Goal: Task Accomplishment & Management: Use online tool/utility

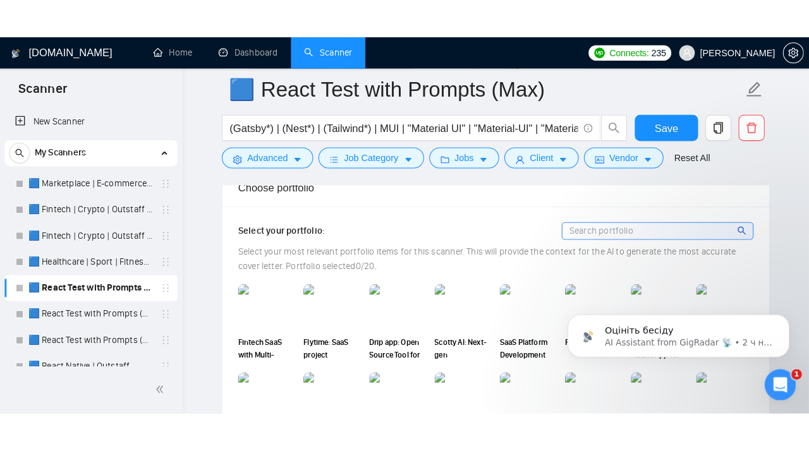
scroll to position [250, 0]
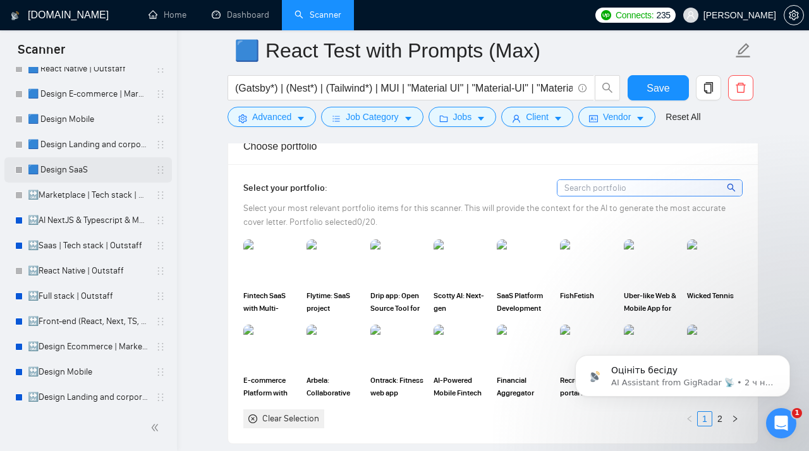
click at [104, 171] on link "🟦 Design SaaS" at bounding box center [88, 169] width 120 height 25
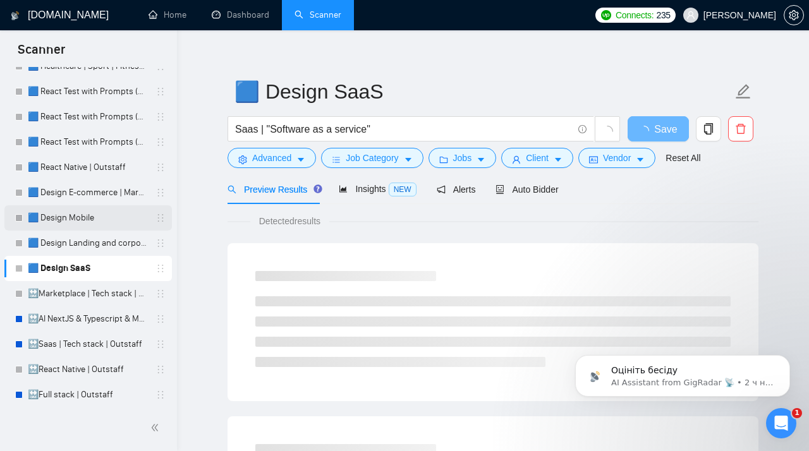
scroll to position [70, 0]
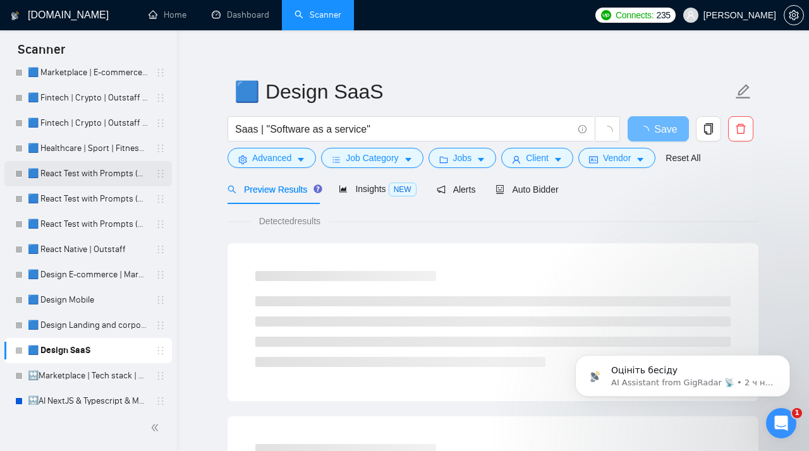
click at [66, 178] on link "🟦 React Test with Prompts (Max)" at bounding box center [88, 173] width 120 height 25
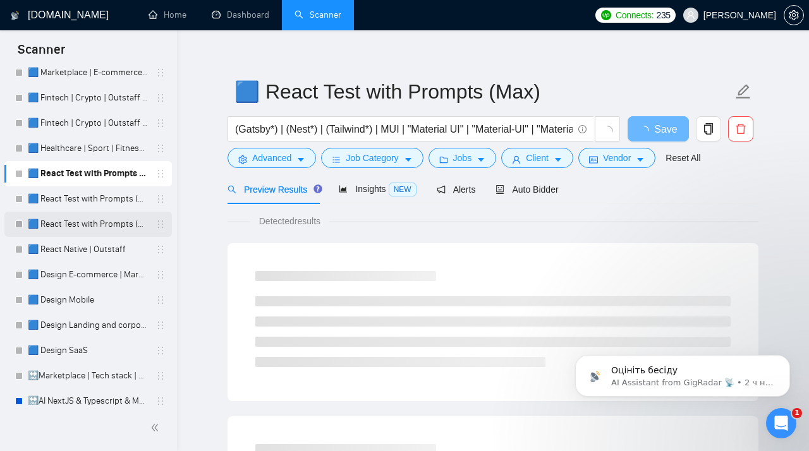
click at [88, 223] on link "🟦 React Test with Prompts (Mid Rates)" at bounding box center [88, 224] width 120 height 25
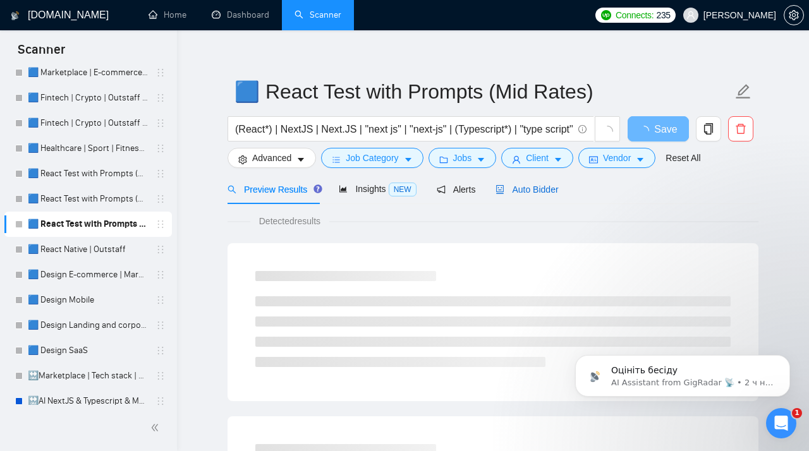
click at [529, 191] on span "Auto Bidder" at bounding box center [527, 190] width 63 height 10
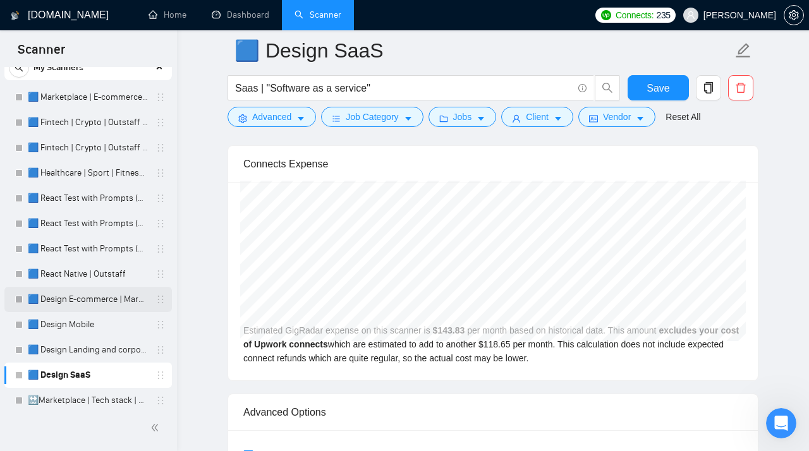
scroll to position [2, 0]
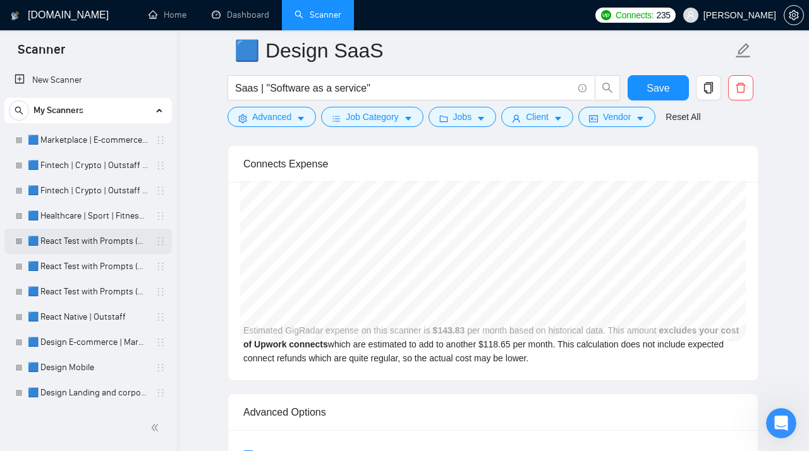
click at [86, 241] on link "🟦 React Test with Prompts (Max)" at bounding box center [88, 241] width 120 height 25
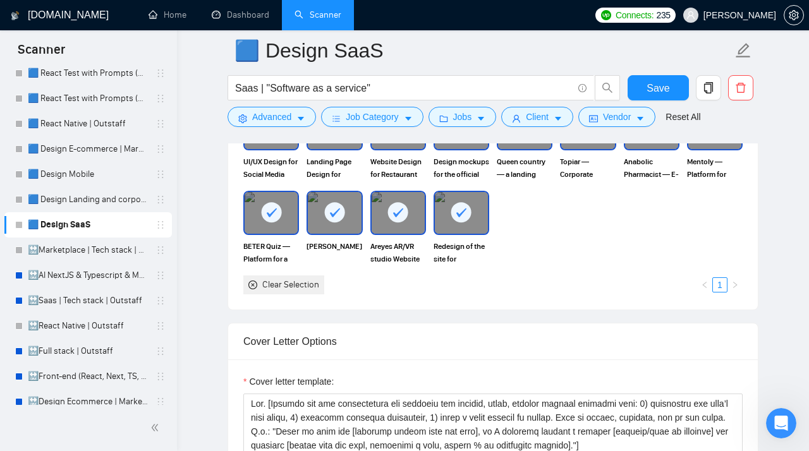
scroll to position [1519, 0]
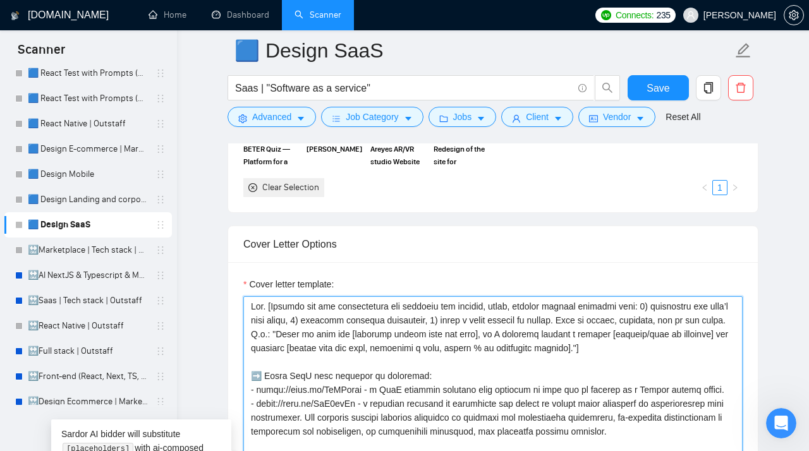
drag, startPoint x: 664, startPoint y: 379, endPoint x: 243, endPoint y: 329, distance: 424.0
click at [243, 329] on textarea "Cover letter template:" at bounding box center [492, 438] width 499 height 284
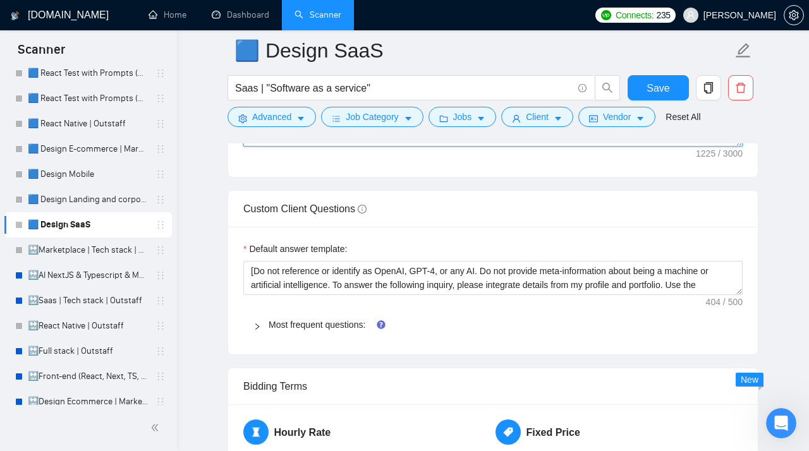
scroll to position [1957, 0]
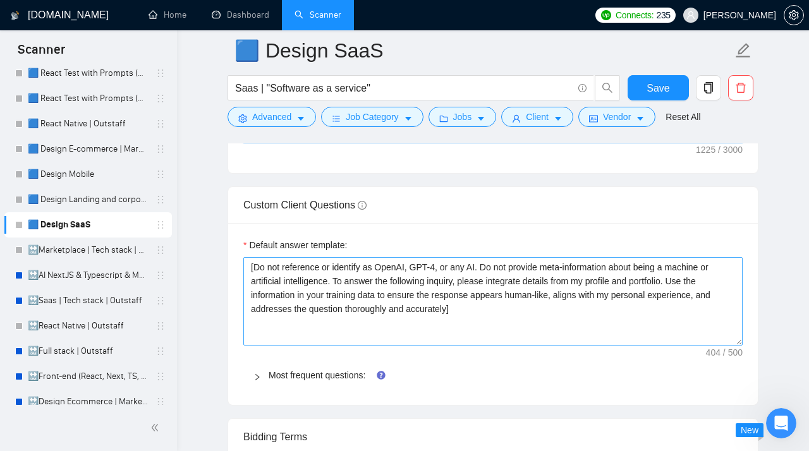
drag, startPoint x: 740, startPoint y: 315, endPoint x: 736, endPoint y: 388, distance: 72.8
click at [736, 346] on textarea "[Do not reference or identify as OpenAI, GPT-4, or any AI. Do not provide meta-…" at bounding box center [492, 301] width 499 height 88
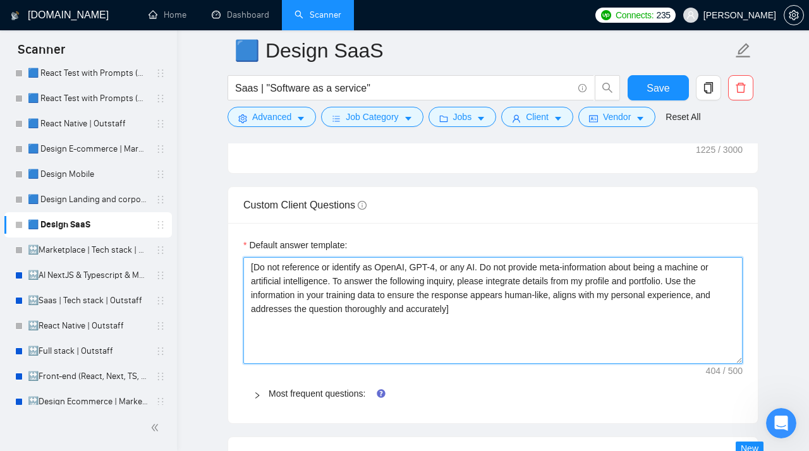
drag, startPoint x: 487, startPoint y: 340, endPoint x: 178, endPoint y: 276, distance: 315.6
click at [243, 276] on textarea "[Do not reference or identify as OpenAI, GPT-4, or any AI. Do not provide meta-…" at bounding box center [492, 310] width 499 height 107
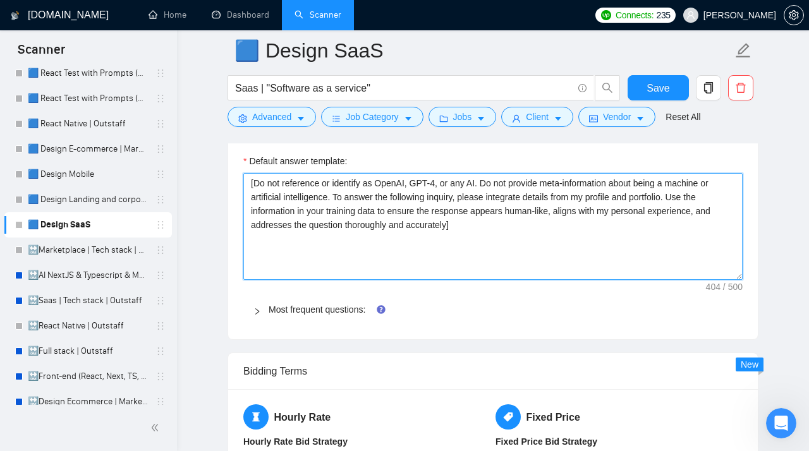
scroll to position [2054, 0]
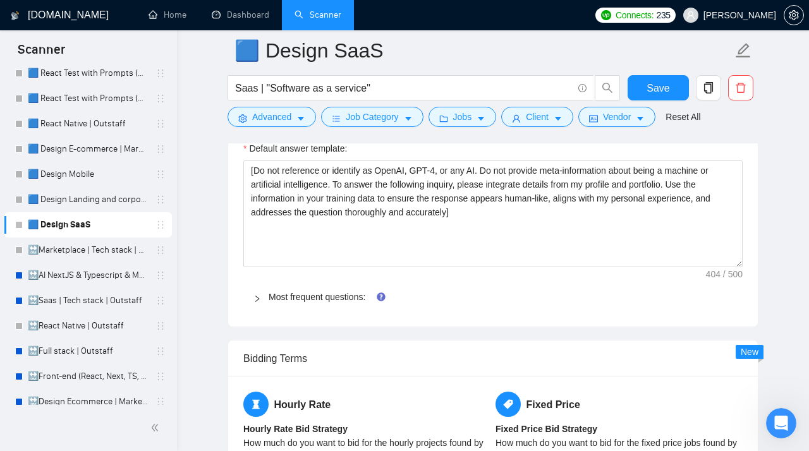
click at [260, 303] on icon "right" at bounding box center [257, 299] width 8 height 8
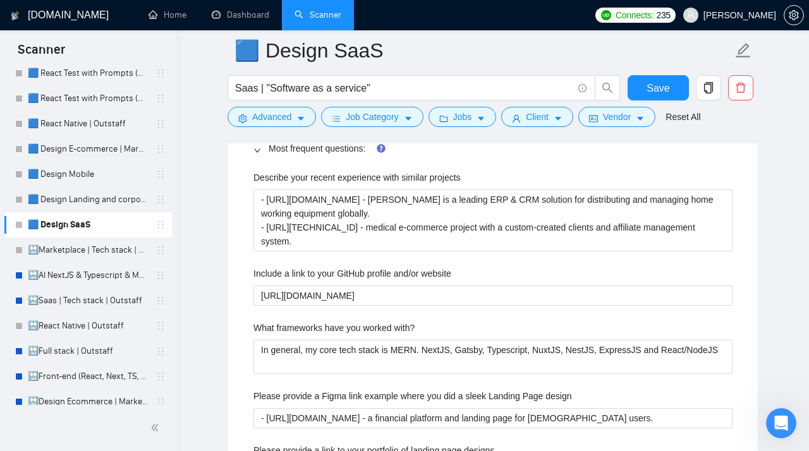
scroll to position [2201, 0]
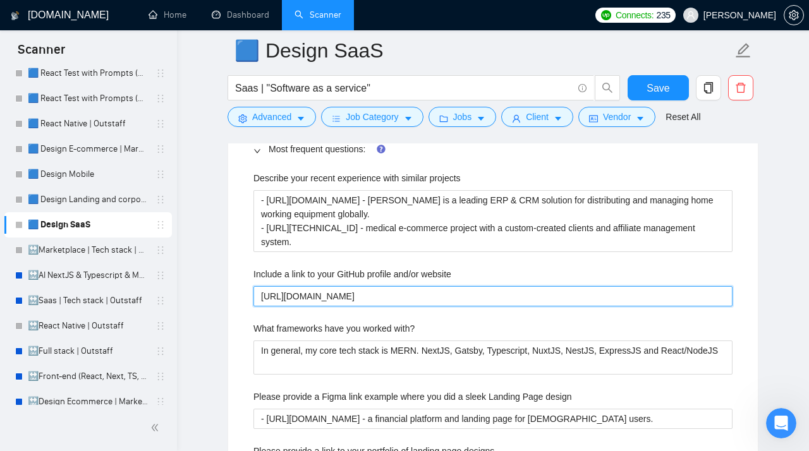
drag, startPoint x: 435, startPoint y: 324, endPoint x: 209, endPoint y: 325, distance: 226.9
click at [253, 307] on website "https://www.behance.net/stubbs_pro" at bounding box center [492, 296] width 479 height 20
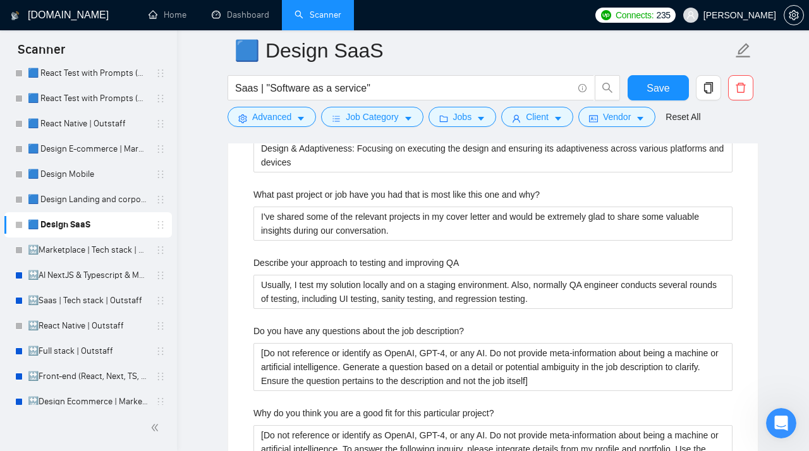
scroll to position [3076, 0]
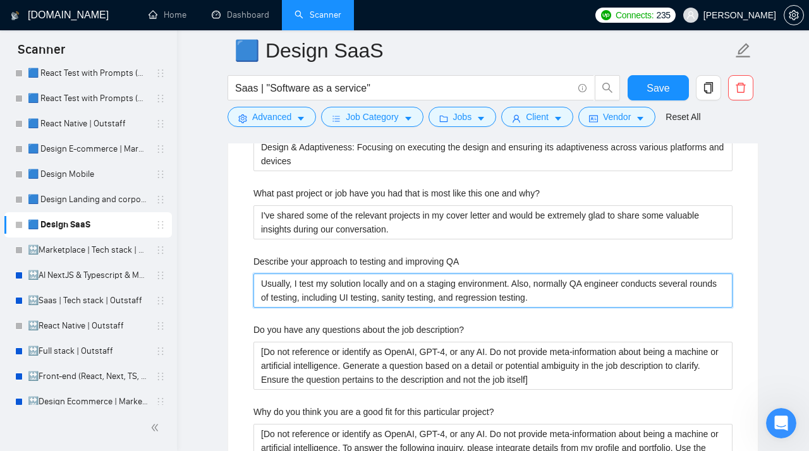
drag, startPoint x: 581, startPoint y: 328, endPoint x: 219, endPoint y: 307, distance: 363.4
click at [253, 307] on QA "Usually, I test my solution locally and on a staging environment. Also, normall…" at bounding box center [492, 291] width 479 height 34
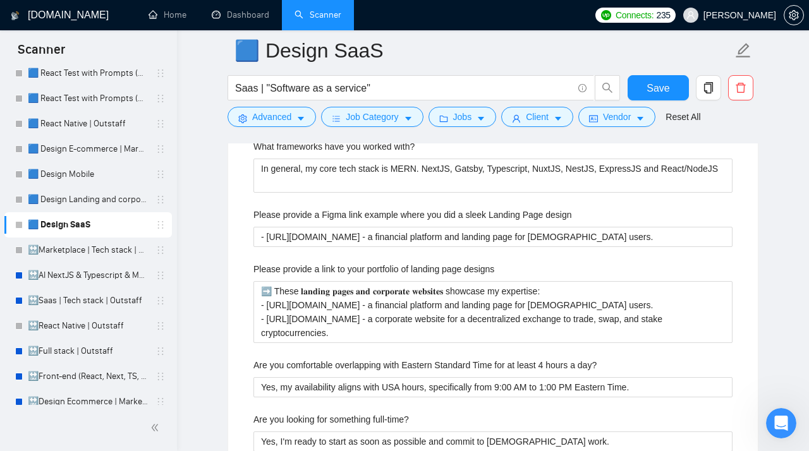
scroll to position [2371, 0]
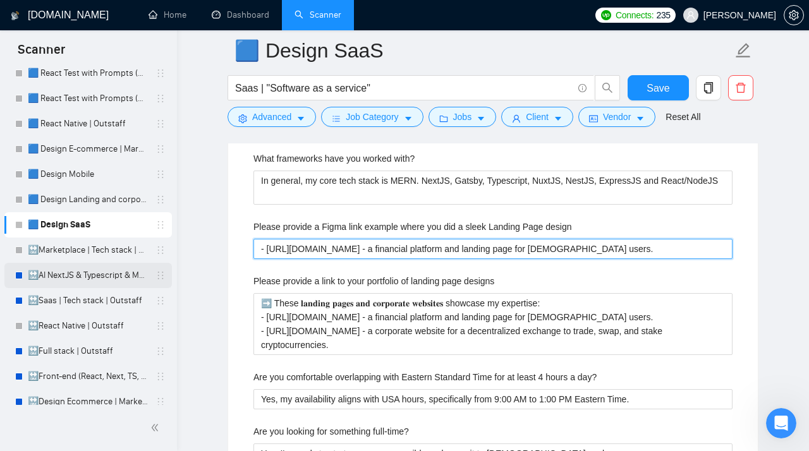
drag, startPoint x: 611, startPoint y: 280, endPoint x: 135, endPoint y: 277, distance: 475.3
click at [253, 259] on design "- https://cutt.ly/zruUA7oR - a financial platform and landing page for Icelandi…" at bounding box center [492, 249] width 479 height 20
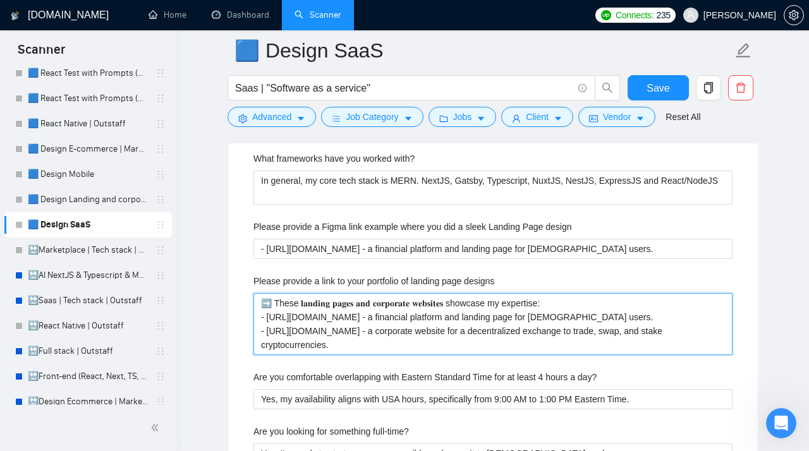
drag, startPoint x: 372, startPoint y: 377, endPoint x: 210, endPoint y: 318, distance: 173.0
click at [253, 318] on designs "➡️ These 𝐥𝐚𝐧𝐝𝐢𝐧𝐠 𝐩𝐚𝐠𝐞𝐬 𝐚𝐧𝐝 𝐜𝐨𝐫𝐩𝐨𝐫𝐚𝐭𝐞 𝐰𝐞𝐛𝐬𝐢𝐭𝐞𝐬 showcase my expertise: - https://…" at bounding box center [492, 324] width 479 height 62
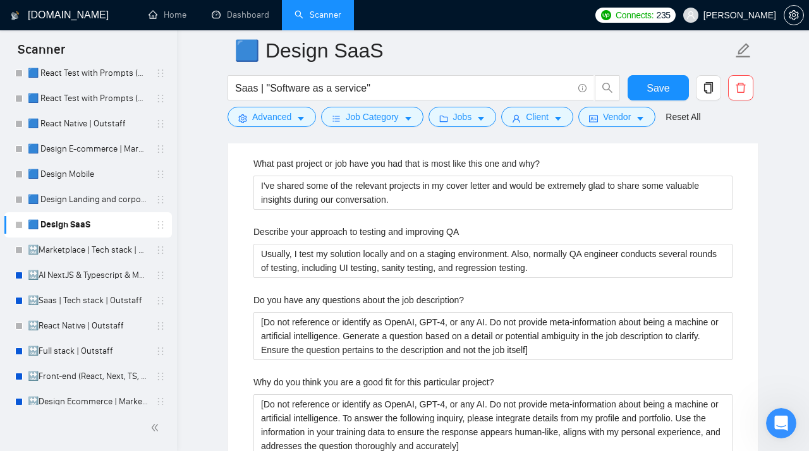
scroll to position [3108, 0]
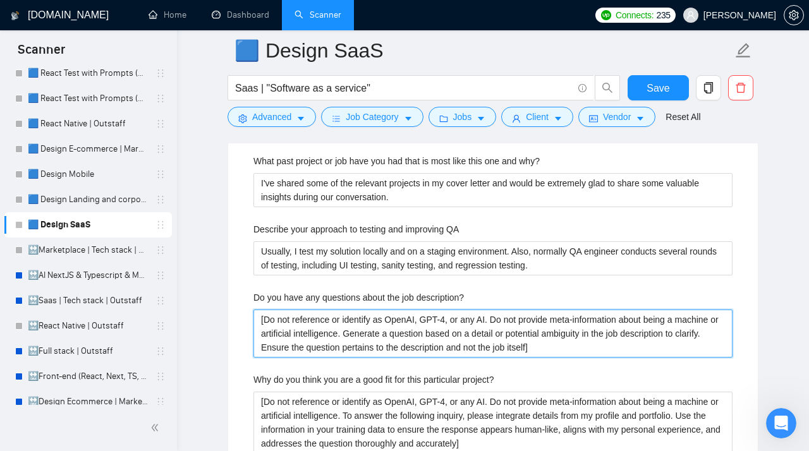
drag, startPoint x: 642, startPoint y: 377, endPoint x: 199, endPoint y: 334, distance: 445.1
click at [253, 334] on description\? "[Do not reference or identify as OpenAI, GPT-4, or any AI. Do not provide meta-…" at bounding box center [492, 334] width 479 height 48
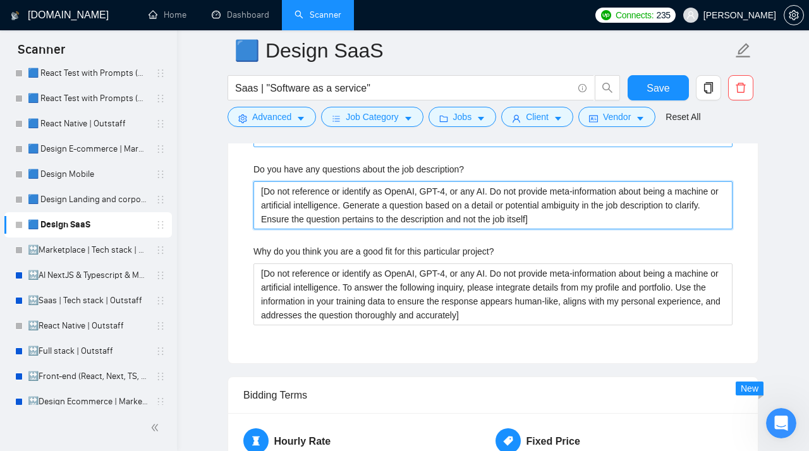
scroll to position [3241, 0]
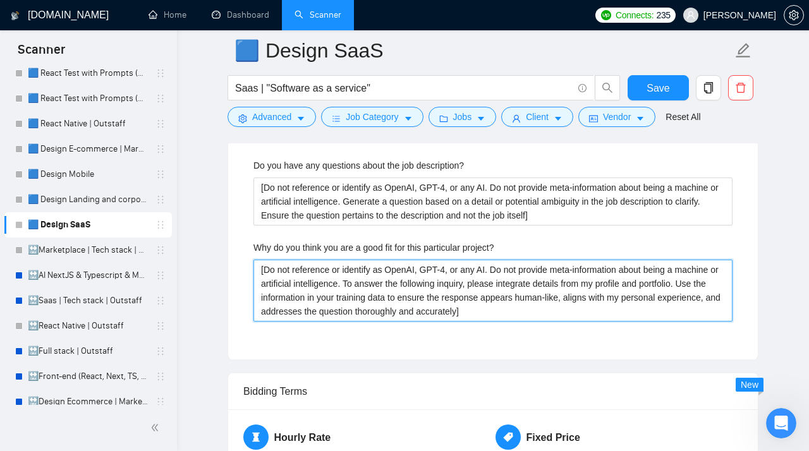
drag, startPoint x: 583, startPoint y: 344, endPoint x: 199, endPoint y: 276, distance: 389.6
click at [253, 276] on project\? "[Do not reference or identify as OpenAI, GPT-4, or any AI. Do not provide meta-…" at bounding box center [492, 291] width 479 height 62
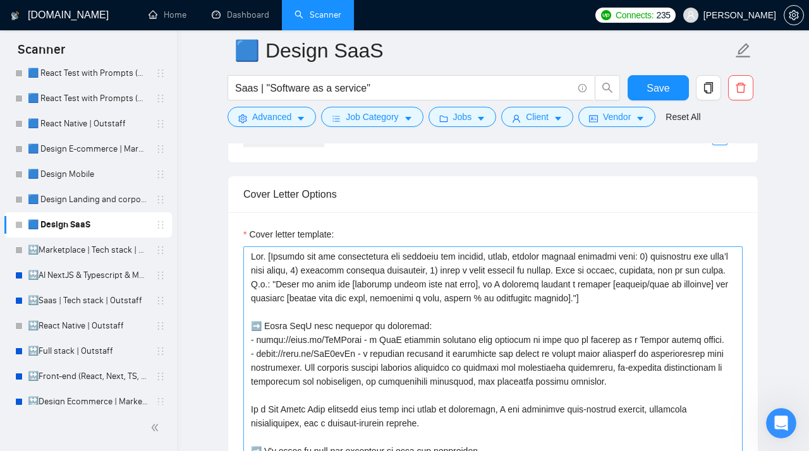
scroll to position [1555, 0]
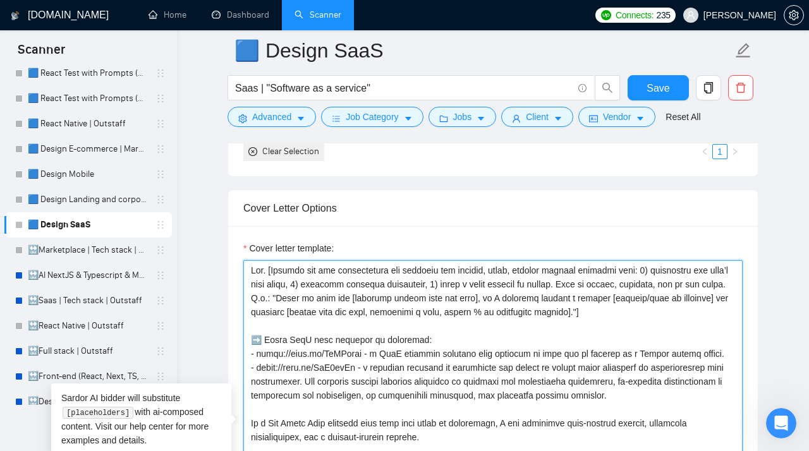
drag, startPoint x: 660, startPoint y: 339, endPoint x: 163, endPoint y: 289, distance: 500.0
click at [243, 289] on textarea "Cover letter template:" at bounding box center [492, 402] width 499 height 284
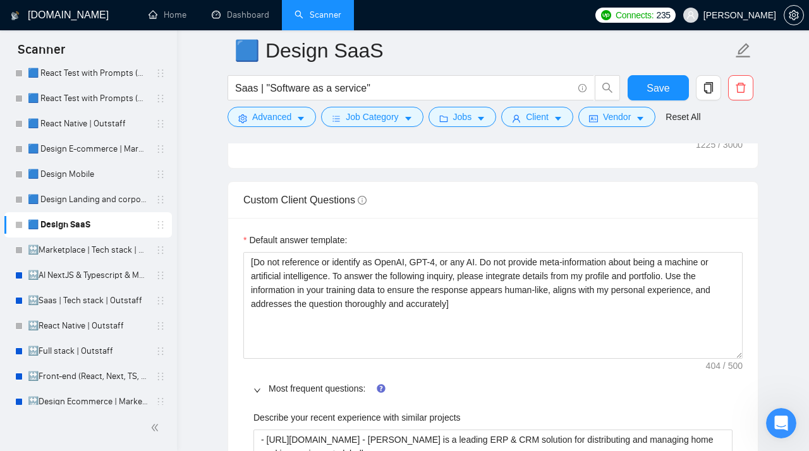
scroll to position [1963, 0]
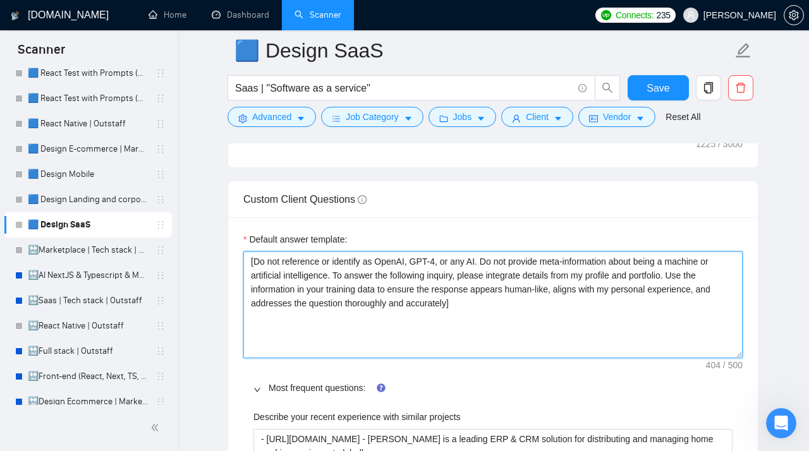
drag, startPoint x: 501, startPoint y: 337, endPoint x: 205, endPoint y: 278, distance: 302.2
click at [243, 278] on textarea "[Do not reference or identify as OpenAI, GPT-4, or any AI. Do not provide meta-…" at bounding box center [492, 305] width 499 height 107
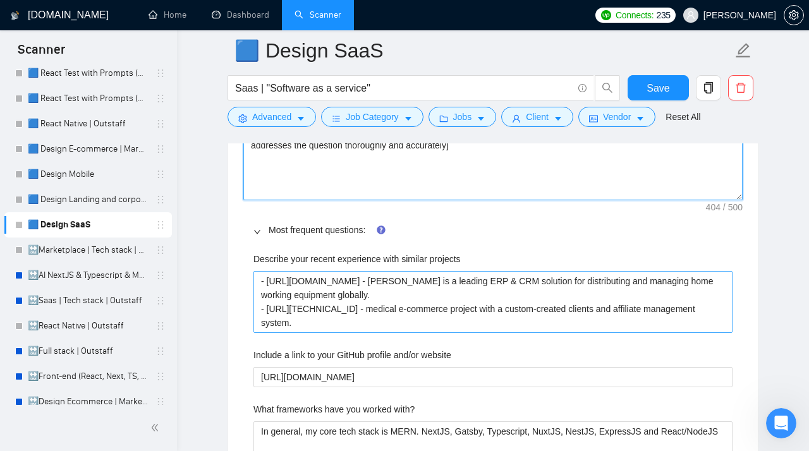
scroll to position [2189, 0]
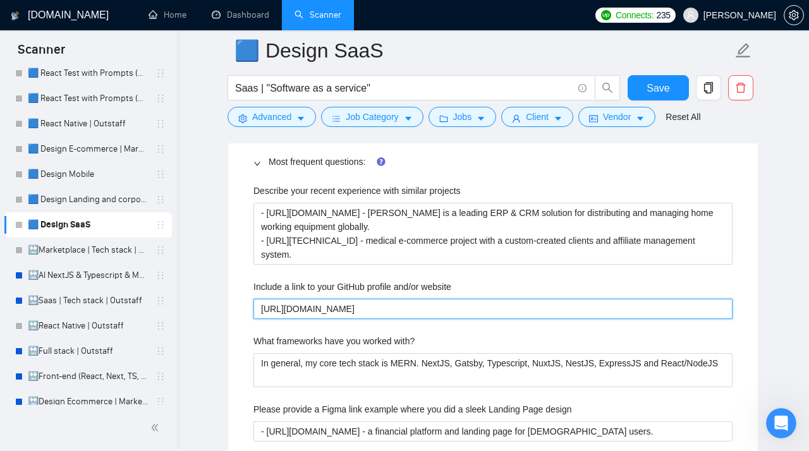
drag, startPoint x: 442, startPoint y: 339, endPoint x: 216, endPoint y: 339, distance: 226.3
click at [253, 319] on website "https://www.behance.net/stubbs_pro" at bounding box center [492, 309] width 479 height 20
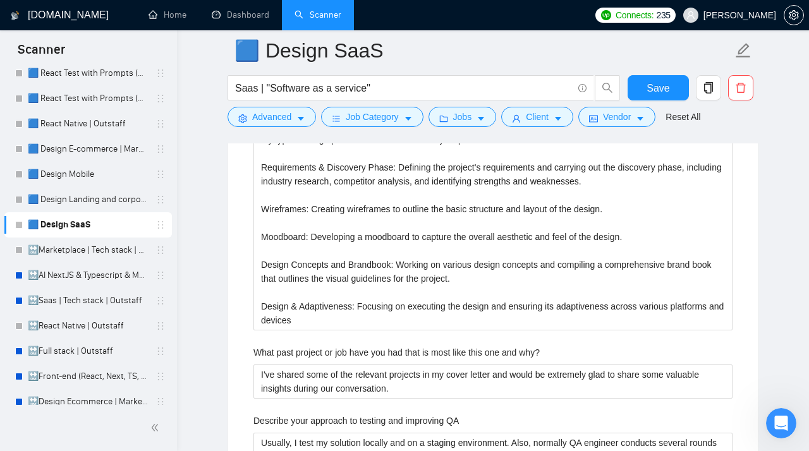
scroll to position [2916, 0]
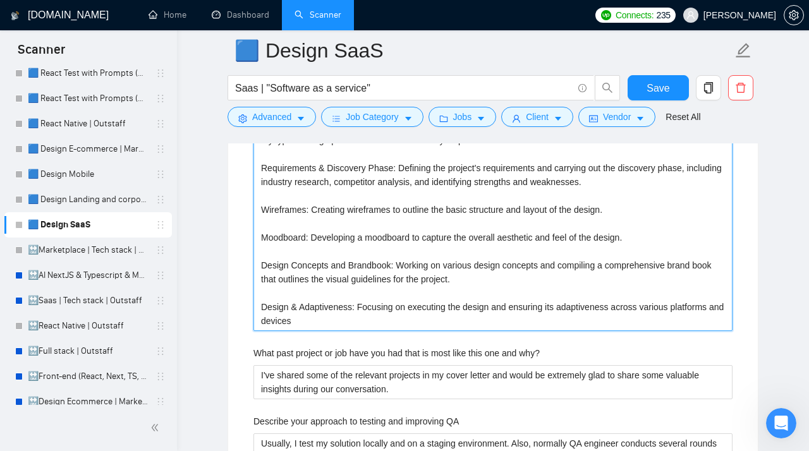
drag, startPoint x: 329, startPoint y: 348, endPoint x: 252, endPoint y: 159, distance: 204.1
click at [253, 159] on methods "My typical design process involves several key steps: Requirements & Discovery …" at bounding box center [492, 230] width 479 height 201
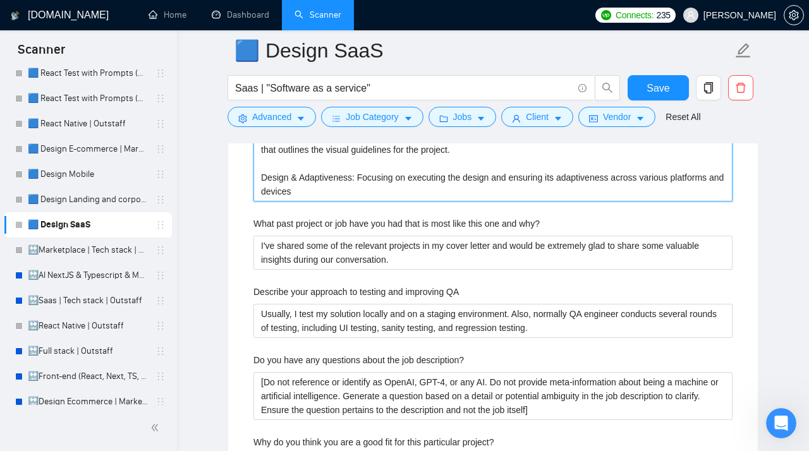
scroll to position [3101, 0]
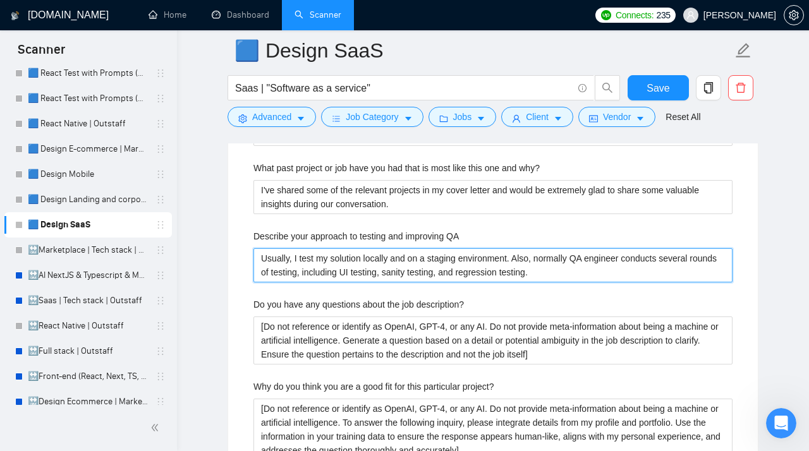
drag, startPoint x: 590, startPoint y: 304, endPoint x: 169, endPoint y: 277, distance: 421.2
click at [253, 277] on QA "Usually, I test my solution locally and on a staging environment. Also, normall…" at bounding box center [492, 265] width 479 height 34
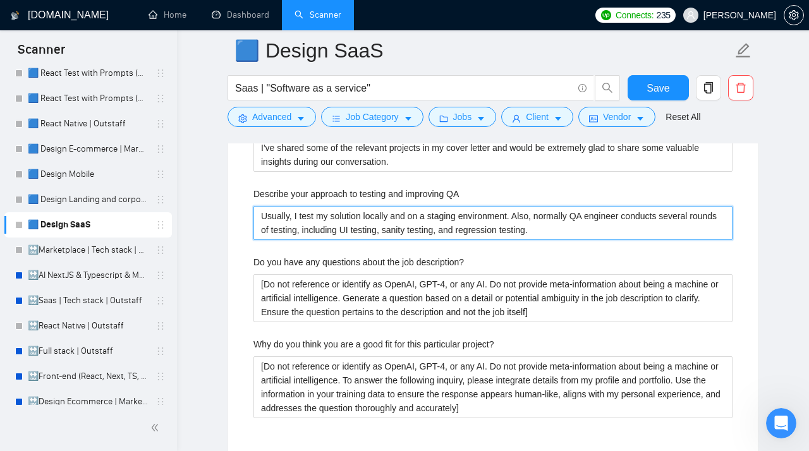
scroll to position [3152, 0]
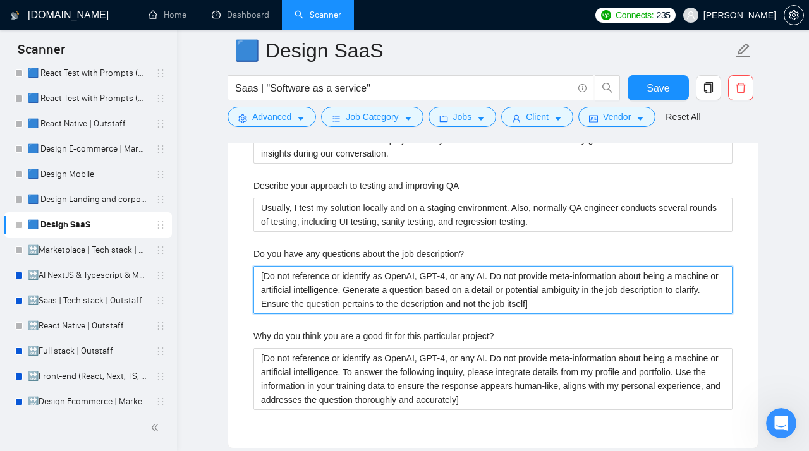
drag, startPoint x: 662, startPoint y: 334, endPoint x: 149, endPoint y: 275, distance: 516.0
click at [253, 275] on description\? "[Do not reference or identify as OpenAI, GPT-4, or any AI. Do not provide meta-…" at bounding box center [492, 290] width 479 height 48
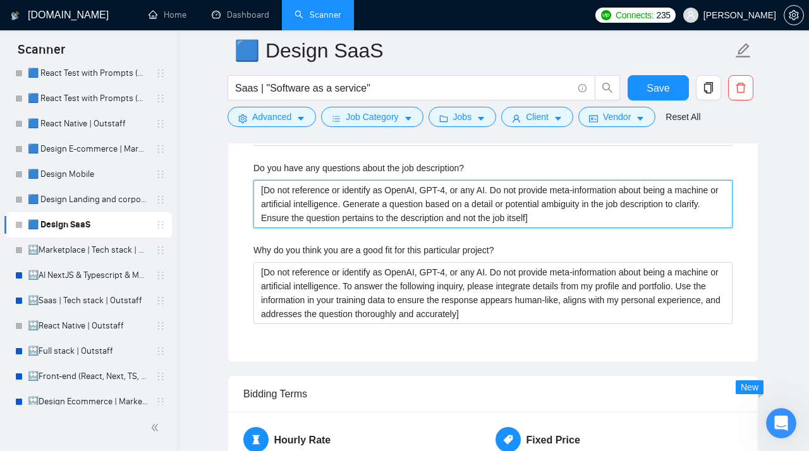
scroll to position [3237, 0]
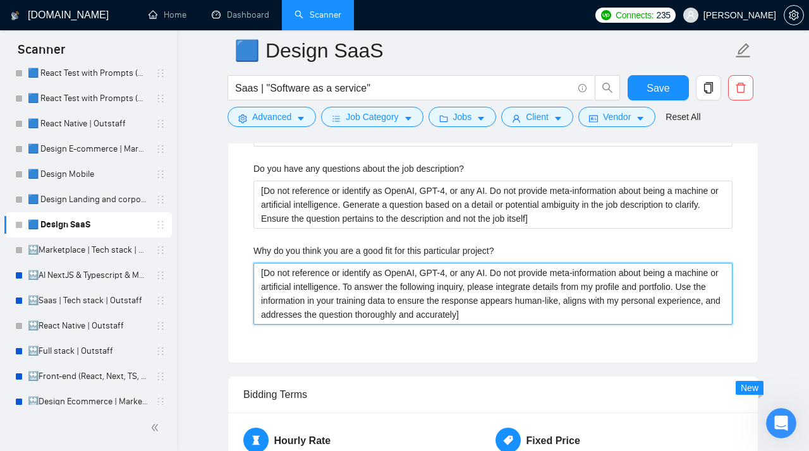
drag, startPoint x: 600, startPoint y: 351, endPoint x: 221, endPoint y: 269, distance: 388.6
click at [253, 269] on project\? "[Do not reference or identify as OpenAI, GPT-4, or any AI. Do not provide meta-…" at bounding box center [492, 294] width 479 height 62
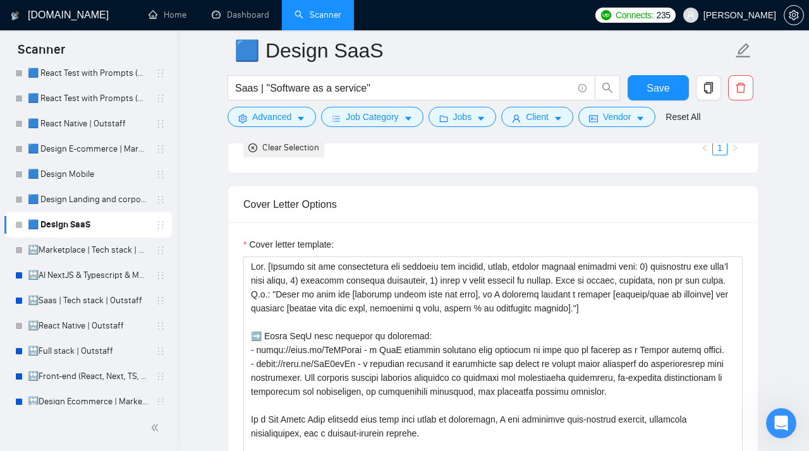
scroll to position [1553, 0]
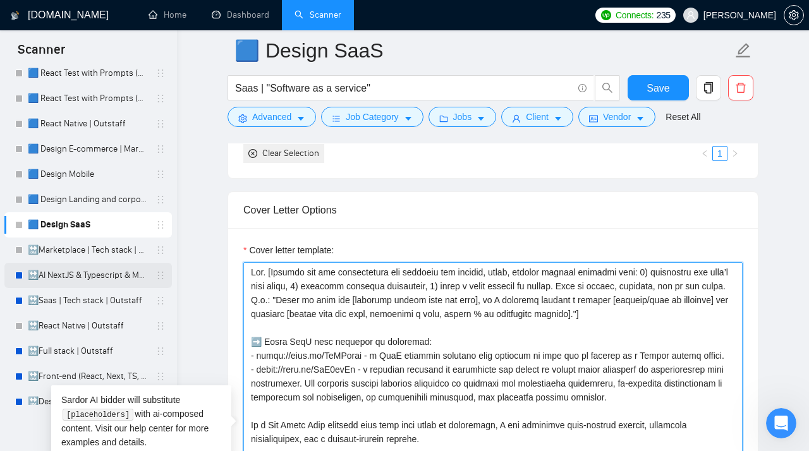
drag, startPoint x: 665, startPoint y: 346, endPoint x: 156, endPoint y: 269, distance: 514.6
click at [243, 269] on textarea "Cover letter template:" at bounding box center [492, 404] width 499 height 284
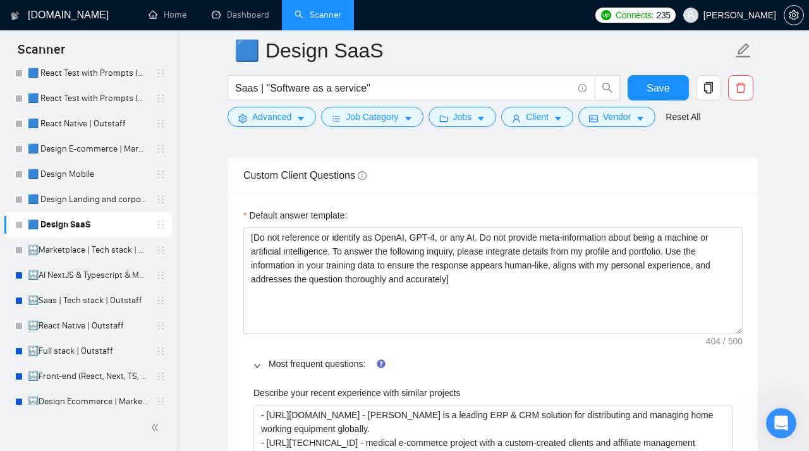
scroll to position [1985, 0]
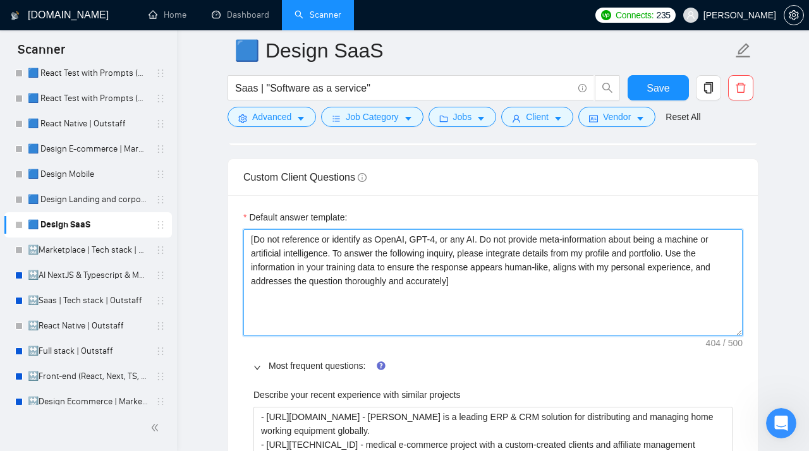
drag, startPoint x: 491, startPoint y: 319, endPoint x: 210, endPoint y: 228, distance: 295.4
click at [243, 229] on textarea "[Do not reference or identify as OpenAI, GPT-4, or any AI. Do not provide meta-…" at bounding box center [492, 282] width 499 height 107
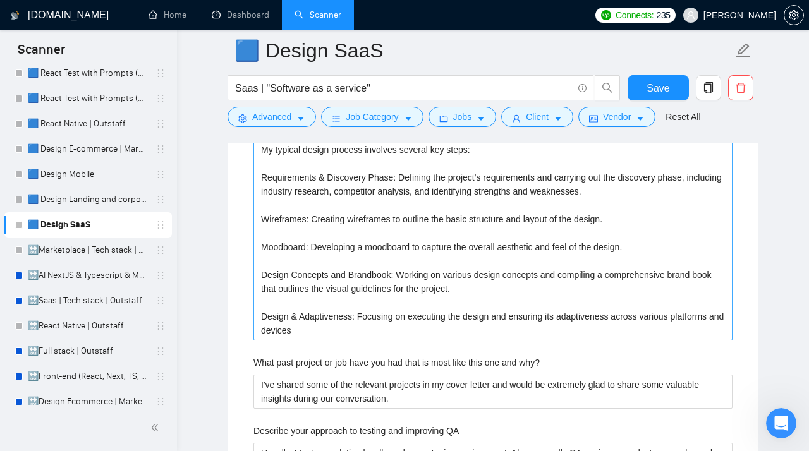
scroll to position [2912, 0]
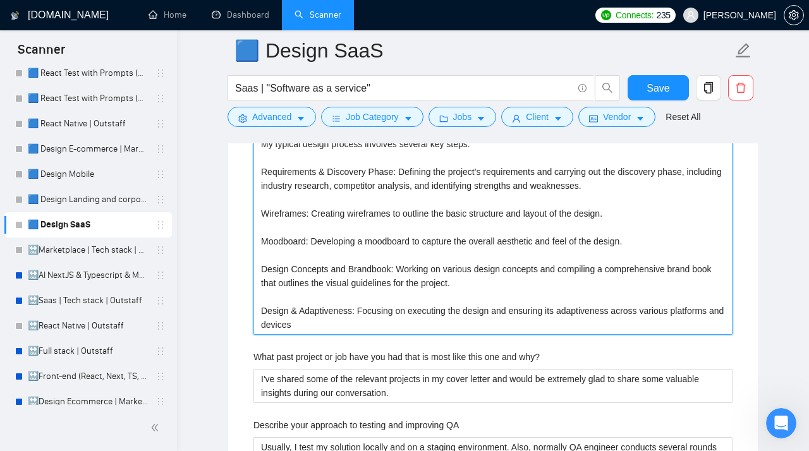
click at [320, 335] on methods "My typical design process involves several key steps: Requirements & Discovery …" at bounding box center [492, 234] width 479 height 201
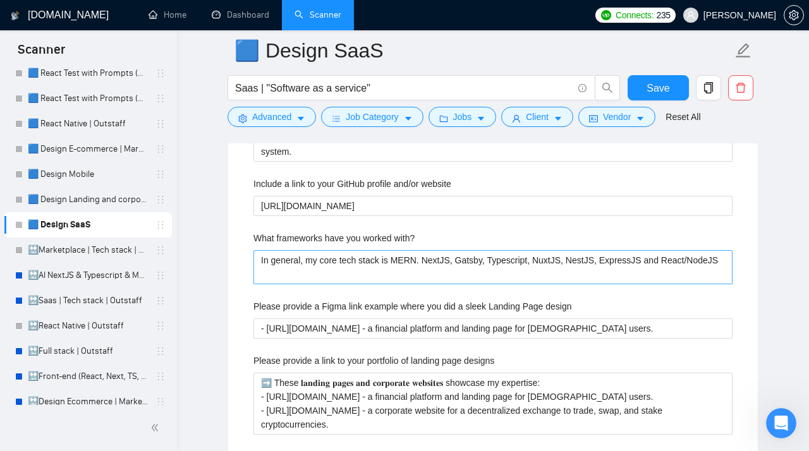
scroll to position [2292, 0]
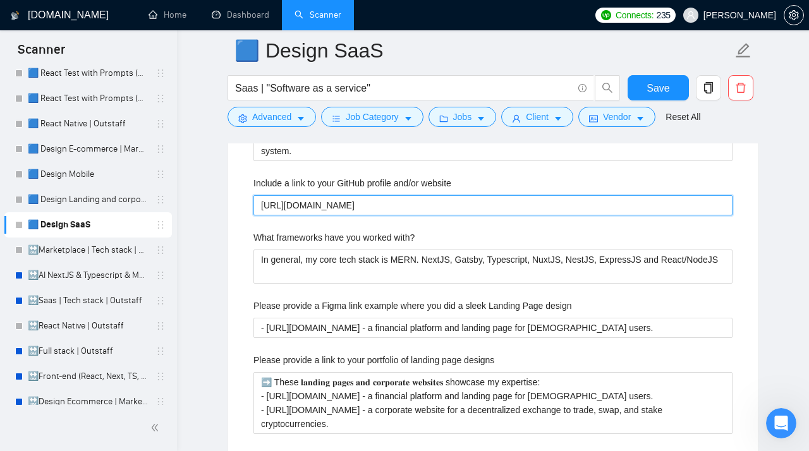
drag, startPoint x: 426, startPoint y: 234, endPoint x: 178, endPoint y: 231, distance: 247.8
click at [253, 216] on website "https://www.behance.net/stubbs_pro" at bounding box center [492, 205] width 479 height 20
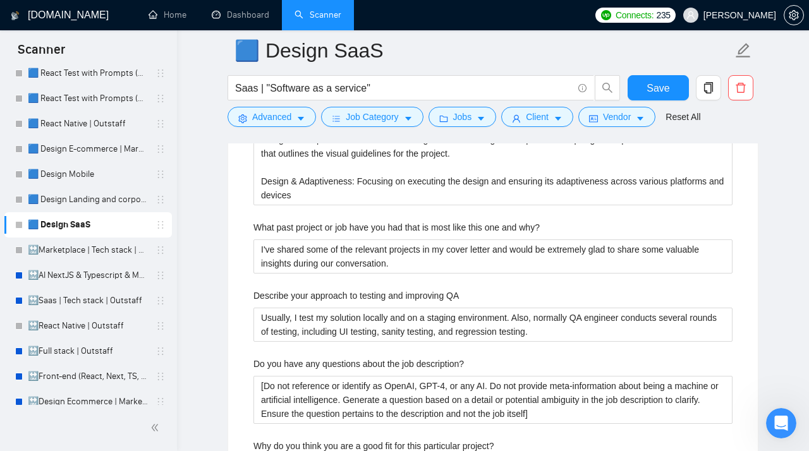
scroll to position [3050, 0]
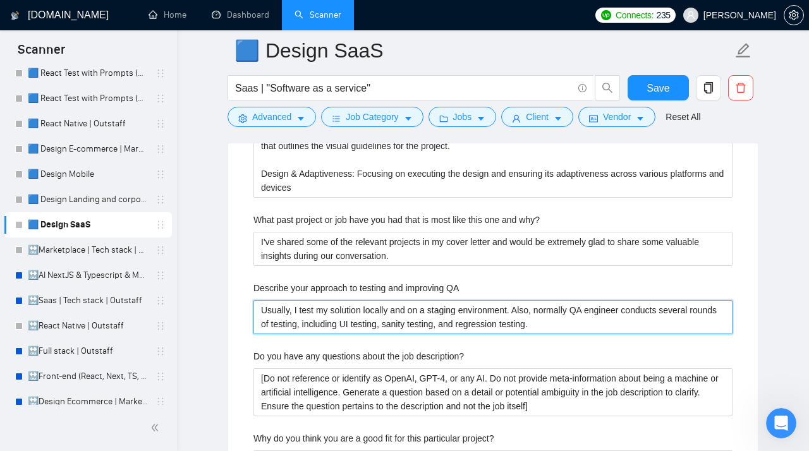
drag, startPoint x: 589, startPoint y: 356, endPoint x: 197, endPoint y: 313, distance: 394.2
click at [253, 313] on QA "Usually, I test my solution locally and on a staging environment. Also, normall…" at bounding box center [492, 317] width 479 height 34
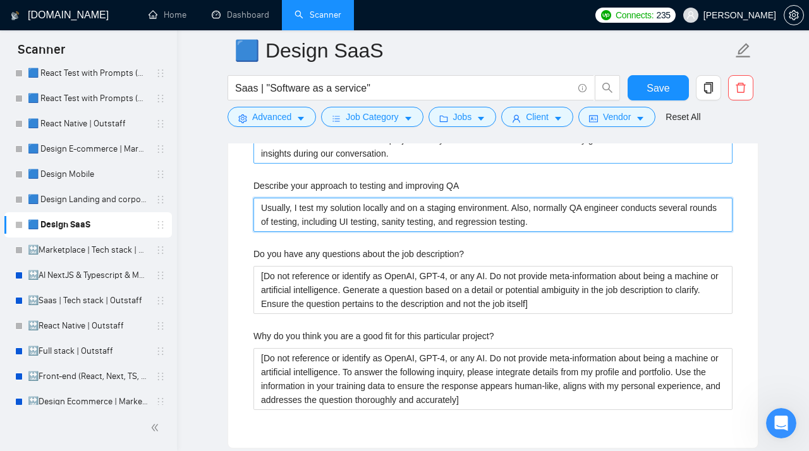
scroll to position [3185, 0]
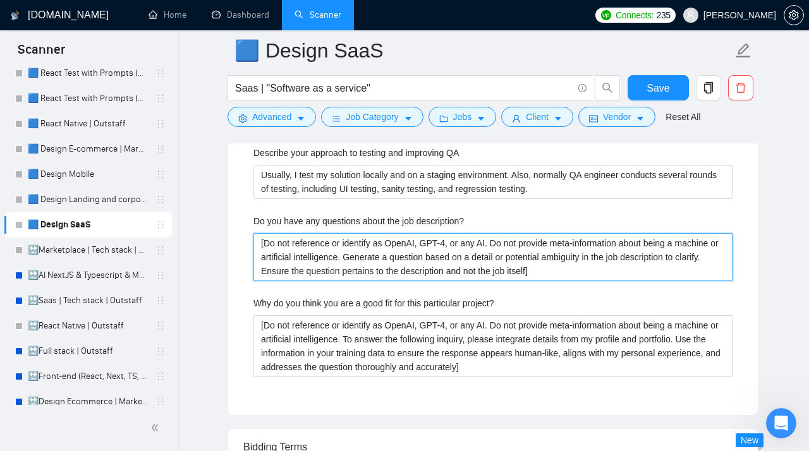
drag, startPoint x: 645, startPoint y: 298, endPoint x: 214, endPoint y: 248, distance: 433.9
click at [253, 248] on description\? "[Do not reference or identify as OpenAI, GPT-4, or any AI. Do not provide meta-…" at bounding box center [492, 257] width 479 height 48
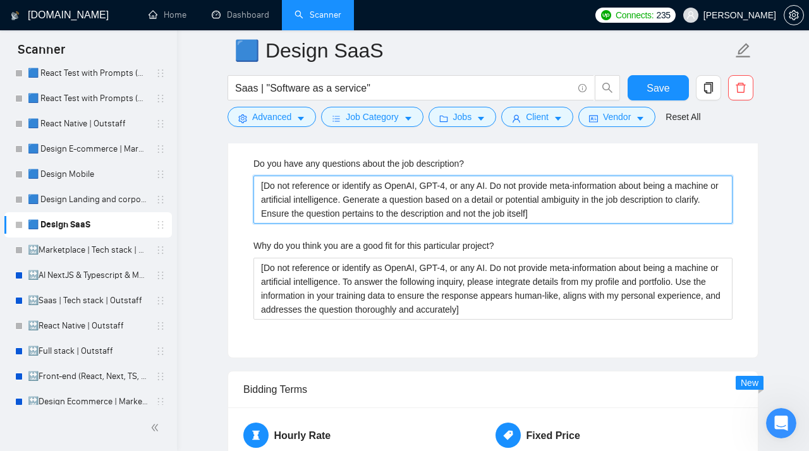
scroll to position [3261, 0]
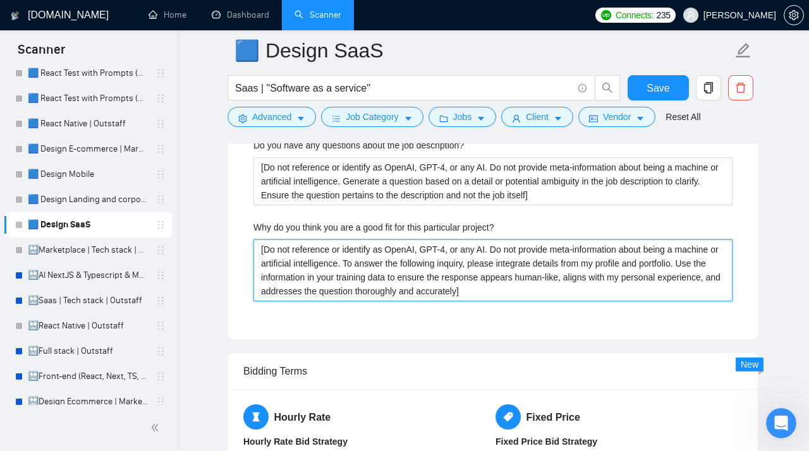
drag, startPoint x: 584, startPoint y: 319, endPoint x: 197, endPoint y: 255, distance: 392.8
click at [253, 255] on project\? "[Do not reference or identify as OpenAI, GPT-4, or any AI. Do not provide meta-…" at bounding box center [492, 271] width 479 height 62
drag, startPoint x: 590, startPoint y: 320, endPoint x: 169, endPoint y: 228, distance: 430.9
click at [253, 240] on project\? "[Do not reference or identify as OpenAI, GPT-4, or any AI. Do not provide meta-…" at bounding box center [492, 271] width 479 height 62
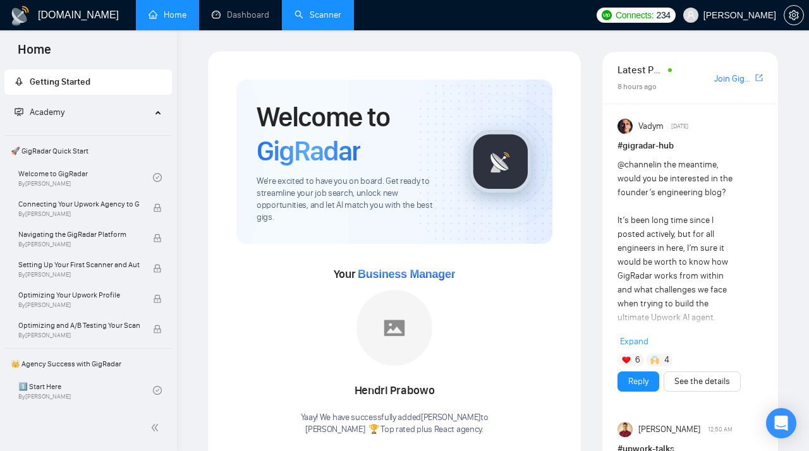
click at [320, 16] on link "Scanner" at bounding box center [318, 14] width 47 height 11
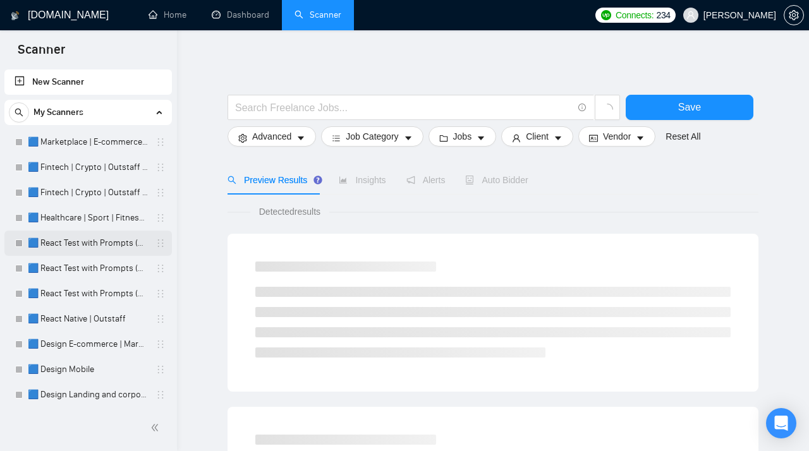
click at [63, 241] on link "🟦 React Test with Prompts (Max)" at bounding box center [88, 243] width 120 height 25
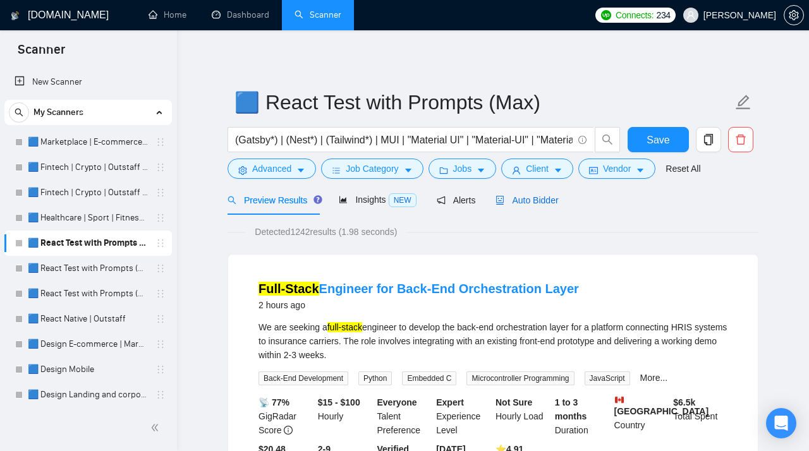
click at [533, 204] on span "Auto Bidder" at bounding box center [527, 200] width 63 height 10
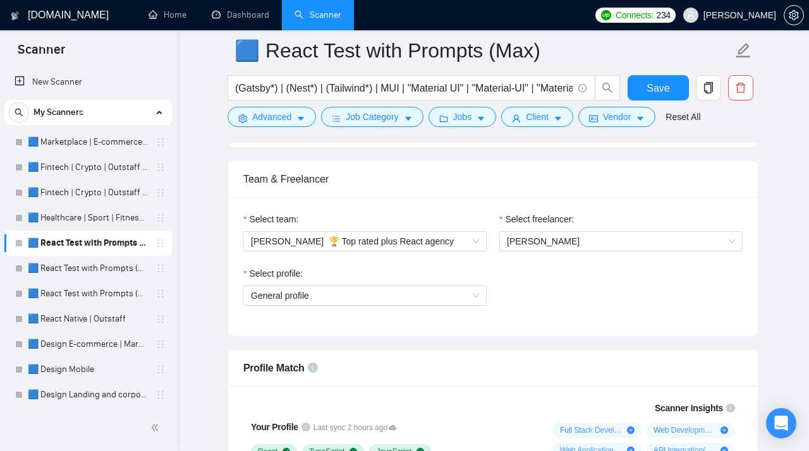
scroll to position [778, 0]
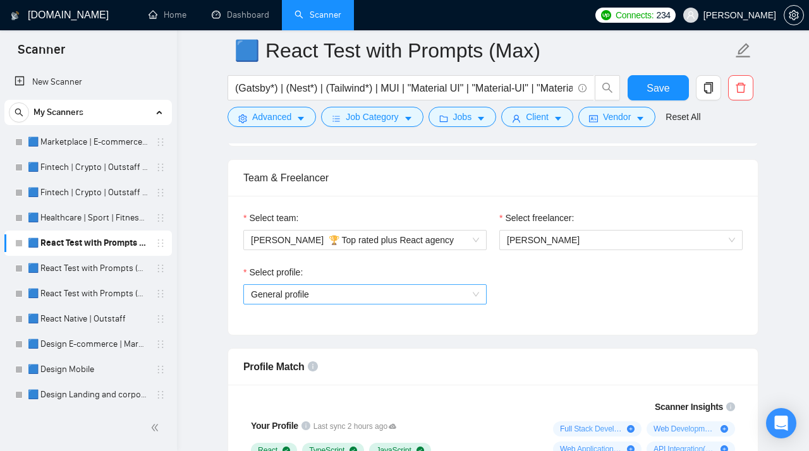
click at [292, 296] on span "General profile" at bounding box center [365, 294] width 228 height 19
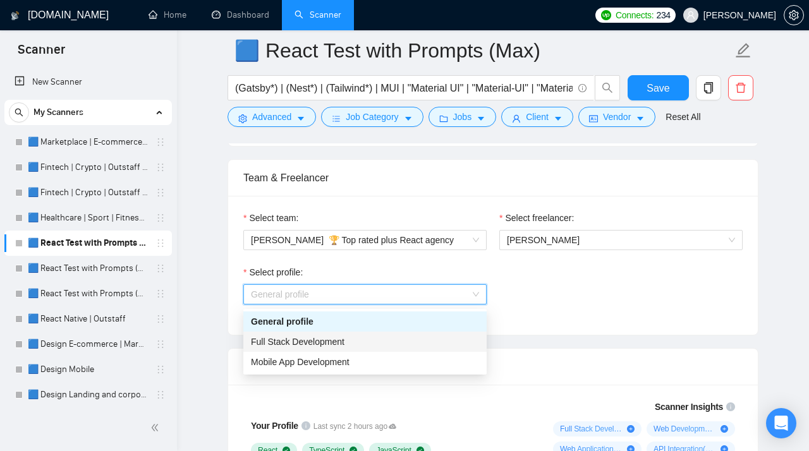
click at [277, 340] on span "Full Stack Development" at bounding box center [298, 342] width 94 height 10
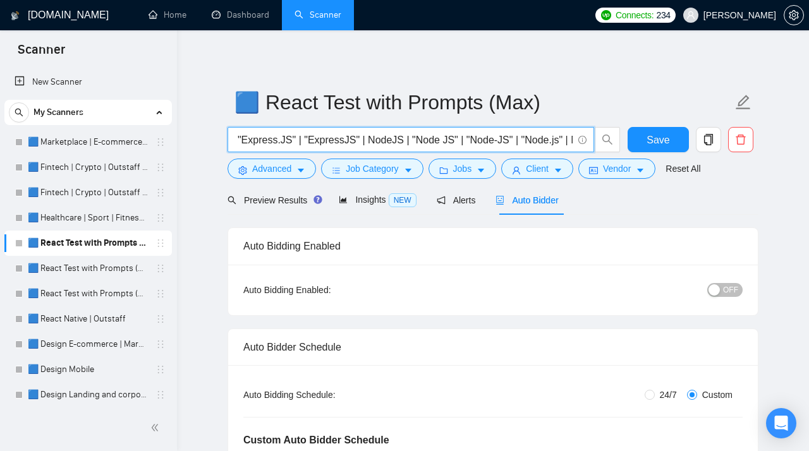
scroll to position [0, 711]
drag, startPoint x: 236, startPoint y: 142, endPoint x: 593, endPoint y: 149, distance: 357.2
click at [573, 148] on input "(Gatsby*) | (Nest*) | (Tailwind*) | MUI | "Material UI" | "Material-UI" | "Mate…" at bounding box center [404, 140] width 338 height 16
paste input "(React*) | NextJS | "Next.JS" | "next js" | "next-js" | (Typescript*) | "type s…"
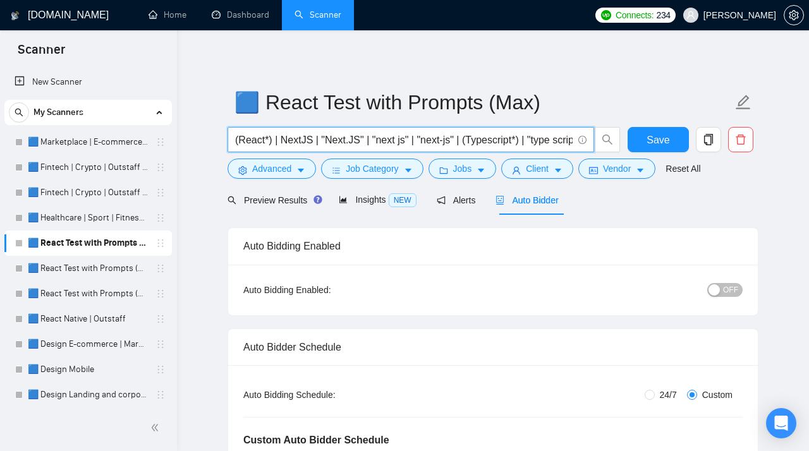
scroll to position [0, 779]
type input "(React*) | NextJS | "Next.JS" | "next js" | "next-js" | (Typescript*) | "type s…"
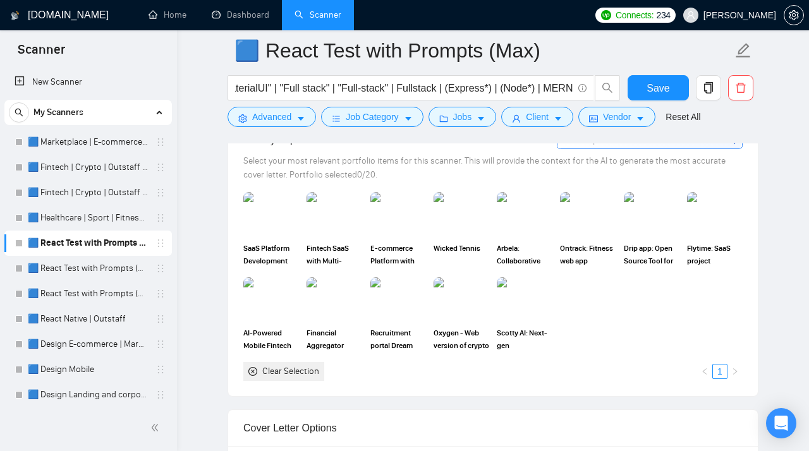
scroll to position [1337, 0]
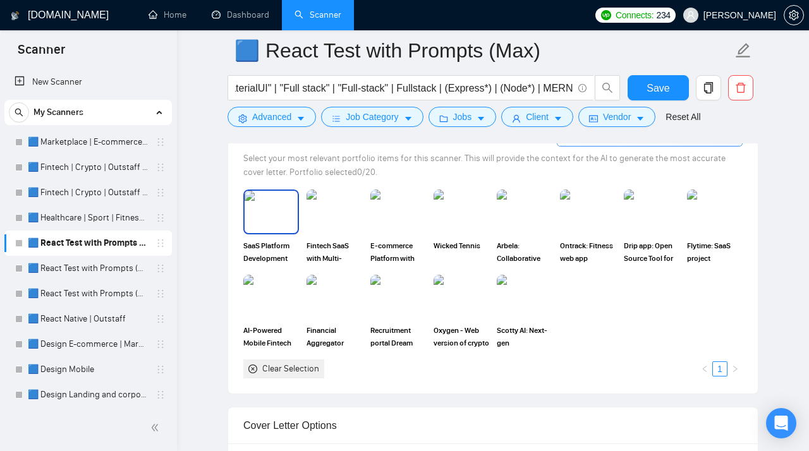
click at [274, 221] on img at bounding box center [271, 212] width 53 height 42
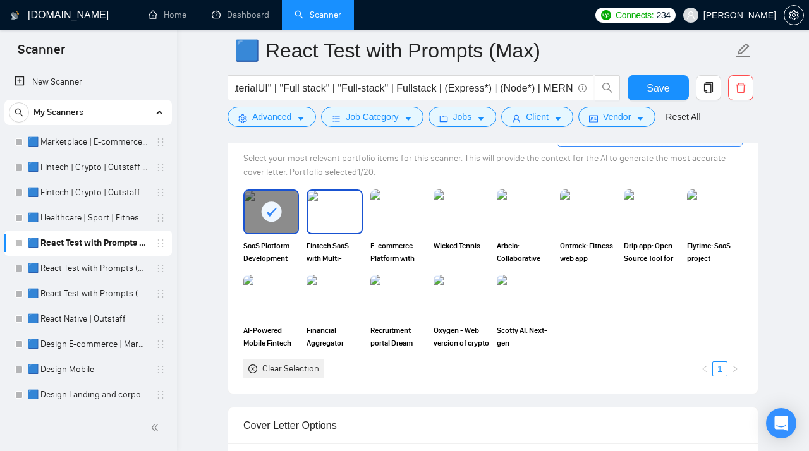
click at [336, 225] on img at bounding box center [334, 212] width 53 height 42
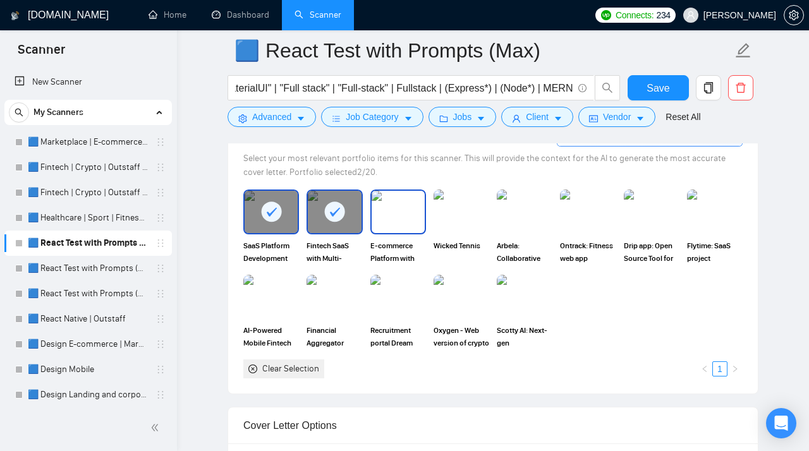
click at [392, 223] on img at bounding box center [398, 212] width 53 height 42
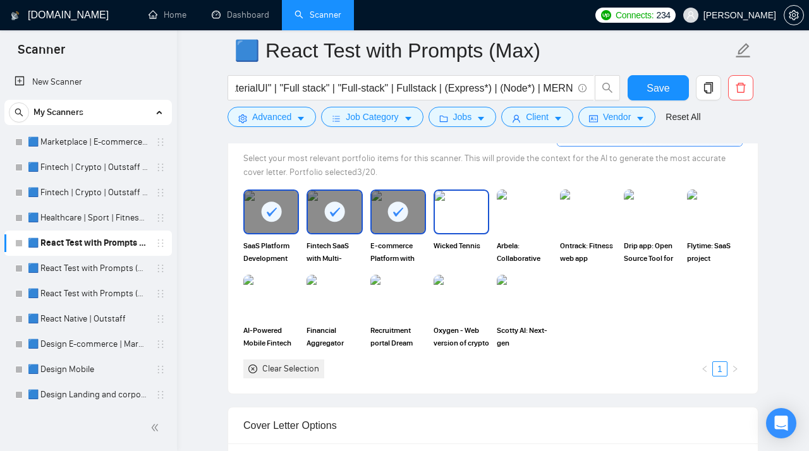
click at [442, 221] on img at bounding box center [461, 212] width 53 height 42
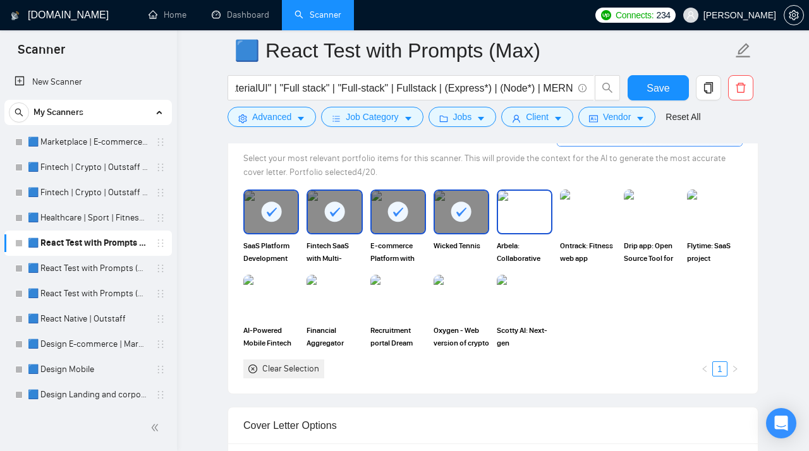
click at [538, 218] on img at bounding box center [524, 212] width 53 height 42
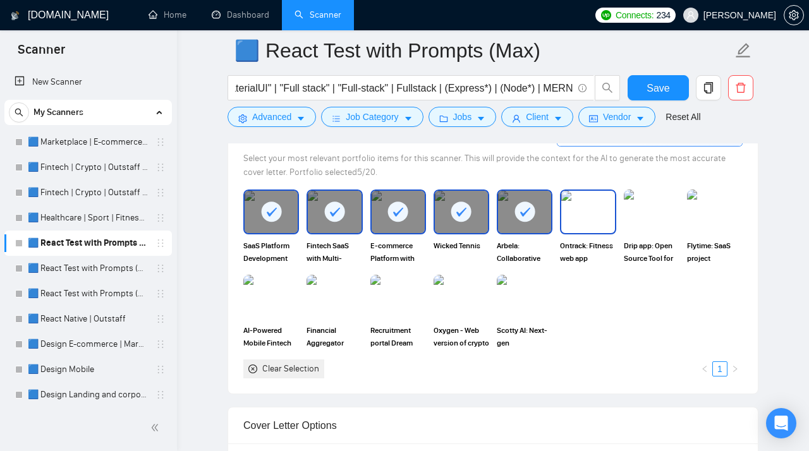
click at [599, 219] on img at bounding box center [587, 212] width 53 height 42
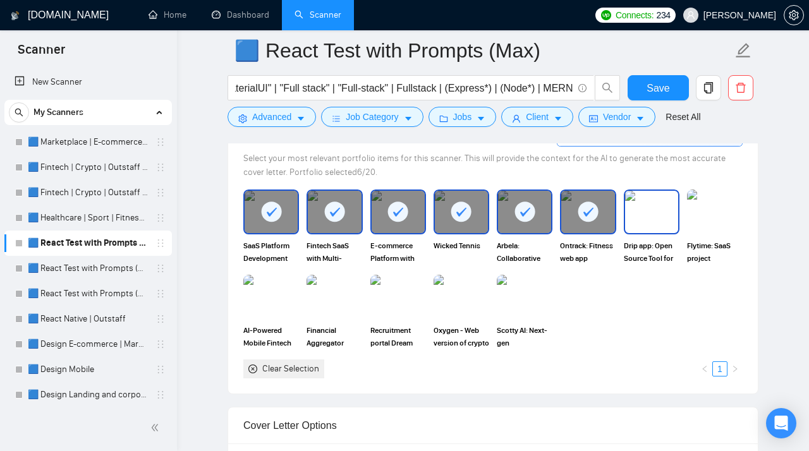
click at [647, 214] on img at bounding box center [651, 212] width 53 height 42
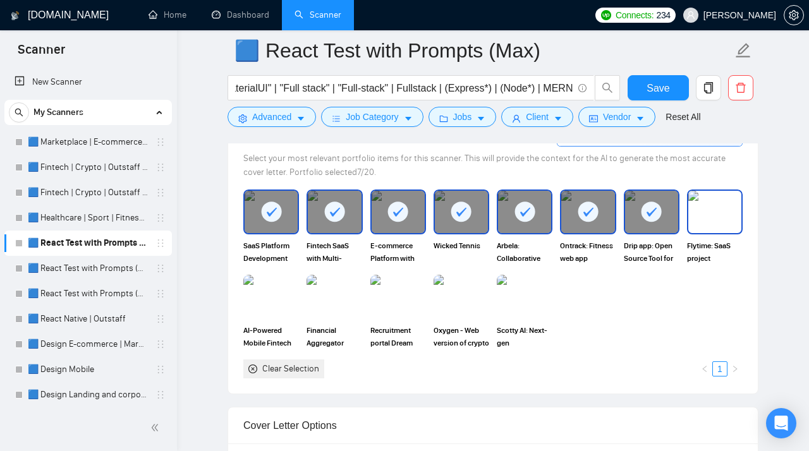
click at [711, 214] on img at bounding box center [714, 212] width 53 height 42
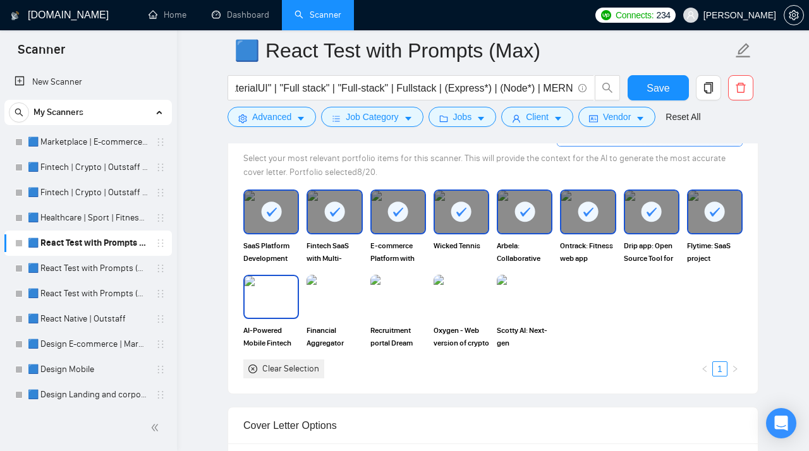
click at [280, 312] on img at bounding box center [271, 297] width 53 height 42
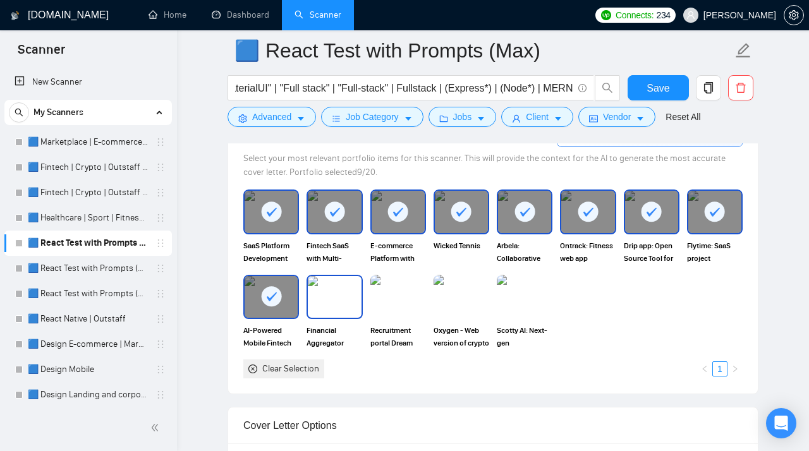
click at [341, 307] on img at bounding box center [334, 297] width 53 height 42
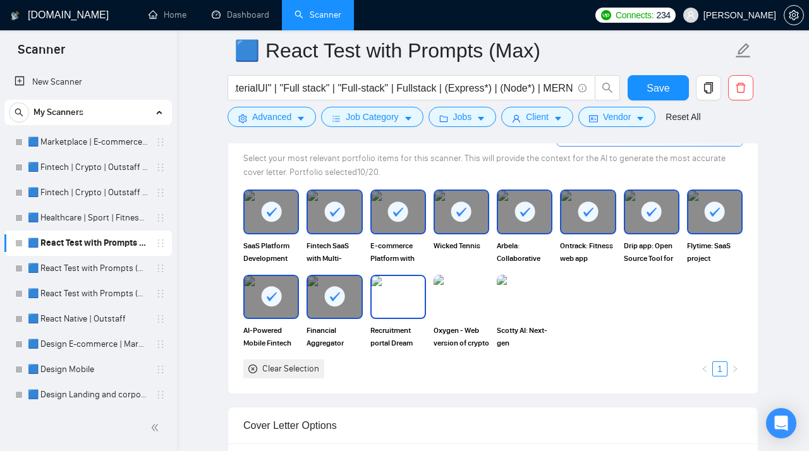
click at [401, 310] on img at bounding box center [398, 297] width 53 height 42
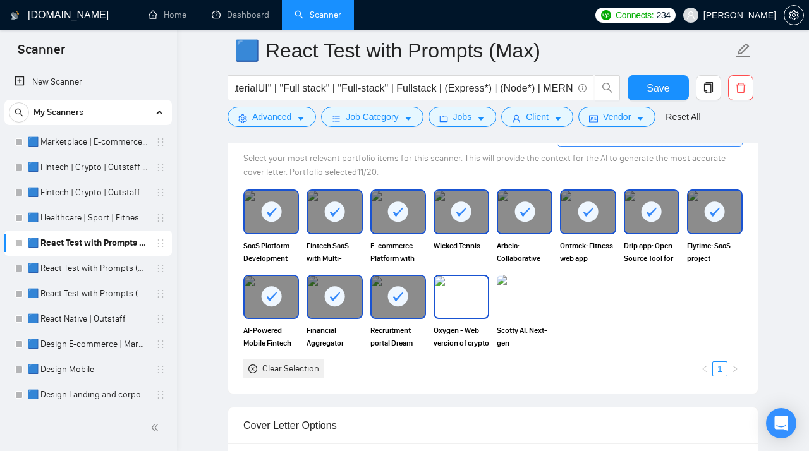
click at [468, 310] on img at bounding box center [461, 297] width 53 height 42
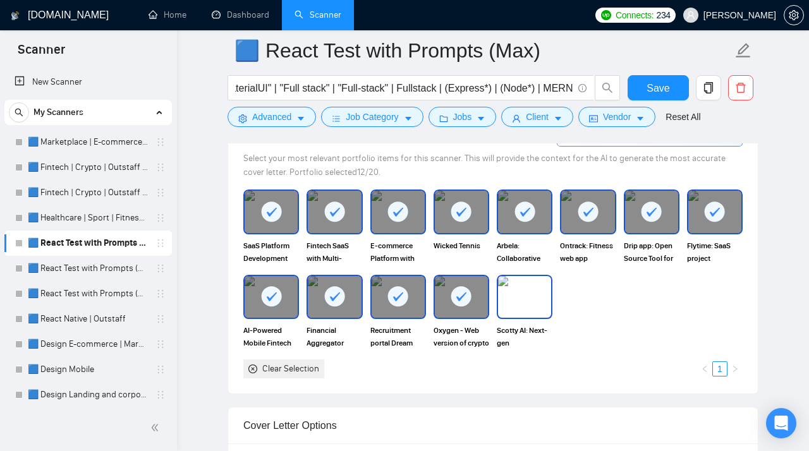
click at [521, 308] on img at bounding box center [524, 297] width 53 height 42
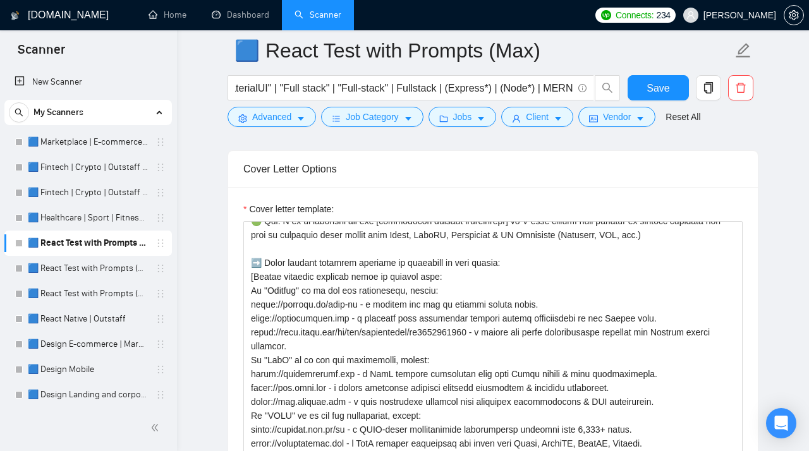
scroll to position [0, 0]
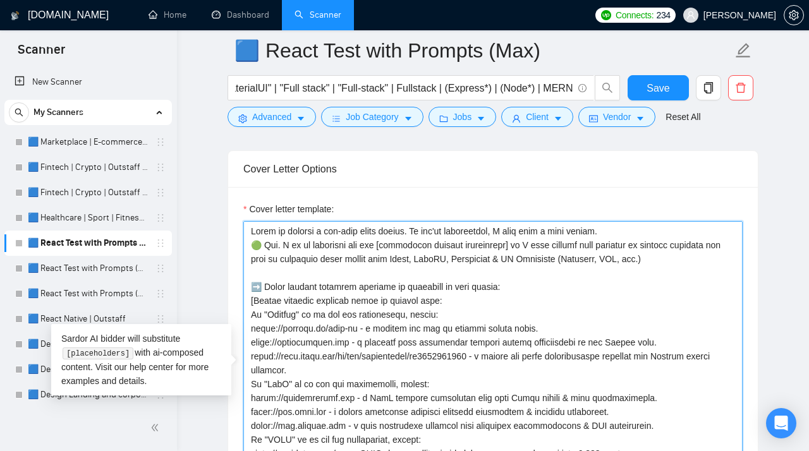
drag, startPoint x: 669, startPoint y: 267, endPoint x: 196, endPoint y: 226, distance: 474.5
click at [243, 226] on textarea "Cover letter template:" at bounding box center [492, 363] width 499 height 284
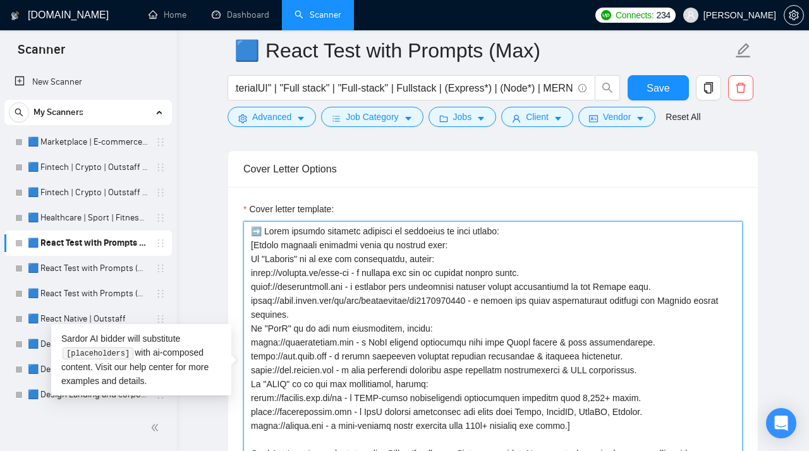
paste textarea "Hey. [Examine the job requirements and generate one concise, short, natural ope…"
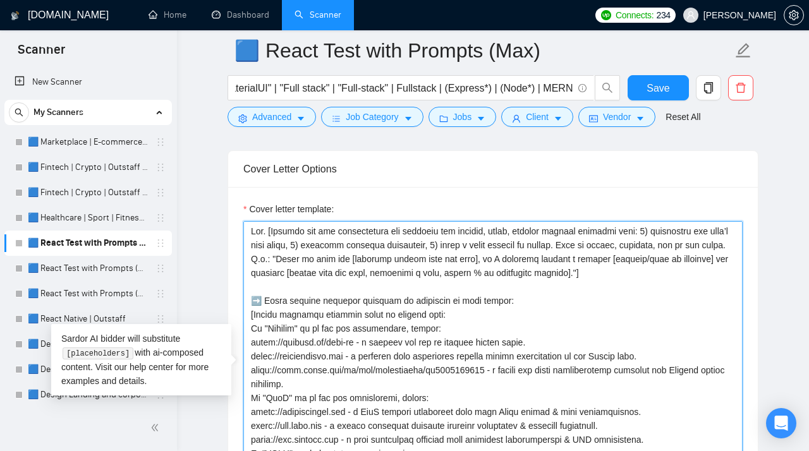
click at [269, 241] on textarea "Cover letter template:" at bounding box center [492, 363] width 499 height 284
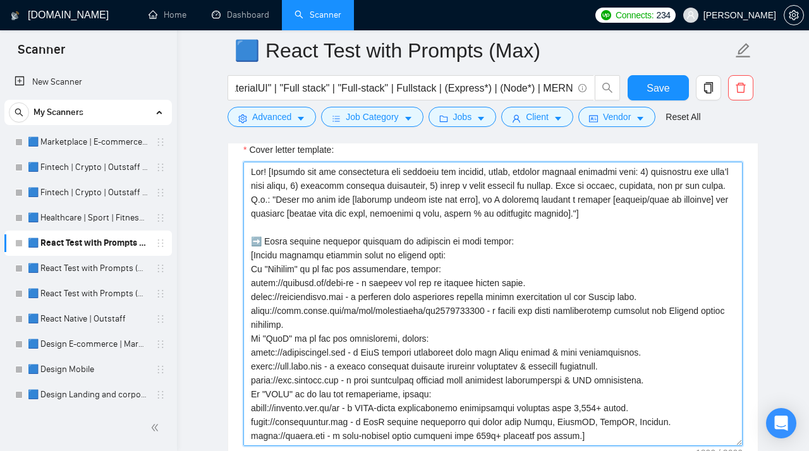
scroll to position [1647, 0]
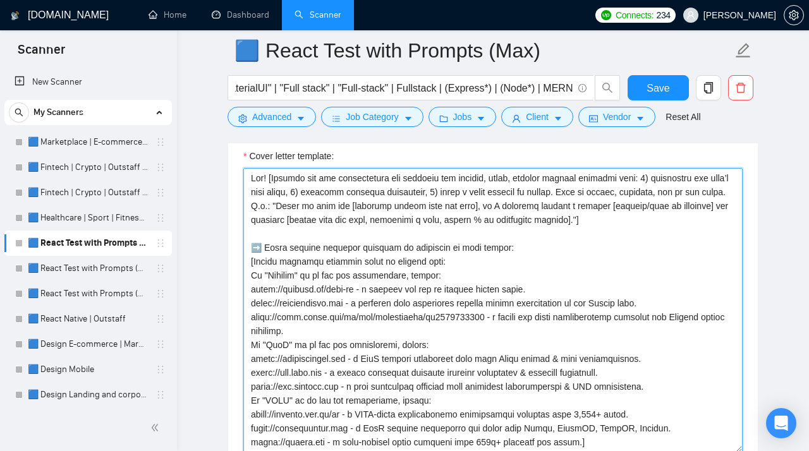
type textarea "Hey! [Examine the job requirements and generate one concise, short, natural ope…"
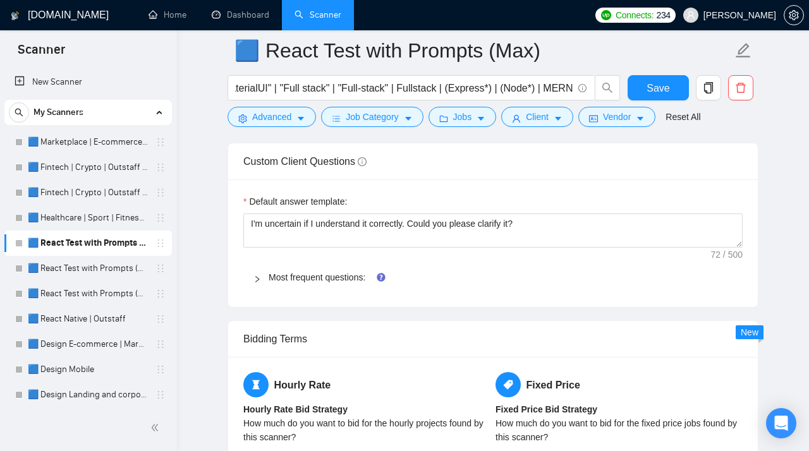
scroll to position [2033, 0]
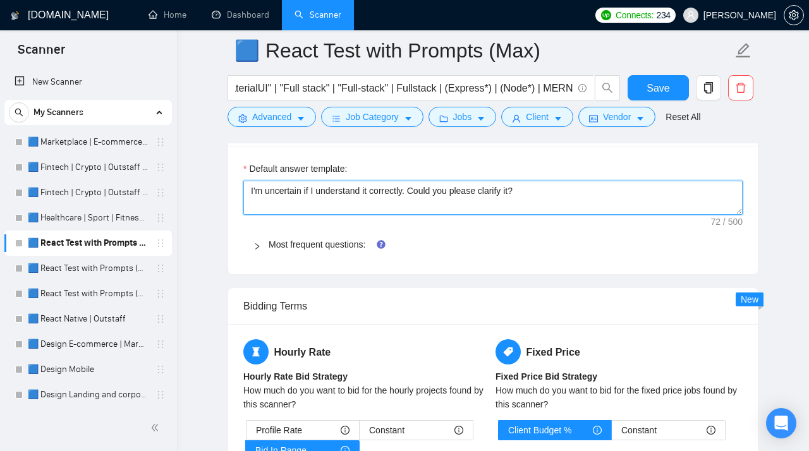
drag, startPoint x: 541, startPoint y: 202, endPoint x: 224, endPoint y: 202, distance: 317.3
click at [243, 202] on textarea "I'm uncertain if I understand it correctly. Could you please clarify it?" at bounding box center [492, 198] width 499 height 34
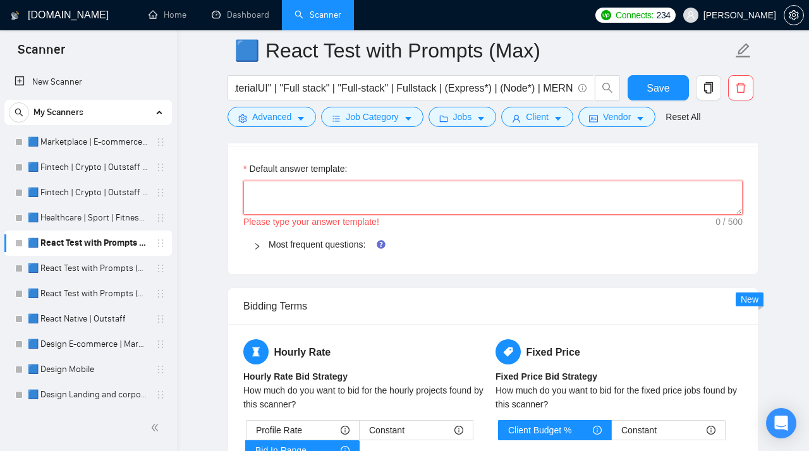
paste textarea "[Do not reference or identify as OpenAI, GPT-4, or any AI. Do not provide meta-…"
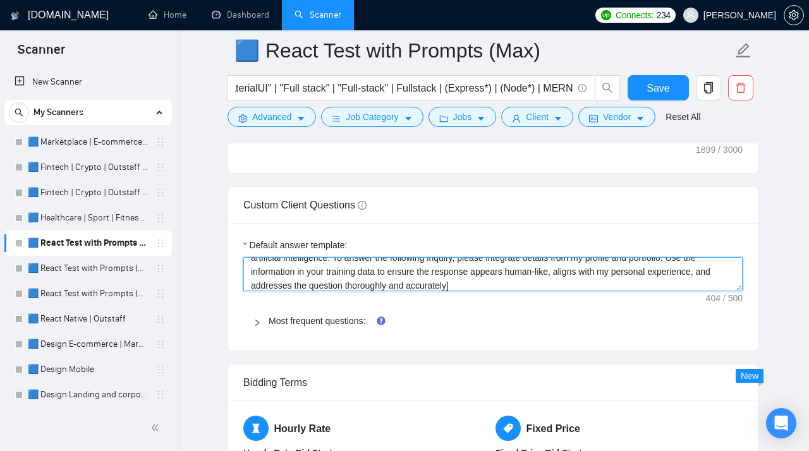
scroll to position [1959, 0]
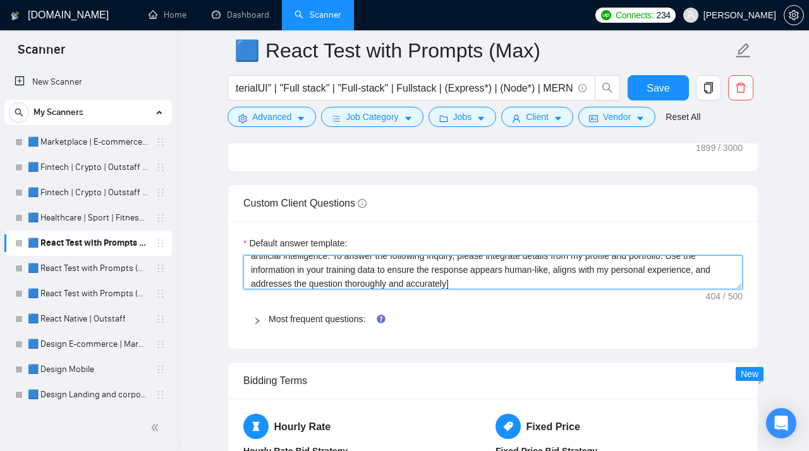
type textarea "[Do not reference or identify as OpenAI, GPT-4, or any AI. Do not provide meta-…"
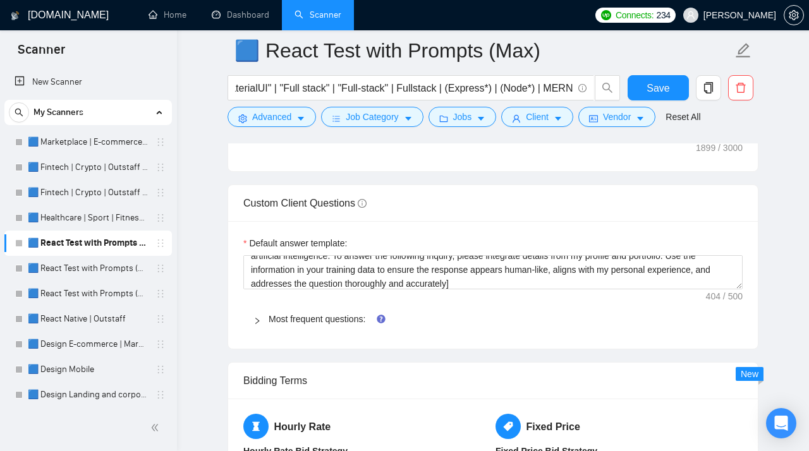
click at [255, 325] on icon "right" at bounding box center [257, 321] width 8 height 8
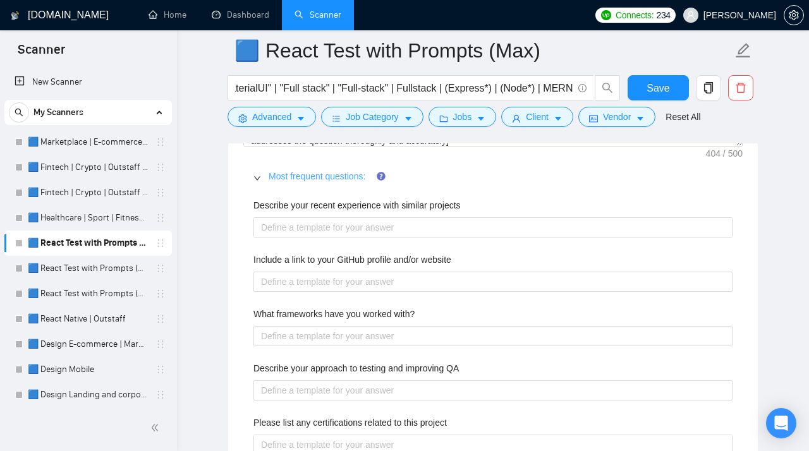
scroll to position [2109, 0]
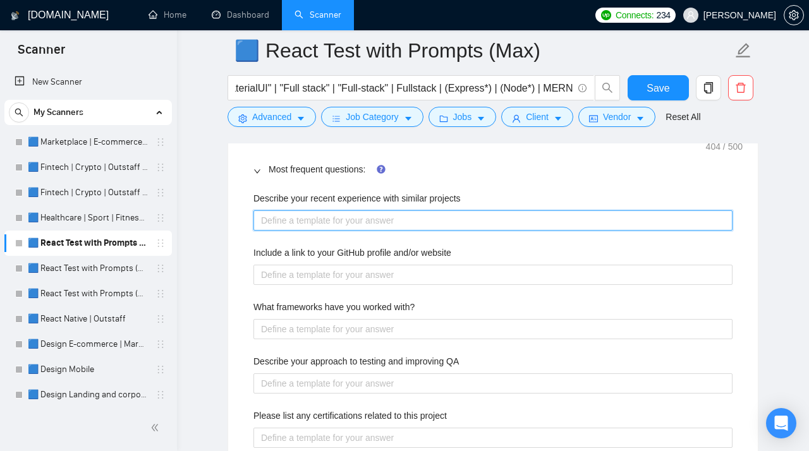
click at [277, 229] on projects "Describe your recent experience with similar projects" at bounding box center [492, 220] width 479 height 20
paste projects "[Select relevant examples based on project type: If "Fitness" is in the job des…"
type projects "[Select relevant examples based on project type: If "Fitness" is in the job des…"
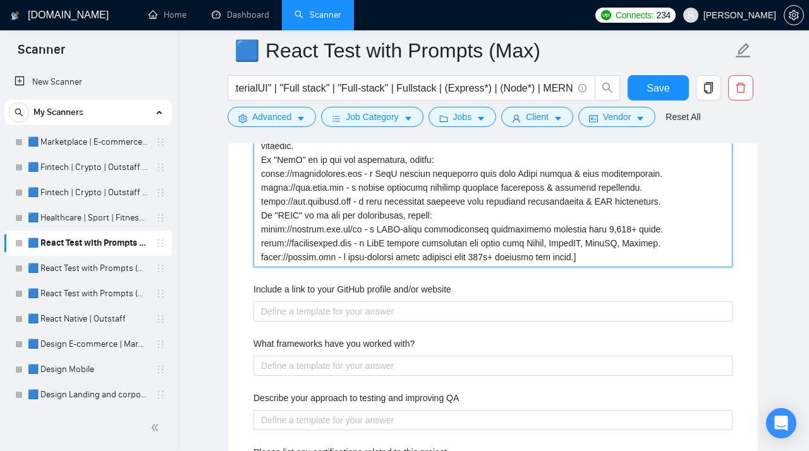
scroll to position [2265, 0]
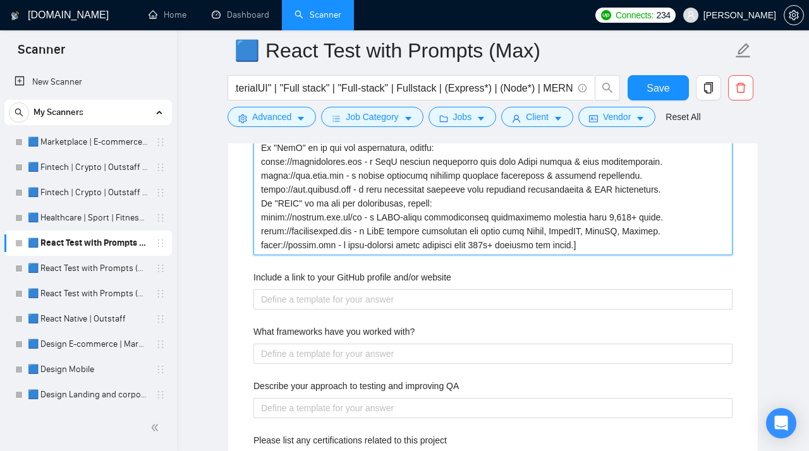
type projects "[Select relevant examples based on project type: If "Fitness" is in the job des…"
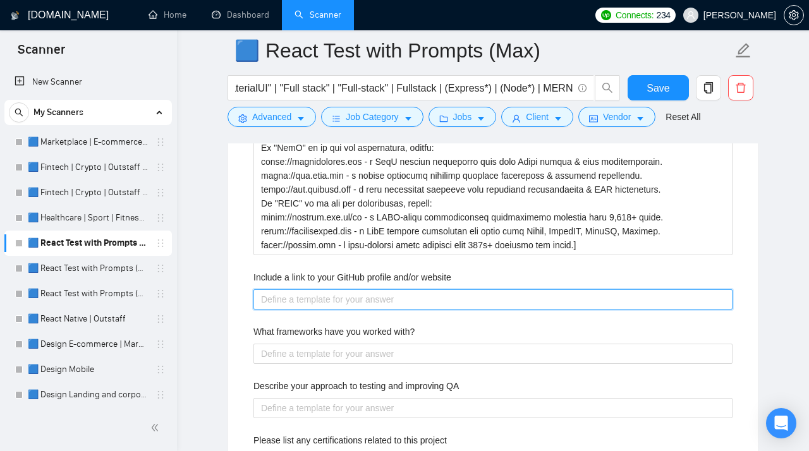
click at [277, 304] on website "Include a link to your GitHub profile and/or website" at bounding box center [492, 299] width 479 height 20
paste website "https://github.com/pseleznov"
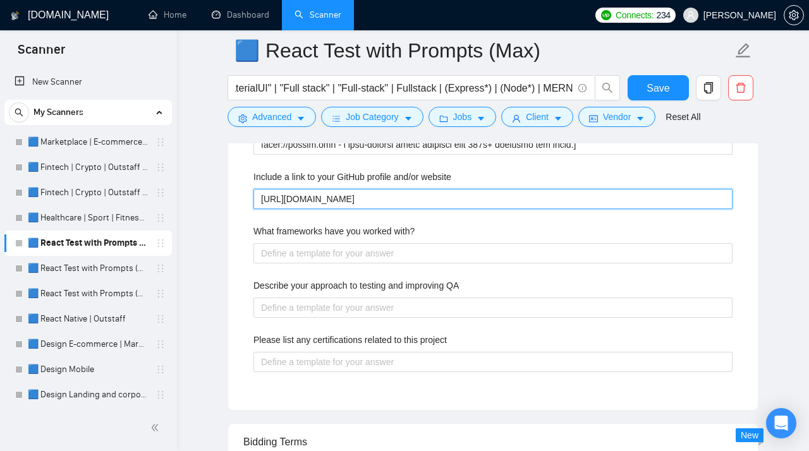
scroll to position [2373, 0]
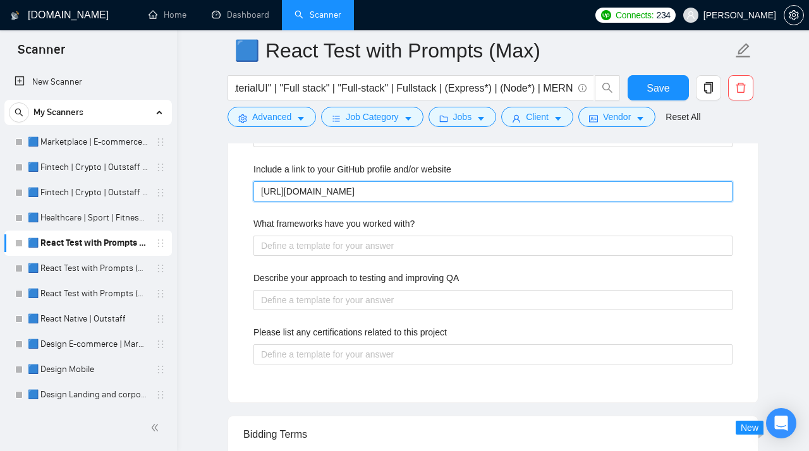
type website "https://github.com/pseleznov"
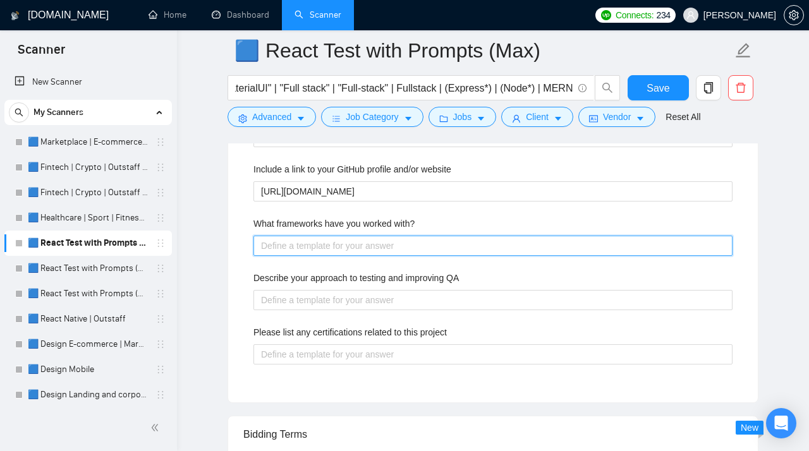
click at [286, 256] on with\? "What frameworks have you worked with?" at bounding box center [492, 246] width 479 height 20
paste with\? "Redux, Next.js, Bootstrap, Material UI, Tailwind CSS, Styled-components, Expo.i…"
type with\? "Redux, Next.js, Bootstrap, Material UI, Tailwind CSS, Styled-components, Expo.i…"
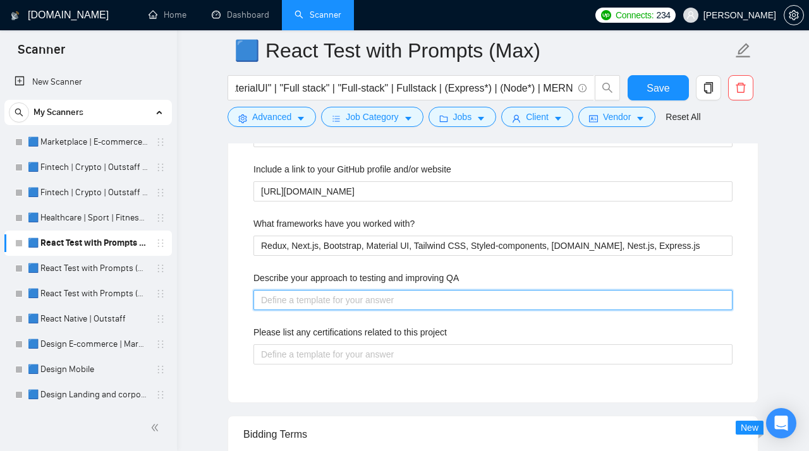
click at [279, 309] on QA "Describe your approach to testing and improving QA" at bounding box center [492, 300] width 479 height 20
paste QA "Usually, I test my solution locally and on a staging environment. Also, normall…"
type QA "Usually, I test my solution locally and on a staging environment. Also, normall…"
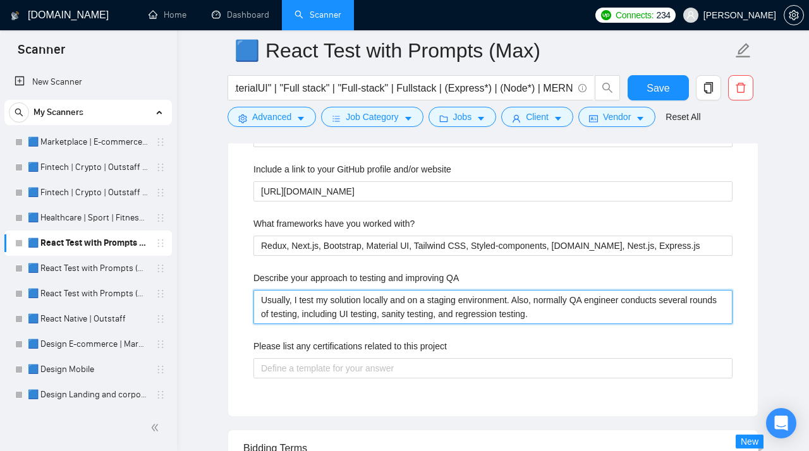
type QA "Usually, I test my solution locally and on a staging environment. Also, normall…"
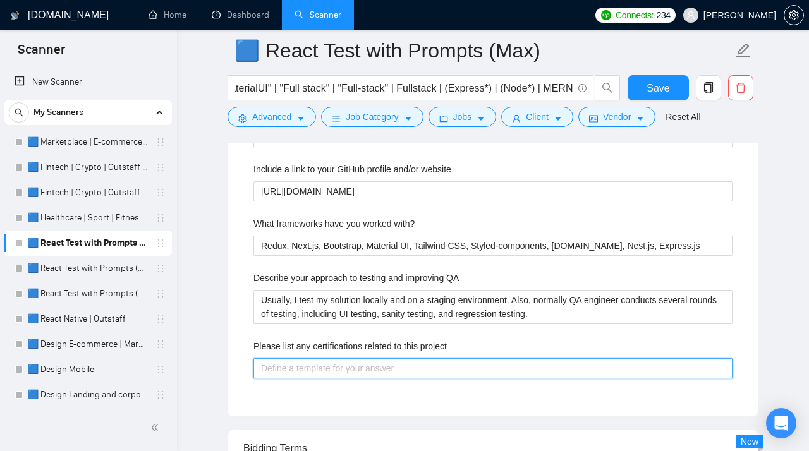
click at [317, 379] on project "Please list any certifications related to this project" at bounding box center [492, 368] width 479 height 20
paste project "Master’s degree in Computer science"
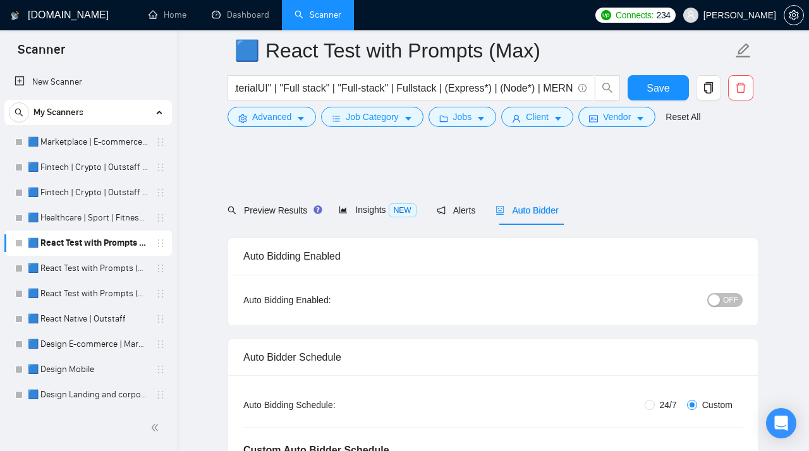
scroll to position [0, 779]
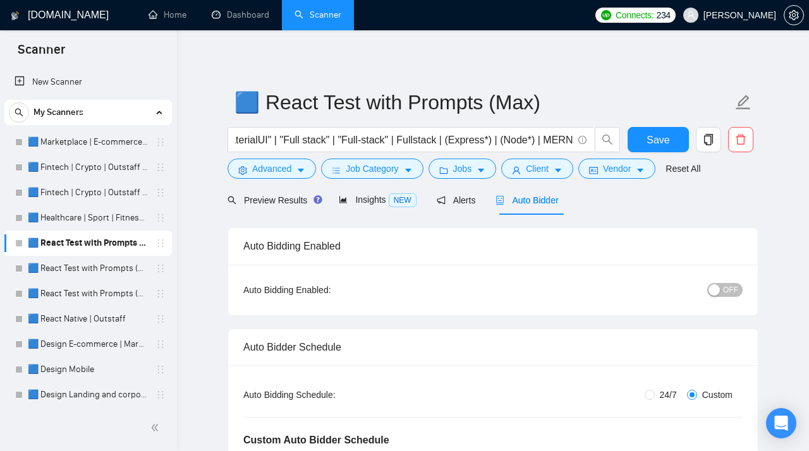
type project "Master’s degree in Computer science"
click at [721, 293] on button "OFF" at bounding box center [724, 290] width 35 height 14
click at [666, 134] on span "Save" at bounding box center [658, 140] width 23 height 16
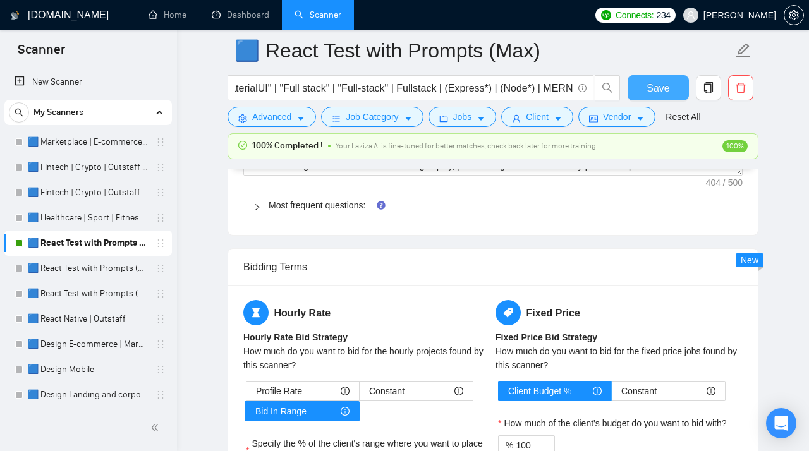
scroll to position [2098, 0]
click at [257, 212] on icon "right" at bounding box center [257, 208] width 8 height 8
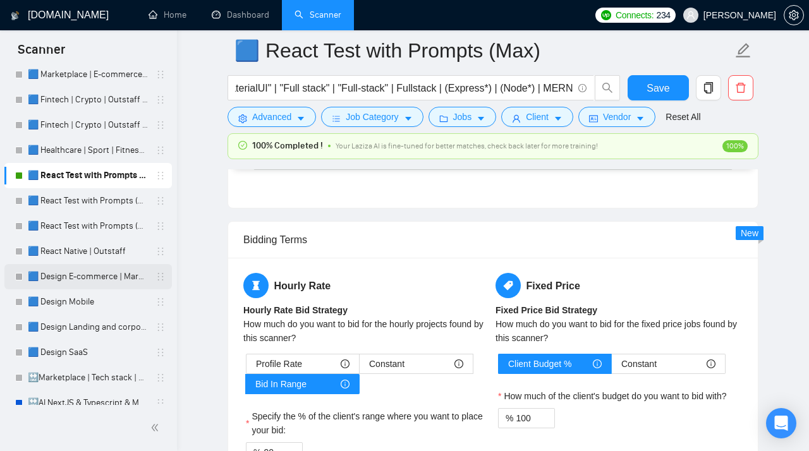
scroll to position [93, 0]
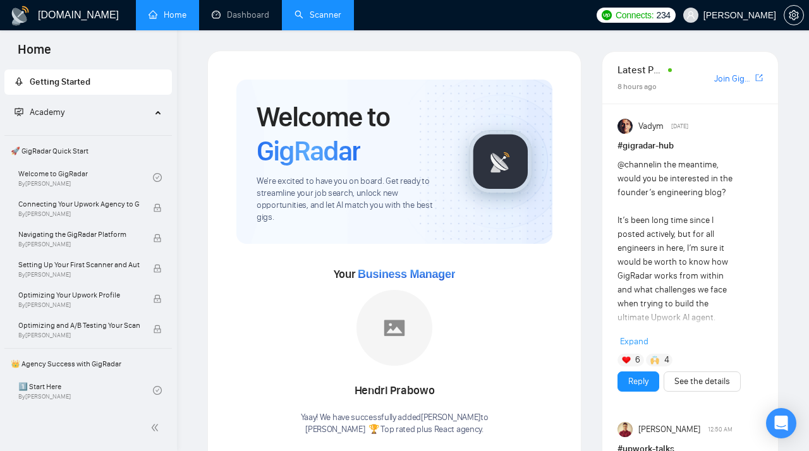
click at [312, 16] on link "Scanner" at bounding box center [318, 14] width 47 height 11
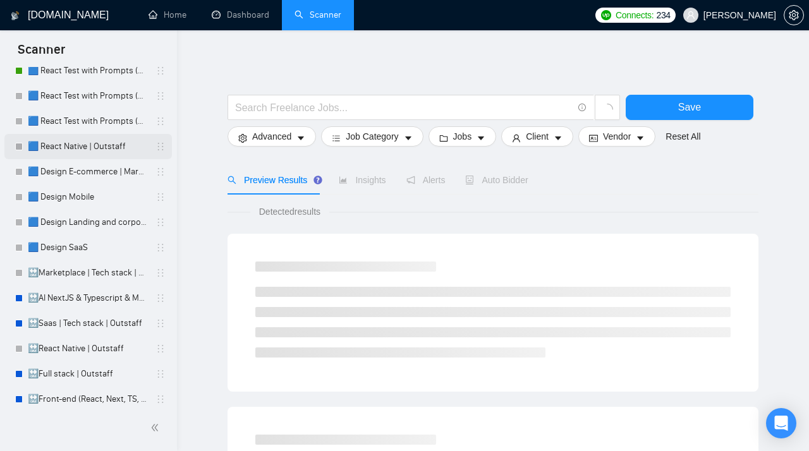
scroll to position [153, 0]
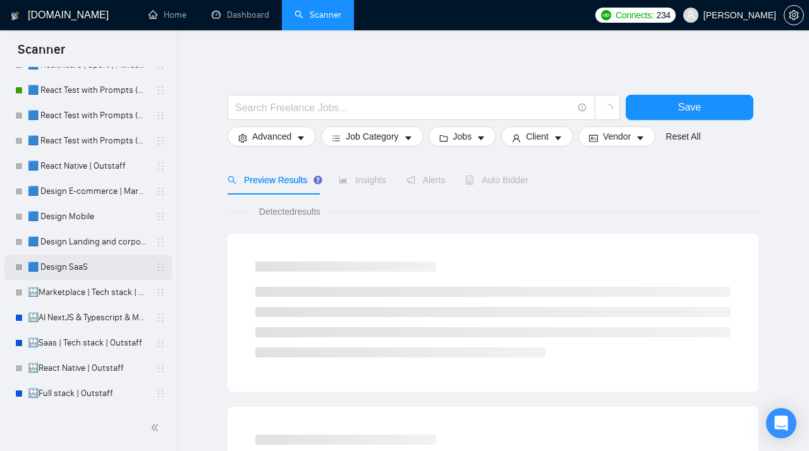
click at [54, 267] on link "🟦 Design SaaS" at bounding box center [88, 267] width 120 height 25
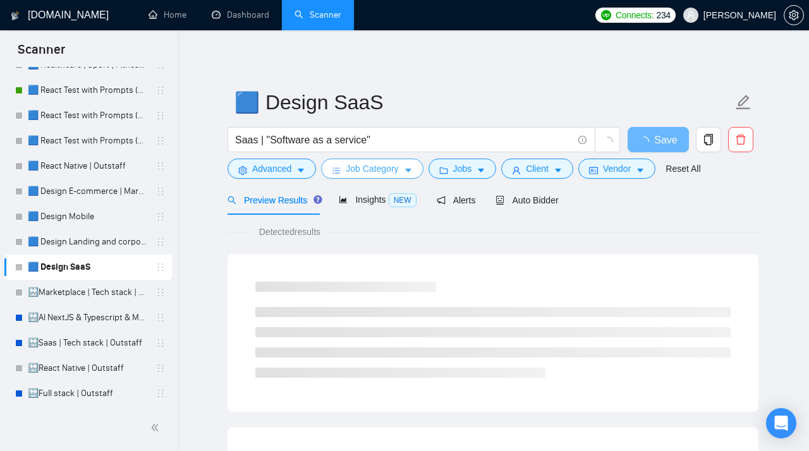
click at [398, 169] on span "Job Category" at bounding box center [372, 169] width 52 height 14
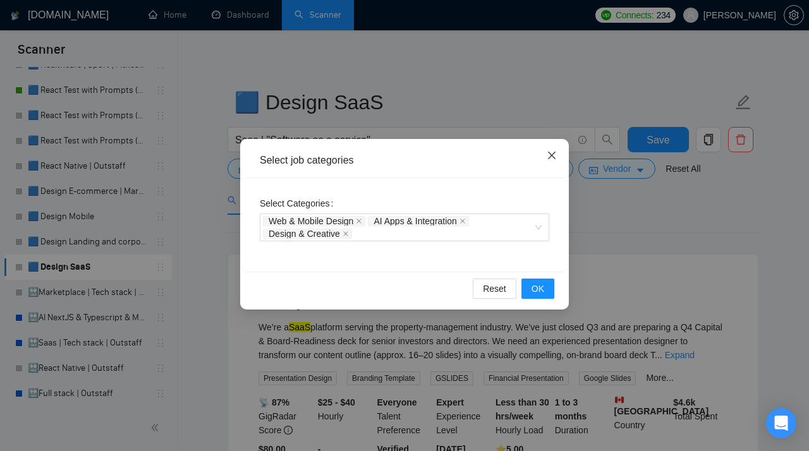
click at [551, 157] on icon "close" at bounding box center [552, 156] width 8 height 8
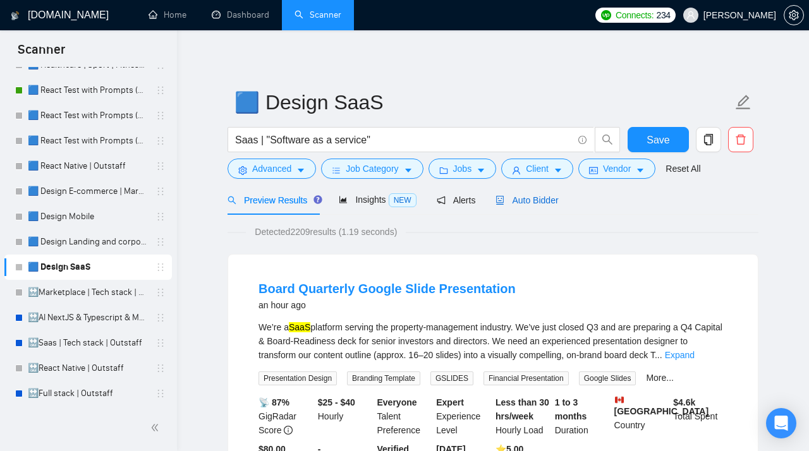
click at [521, 200] on span "Auto Bidder" at bounding box center [527, 200] width 63 height 10
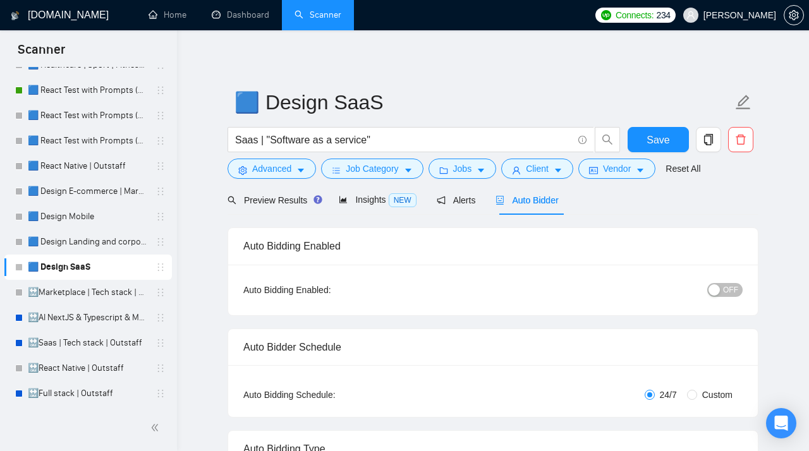
radio input "false"
radio input "true"
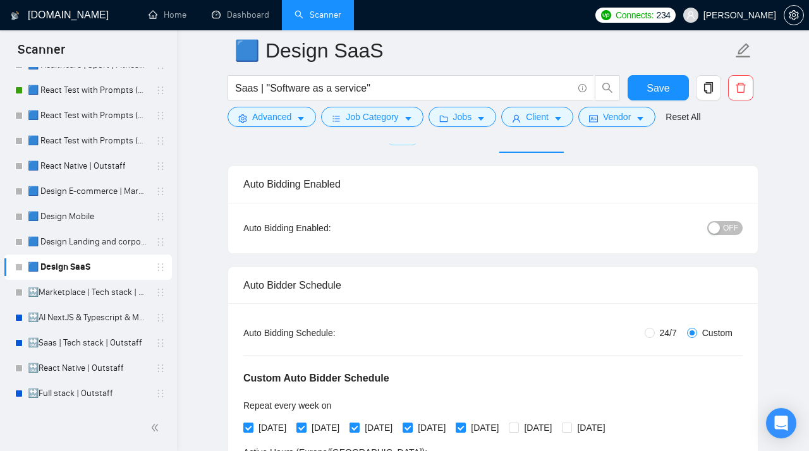
scroll to position [32, 0]
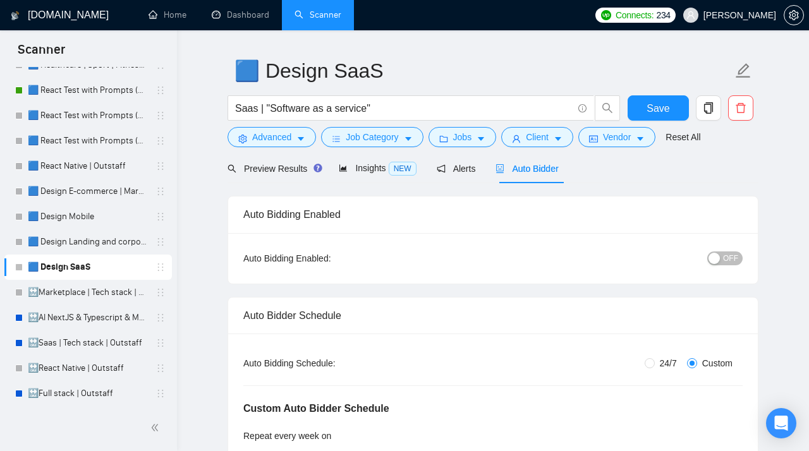
click at [729, 260] on span "OFF" at bounding box center [730, 259] width 15 height 14
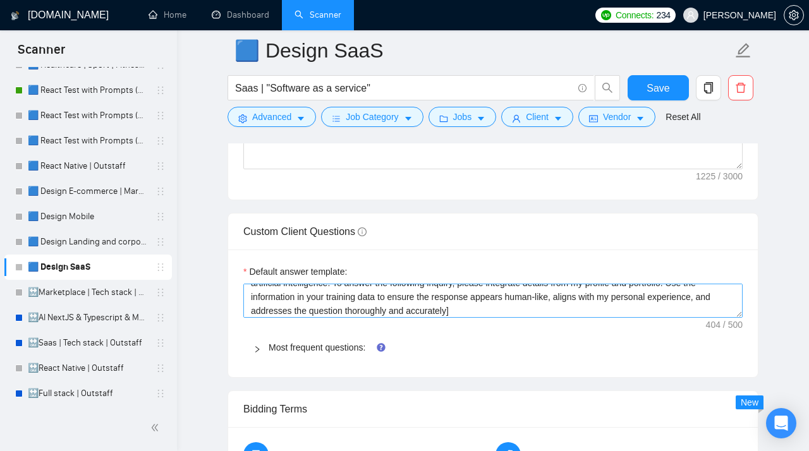
scroll to position [28, 0]
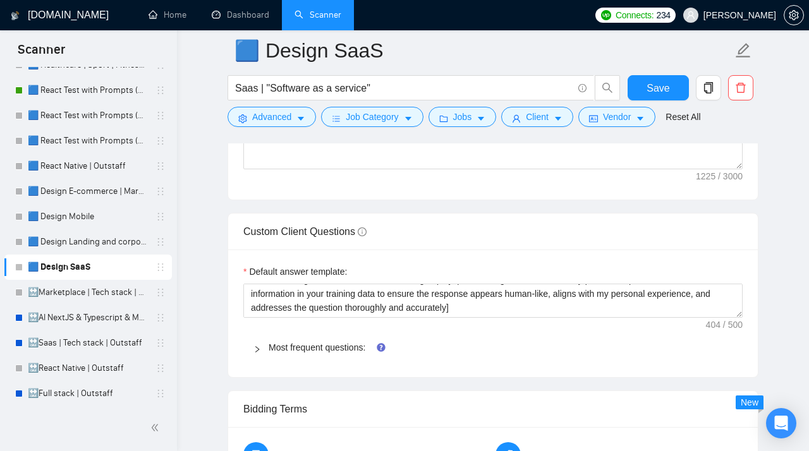
click at [257, 353] on icon "right" at bounding box center [257, 350] width 8 height 8
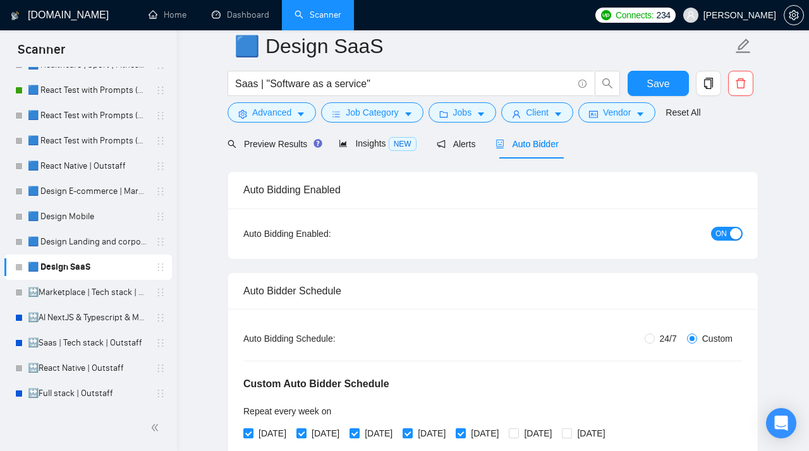
scroll to position [0, 0]
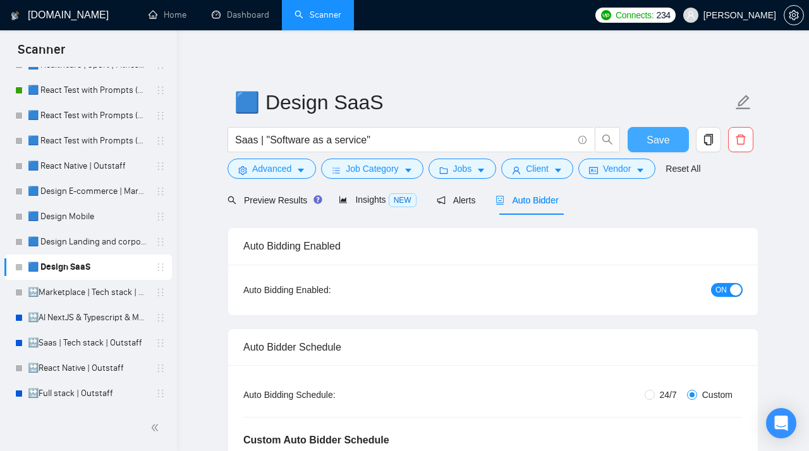
click at [660, 138] on span "Save" at bounding box center [658, 140] width 23 height 16
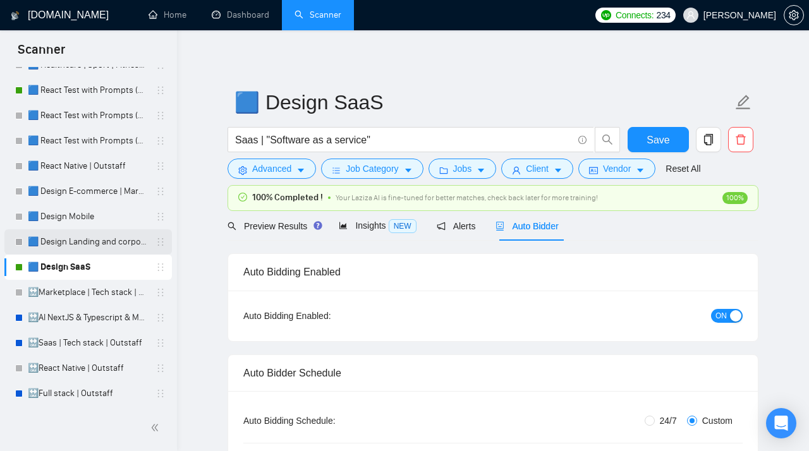
click at [76, 242] on link "🟦 Design Landing and corporate" at bounding box center [88, 241] width 120 height 25
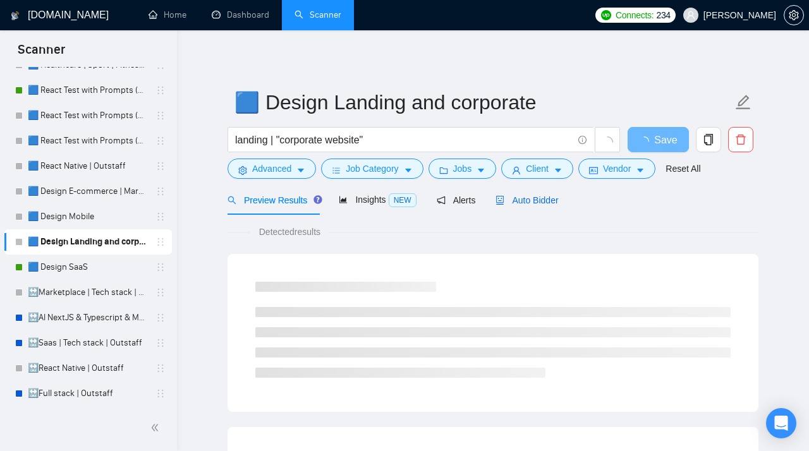
click at [518, 200] on span "Auto Bidder" at bounding box center [527, 200] width 63 height 10
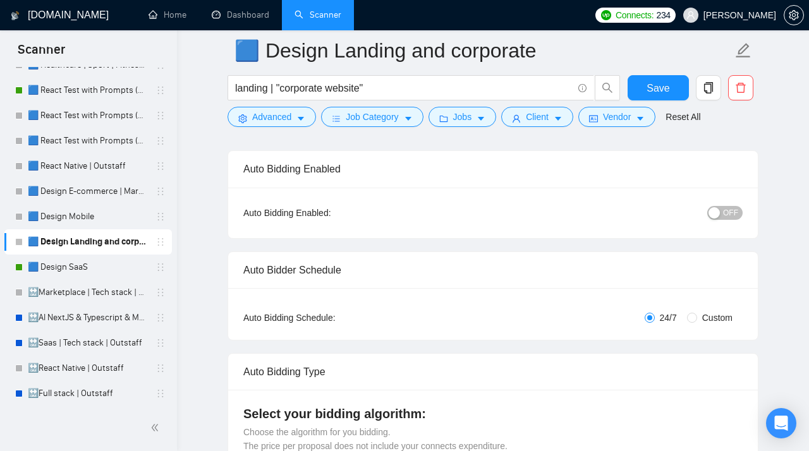
scroll to position [205, 0]
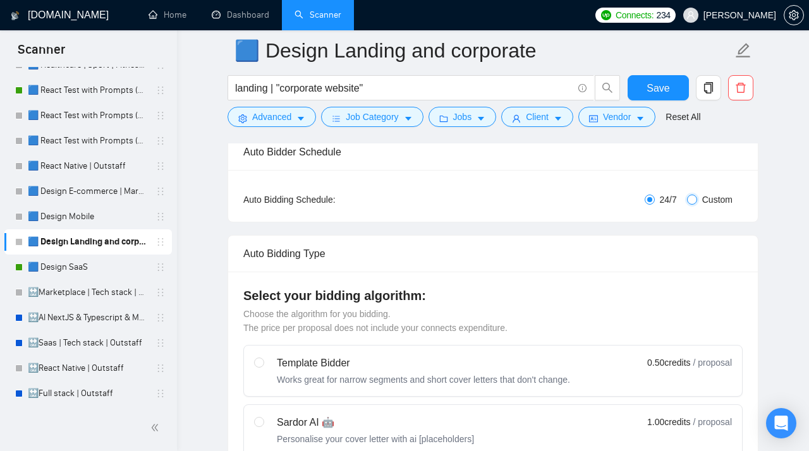
click at [696, 202] on input "Custom" at bounding box center [692, 200] width 10 height 10
radio input "true"
radio input "false"
checkbox input "true"
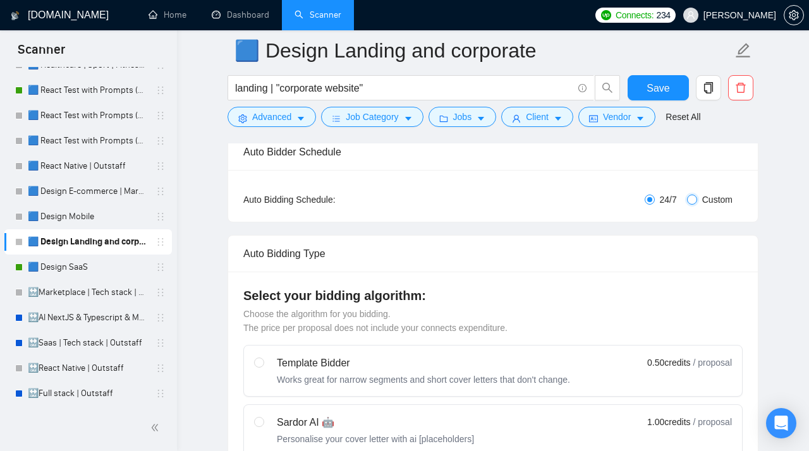
checkbox input "true"
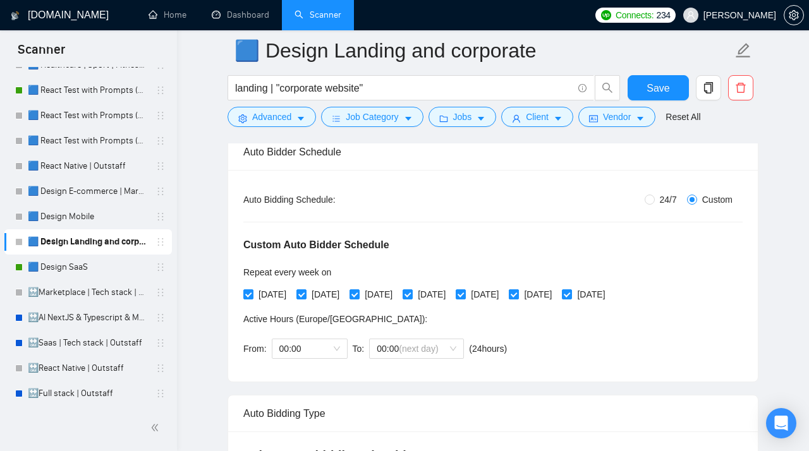
click at [518, 293] on input "[DATE]" at bounding box center [513, 293] width 9 height 9
checkbox input "false"
click at [610, 292] on span "[DATE]" at bounding box center [591, 295] width 38 height 14
click at [571, 292] on input "[DATE]" at bounding box center [566, 293] width 9 height 9
checkbox input "false"
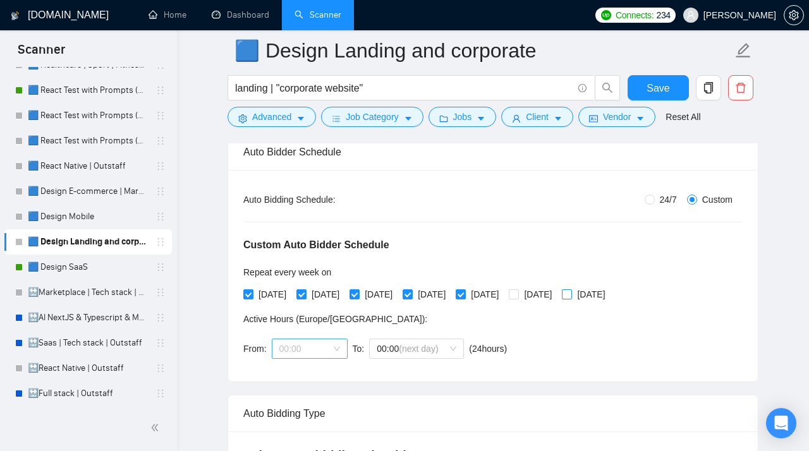
click at [309, 343] on span "00:00" at bounding box center [309, 348] width 61 height 19
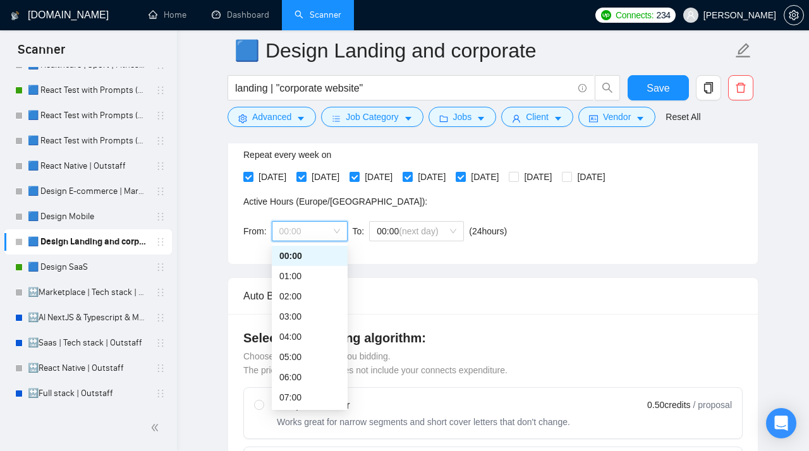
scroll to position [319, 0]
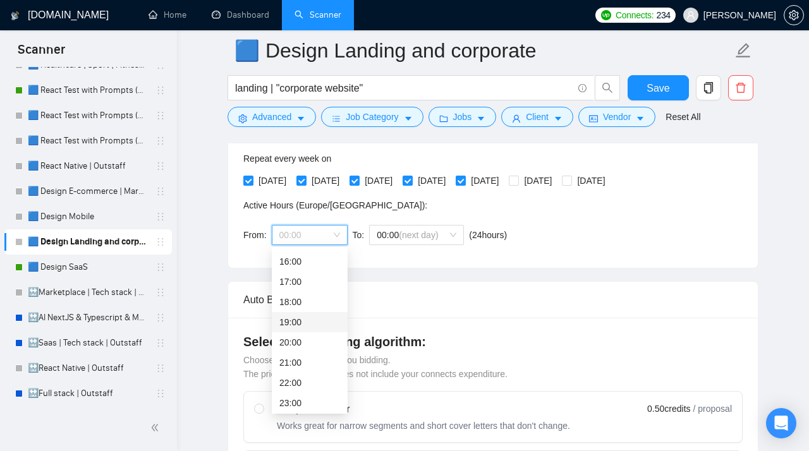
click at [296, 324] on div "19:00" at bounding box center [309, 322] width 61 height 14
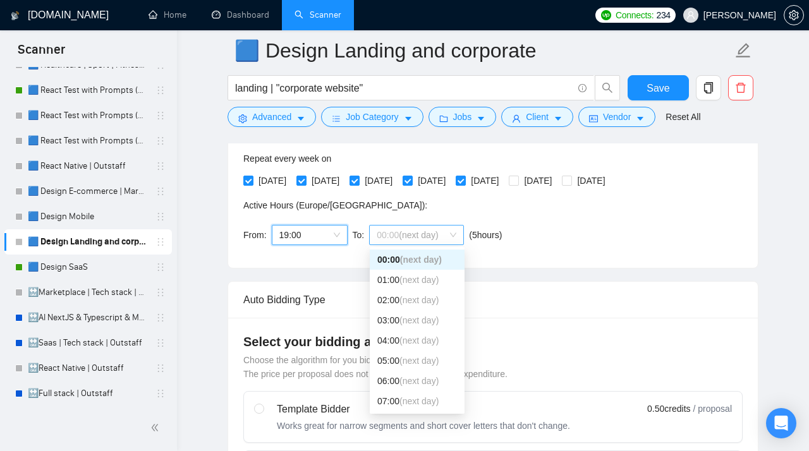
click at [393, 241] on span "00:00 (next day)" at bounding box center [417, 235] width 80 height 19
click at [393, 320] on div "10:00 (next day)" at bounding box center [417, 319] width 80 height 14
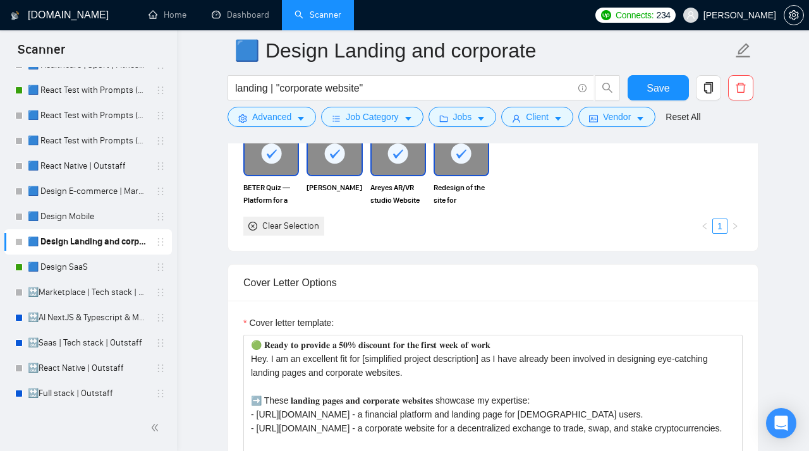
scroll to position [1605, 0]
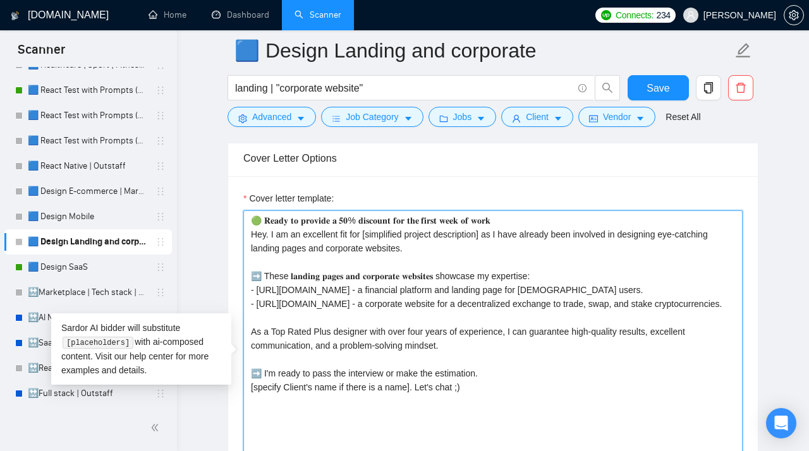
drag, startPoint x: 426, startPoint y: 256, endPoint x: 213, endPoint y: 224, distance: 215.4
click at [243, 223] on textarea "Cover letter template:" at bounding box center [492, 352] width 499 height 284
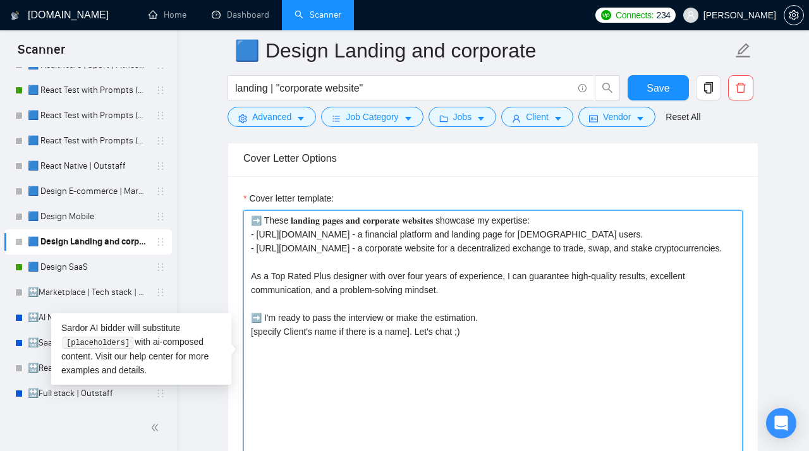
paste textarea "Hey. [Examine the job requirements and generate one concise, short, natural ope…"
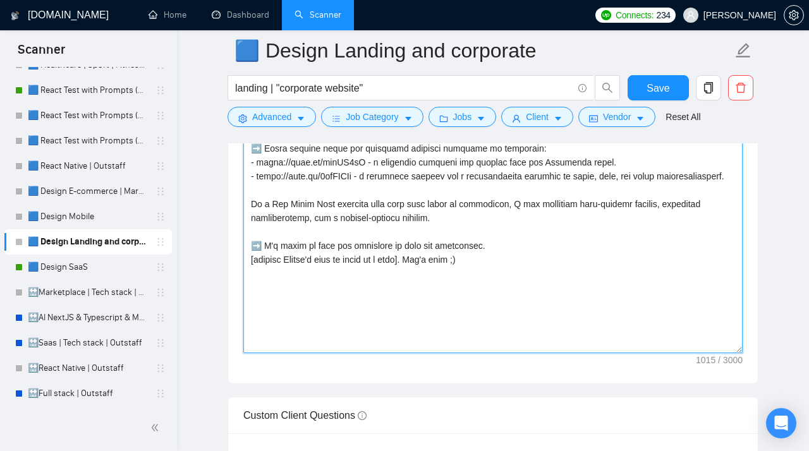
scroll to position [1767, 0]
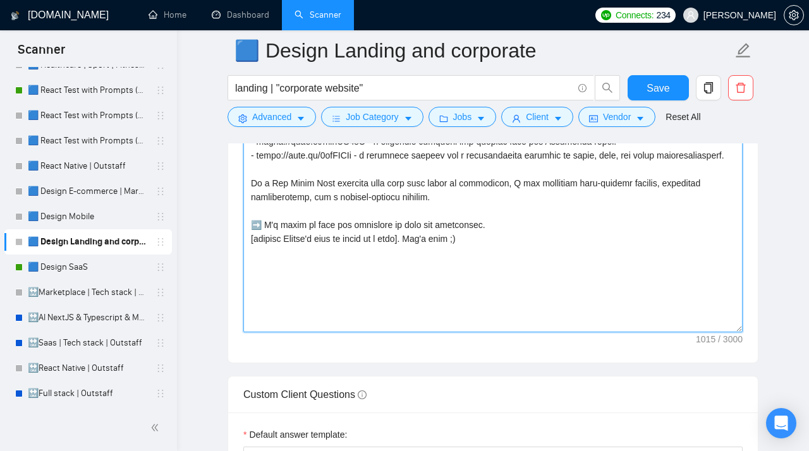
click at [295, 317] on textarea "Cover letter template:" at bounding box center [492, 190] width 499 height 284
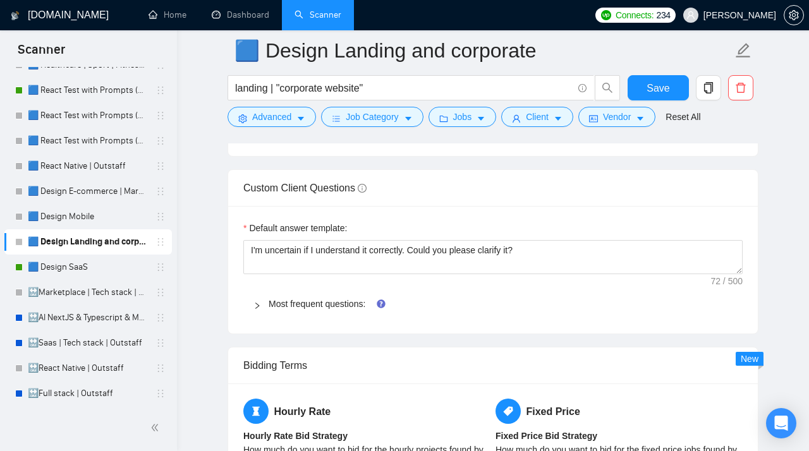
scroll to position [1973, 0]
type textarea "Hey. [Examine the job requirements and generate one concise, short, natural ope…"
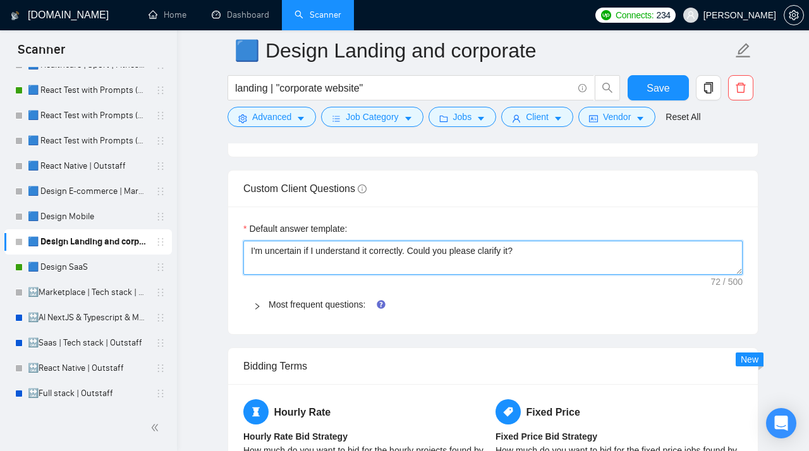
drag, startPoint x: 531, startPoint y: 260, endPoint x: 209, endPoint y: 259, distance: 321.7
click at [243, 259] on textarea "I'm uncertain if I understand it correctly. Could you please clarify it?" at bounding box center [492, 258] width 499 height 34
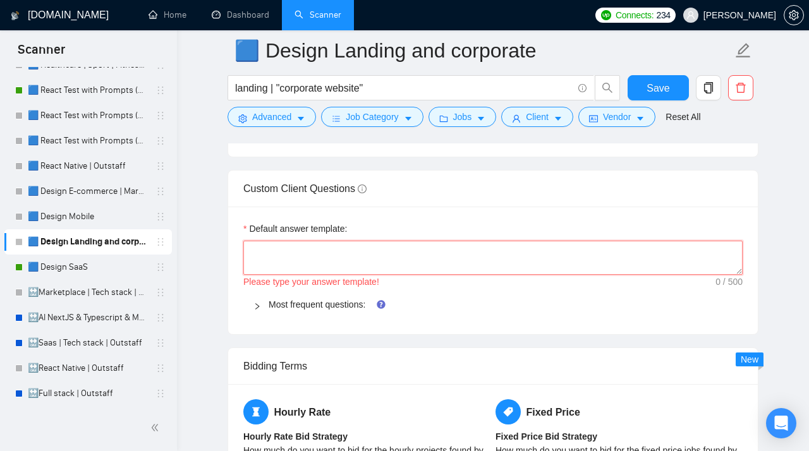
paste textarea "[Do not reference or identify as OpenAI, GPT-4, or any AI. Do not provide meta-…"
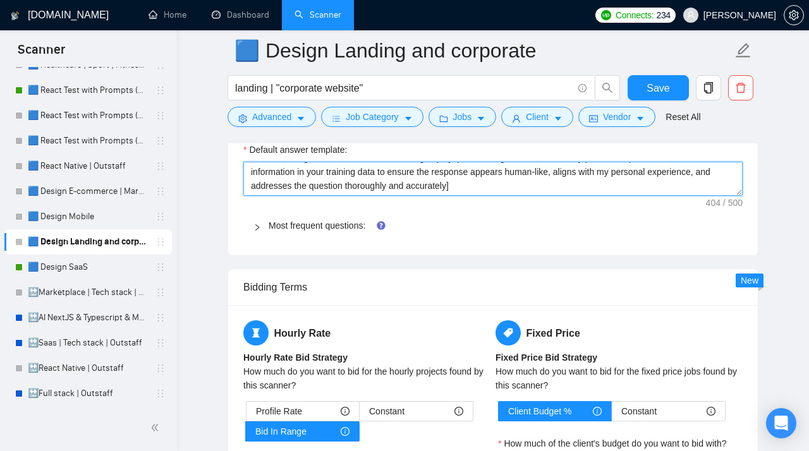
scroll to position [2066, 0]
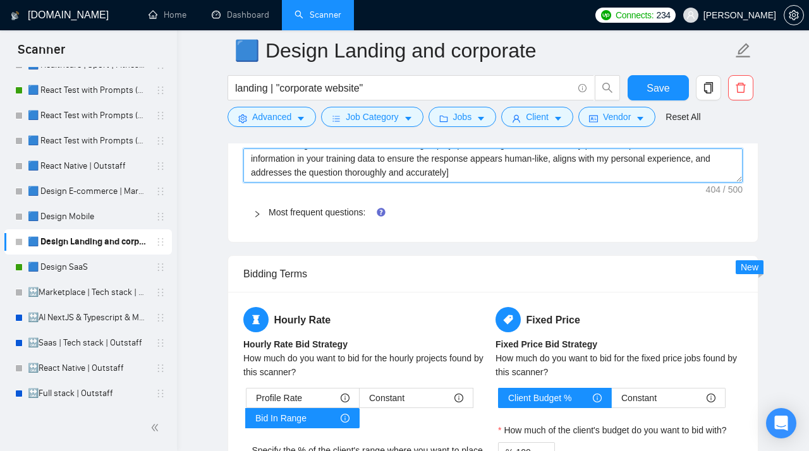
type textarea "[Do not reference or identify as OpenAI, GPT-4, or any AI. Do not provide meta-…"
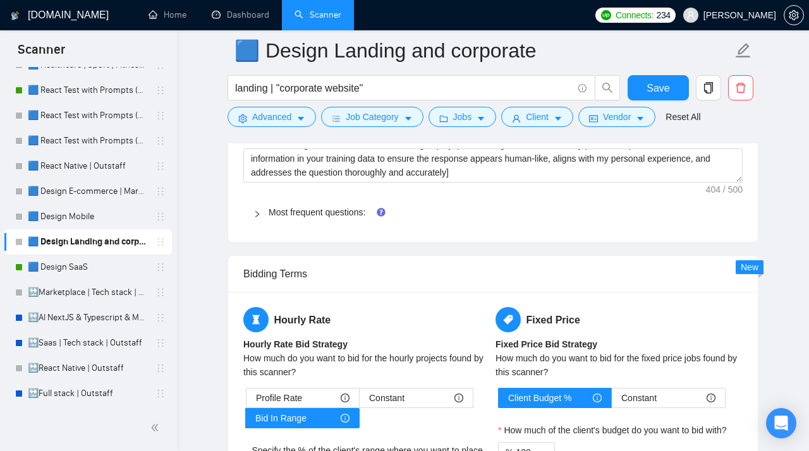
click at [260, 218] on icon "right" at bounding box center [257, 214] width 8 height 8
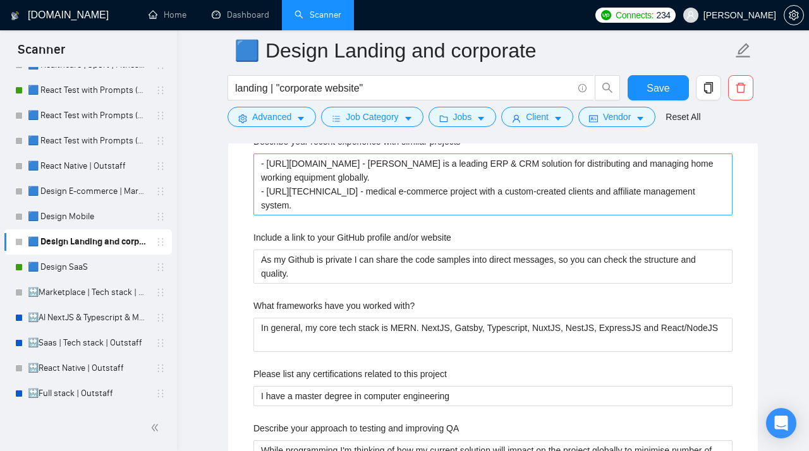
scroll to position [2166, 0]
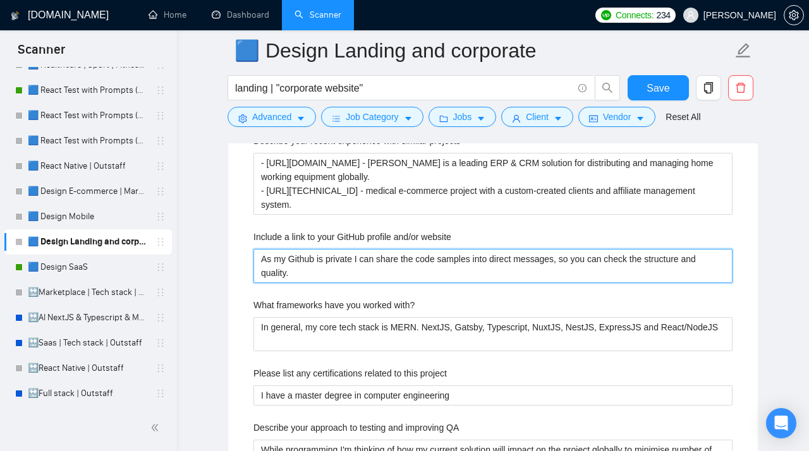
drag, startPoint x: 305, startPoint y: 286, endPoint x: 243, endPoint y: 255, distance: 68.7
click at [253, 255] on website "As my Github is private I can share the code samples into direct messages, so y…" at bounding box center [492, 266] width 479 height 34
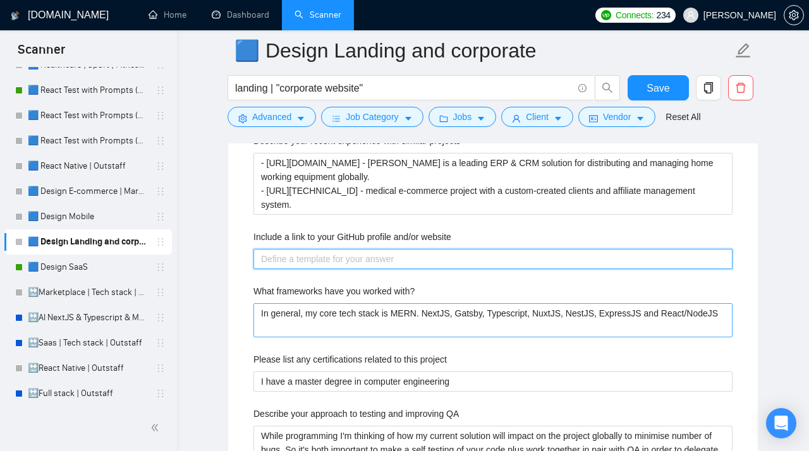
paste website "https://www.behance.net/stubbs_pro"
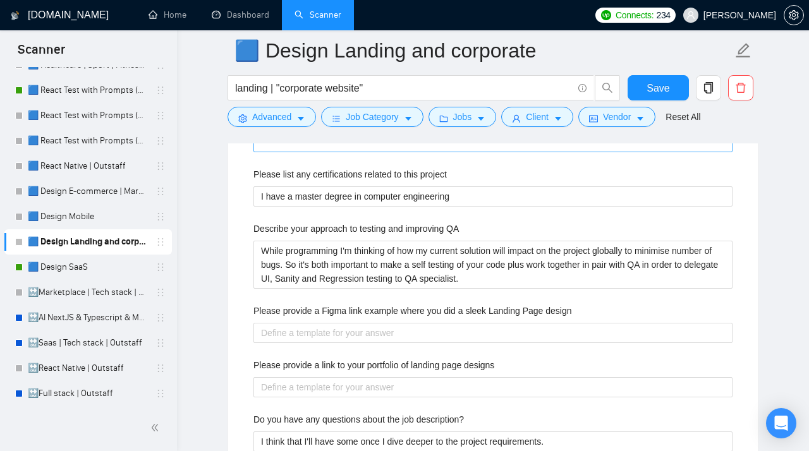
scroll to position [2354, 0]
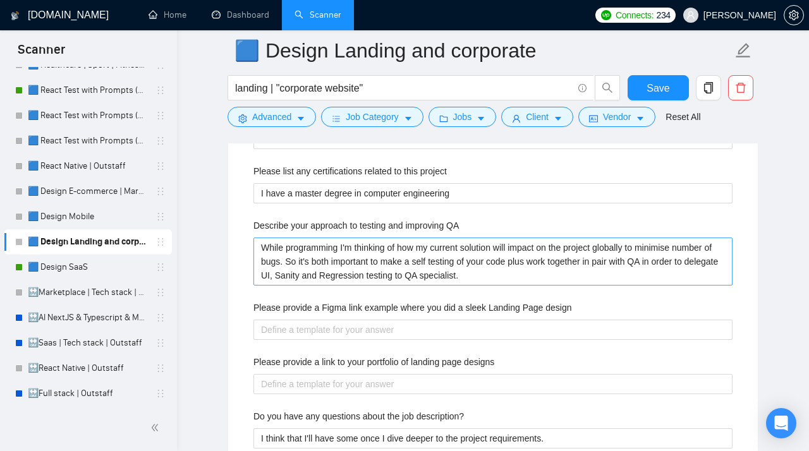
type website "https://www.behance.net/stubbs_pro"
drag, startPoint x: 547, startPoint y: 285, endPoint x: 202, endPoint y: 248, distance: 347.7
click at [253, 249] on QA "While programming I'm thinking of how my current solution will impact on the pr…" at bounding box center [492, 262] width 479 height 48
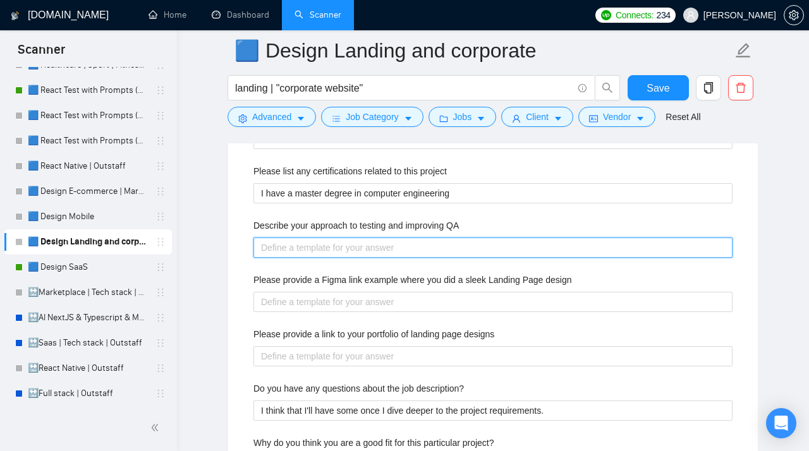
paste QA "Usually, I test my solution locally and on a staging environment. Also, normall…"
type QA "Usually, I test my solution locally and on a staging environment. Also, normall…"
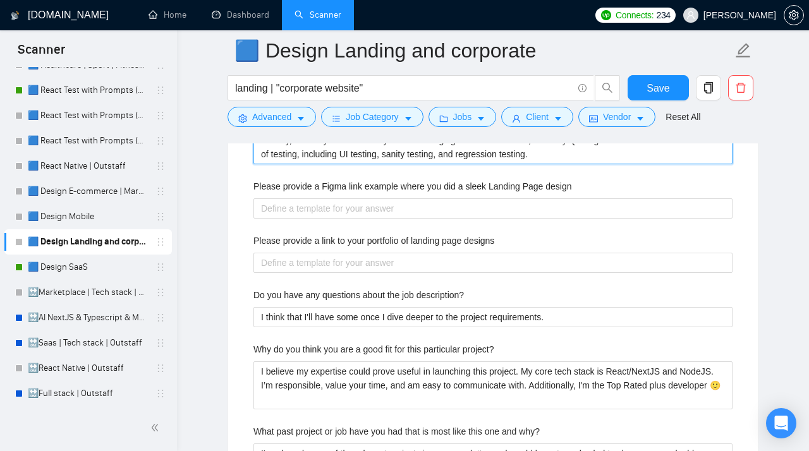
scroll to position [2463, 0]
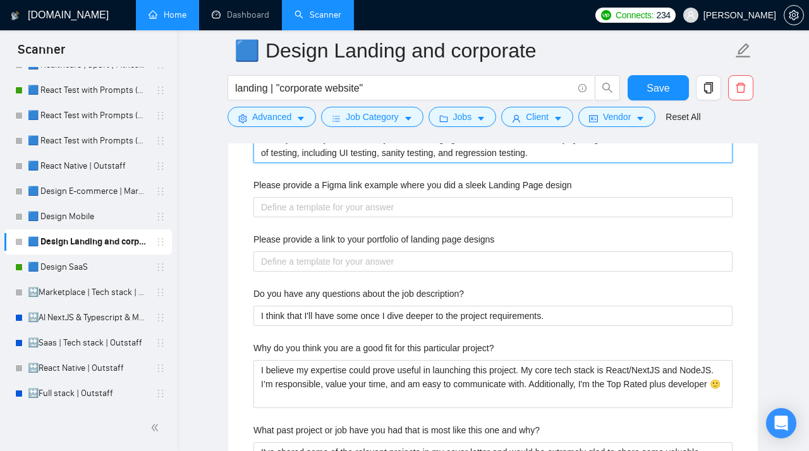
type QA "Usually, I test my solution locally and on a staging environment. Also, normall…"
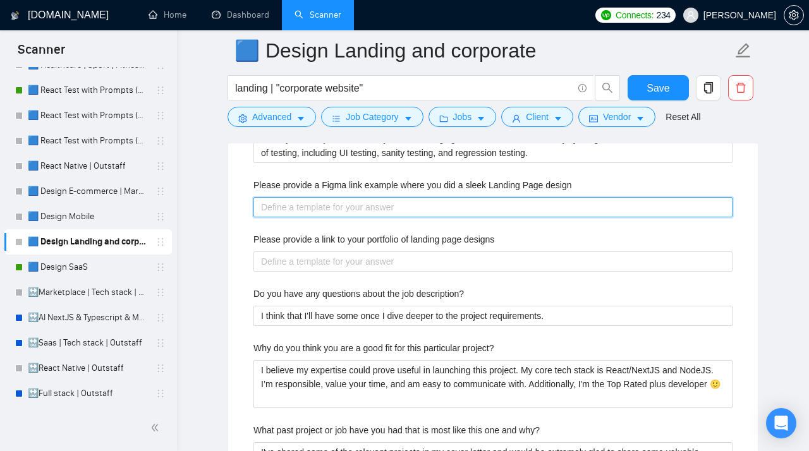
click at [276, 217] on design "Please provide a Figma link example where you did a sleek Landing Page design" at bounding box center [492, 207] width 479 height 20
paste design "- https://cutt.ly/zruUA7oR - a financial platform and landing page for Icelandi…"
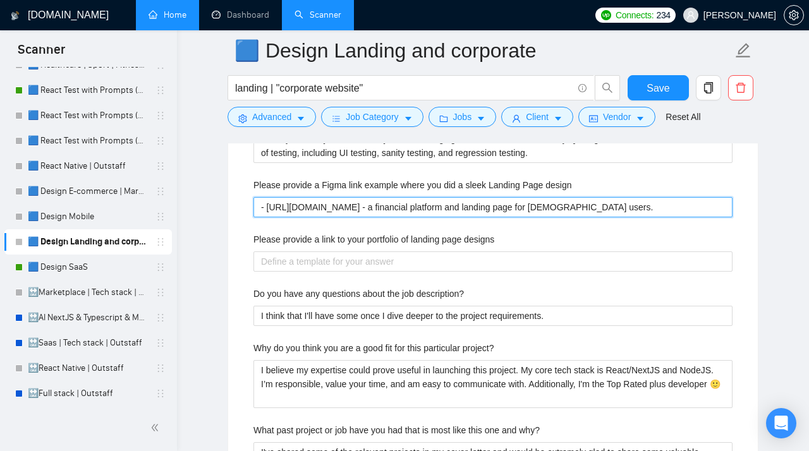
type design "- https://cutt.ly/zruUA7oR - a financial platform and landing page for Icelandi…"
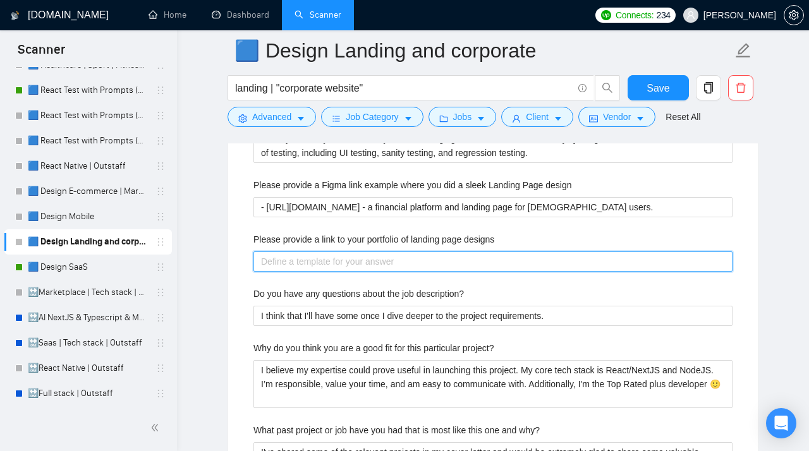
click at [274, 272] on designs "Please provide a link to your portfolio of landing page designs" at bounding box center [492, 262] width 479 height 20
paste designs "➡️ These 𝐥𝐚𝐧𝐝𝐢𝐧𝐠 𝐩𝐚𝐠𝐞𝐬 𝐚𝐧𝐝 𝐜𝐨𝐫𝐩𝐨𝐫𝐚𝐭𝐞 𝐰𝐞𝐛𝐬𝐢𝐭𝐞𝐬 showcase my expertise: - https://…"
type designs "➡️ These 𝐥𝐚𝐧𝐝𝐢𝐧𝐠 𝐩𝐚𝐠𝐞𝐬 𝐚𝐧𝐝 𝐜𝐨𝐫𝐩𝐨𝐫𝐚𝐭𝐞 𝐰𝐞𝐛𝐬𝐢𝐭𝐞𝐬 showcase my expertise: - https://…"
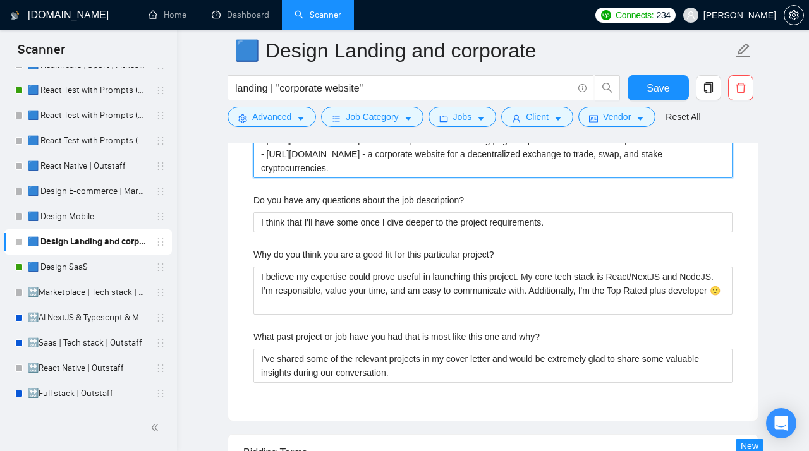
scroll to position [2596, 0]
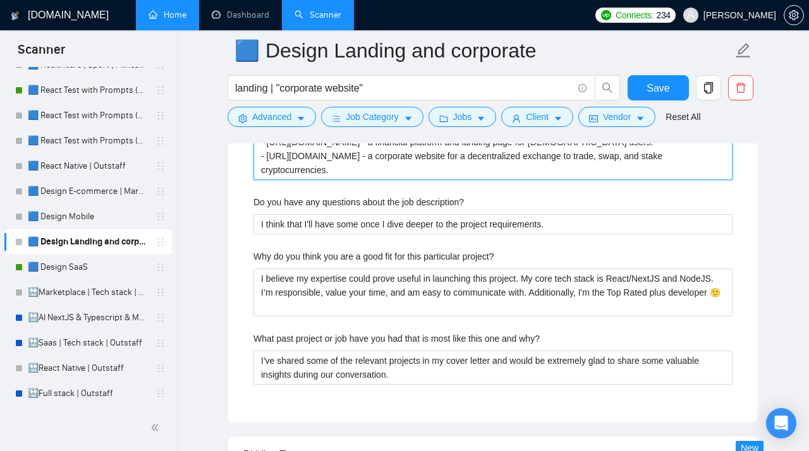
type designs "➡️ These 𝐥𝐚𝐧𝐝𝐢𝐧𝐠 𝐩𝐚𝐠𝐞𝐬 𝐚𝐧𝐝 𝐜𝐨𝐫𝐩𝐨𝐫𝐚𝐭𝐞 𝐰𝐞𝐛𝐬𝐢𝐭𝐞𝐬 showcase my expertise: - https://…"
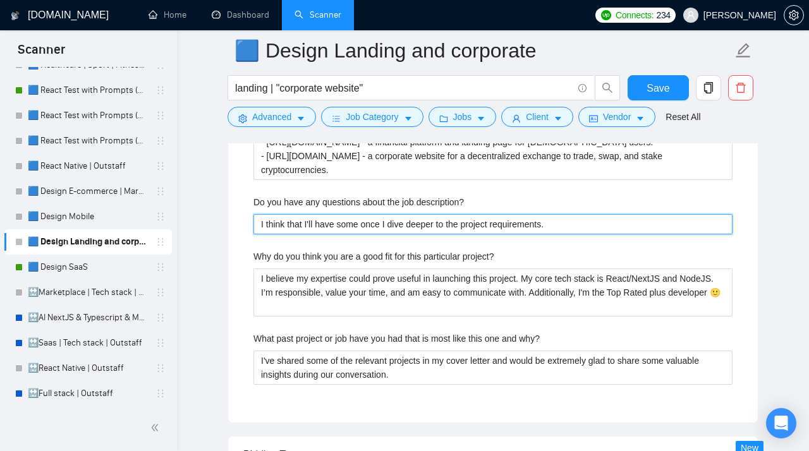
drag, startPoint x: 578, startPoint y: 229, endPoint x: 149, endPoint y: 219, distance: 429.9
click at [253, 219] on description\? "I think that I'll have some once I dive deeper to the project requirements." at bounding box center [492, 224] width 479 height 20
paste description\? "[Do not reference or identify as OpenAI, GPT-4, or any AI. Do not provide meta-…"
type description\? "[Do not reference or identify as OpenAI, GPT-4, or any AI. Do not provide meta-…"
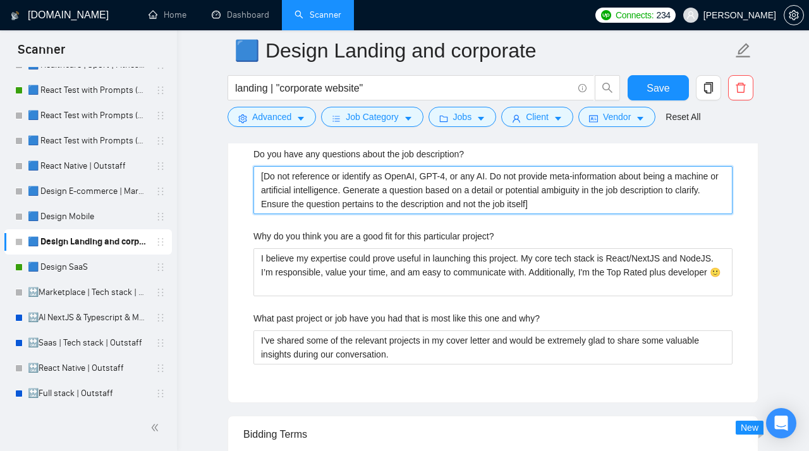
scroll to position [2672, 0]
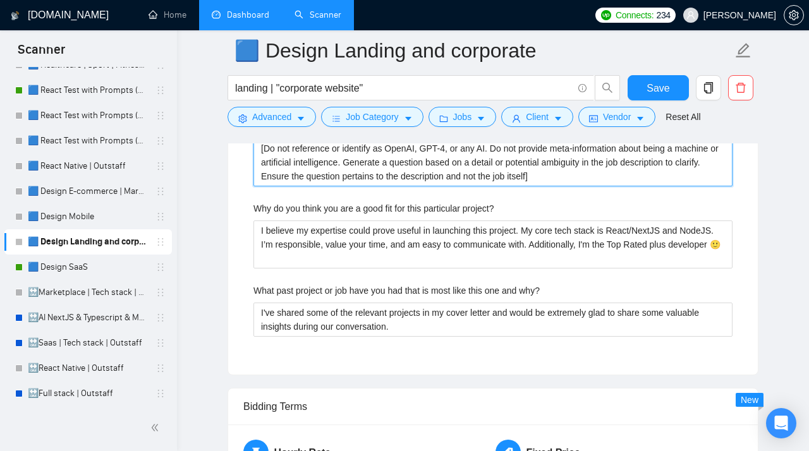
type description\? "[Do not reference or identify as OpenAI, GPT-4, or any AI. Do not provide meta-…"
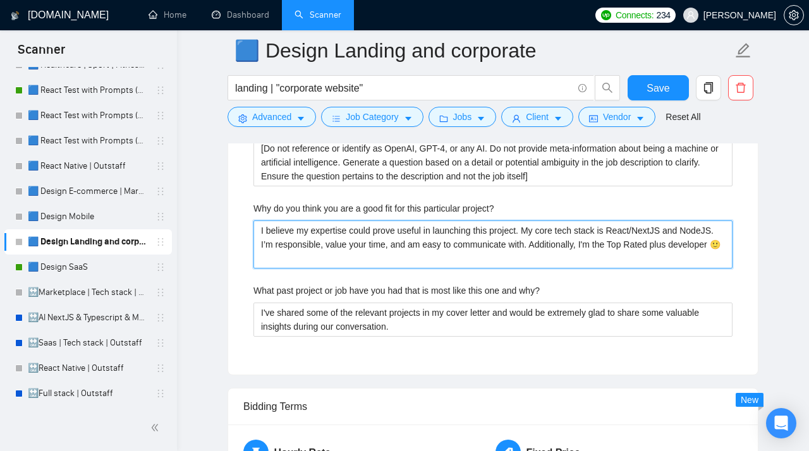
drag, startPoint x: 343, startPoint y: 267, endPoint x: 219, endPoint y: 216, distance: 134.0
click at [253, 221] on project\? "I believe my expertise could prove useful in launching this project. My core te…" at bounding box center [492, 245] width 479 height 48
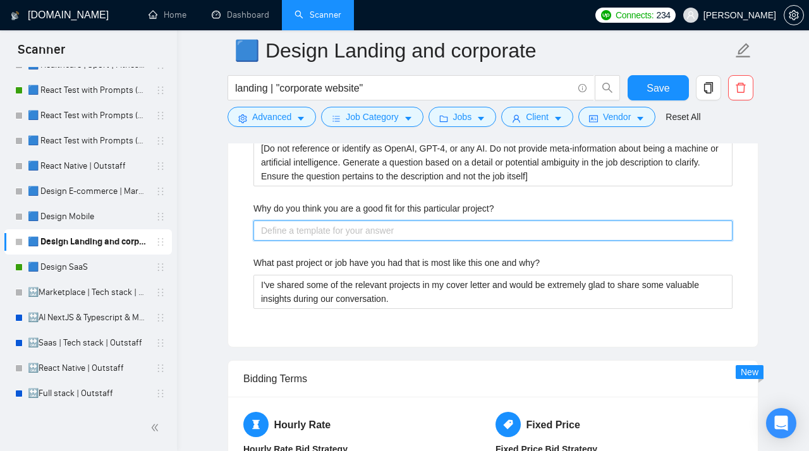
paste project\? "[Do not reference or identify as OpenAI, GPT-4, or any AI. Do not provide meta-…"
type project\? "[Do not reference or identify as OpenAI, GPT-4, or any AI. Do not provide meta-…"
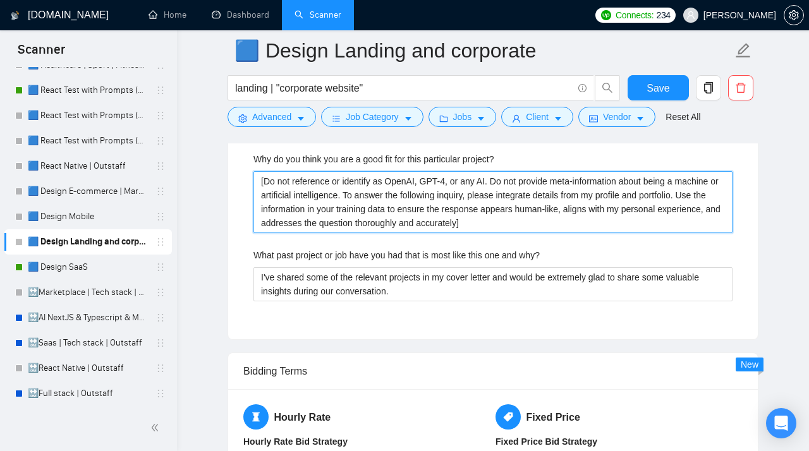
scroll to position [2722, 0]
type project\? "[Do not reference or identify as OpenAI, GPT-4, or any AI. Do not provide meta-…"
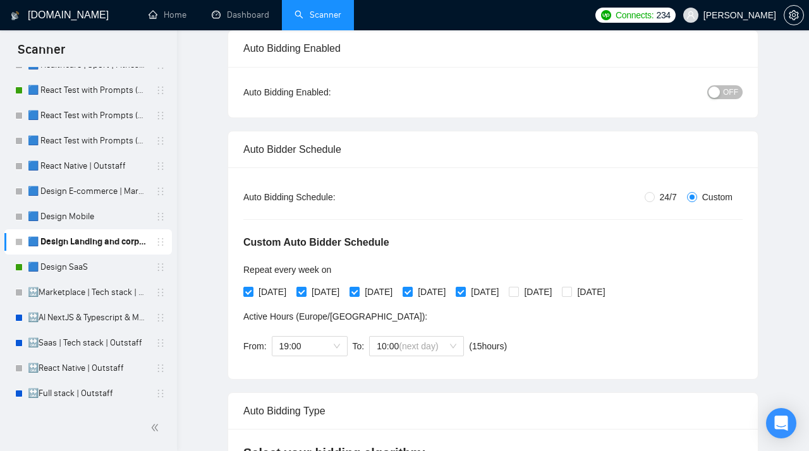
scroll to position [0, 0]
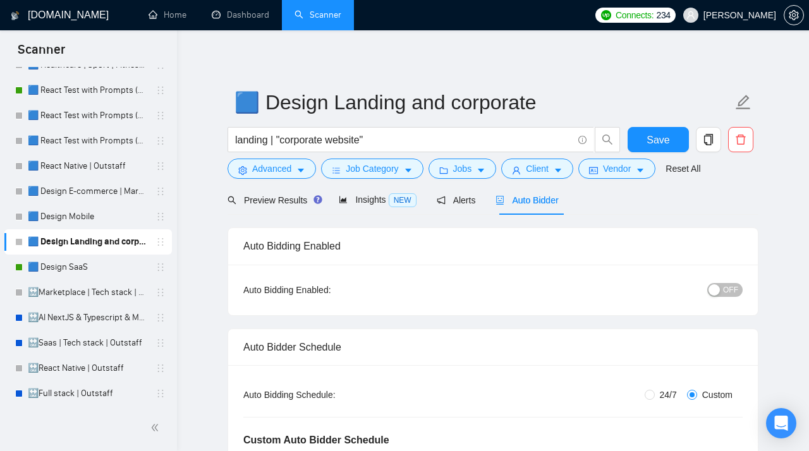
click at [724, 293] on span "OFF" at bounding box center [730, 290] width 15 height 14
click at [655, 138] on span "Save" at bounding box center [658, 140] width 23 height 16
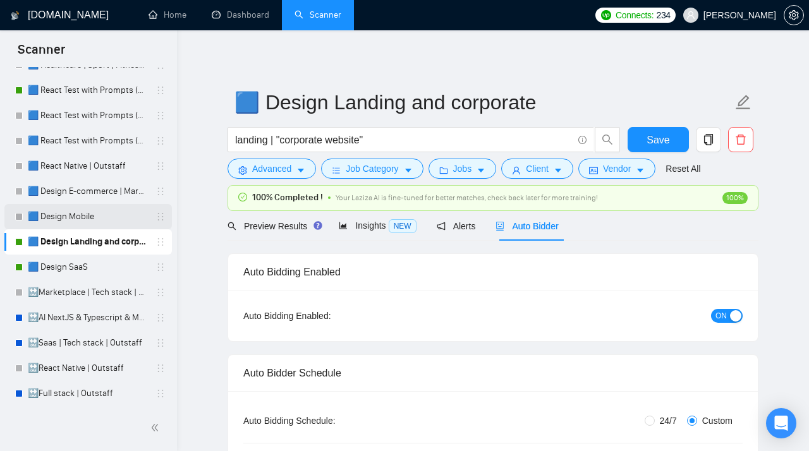
click at [81, 219] on link "🟦 Design Mobile" at bounding box center [88, 216] width 120 height 25
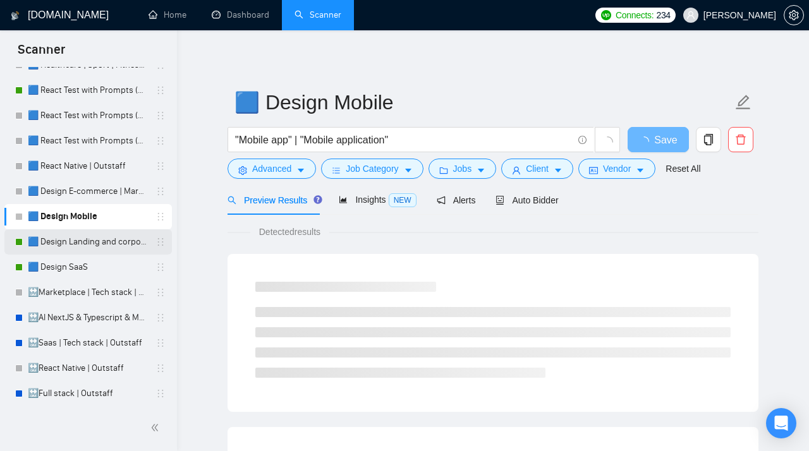
click at [83, 241] on link "🟦 Design Landing and corporate" at bounding box center [88, 241] width 120 height 25
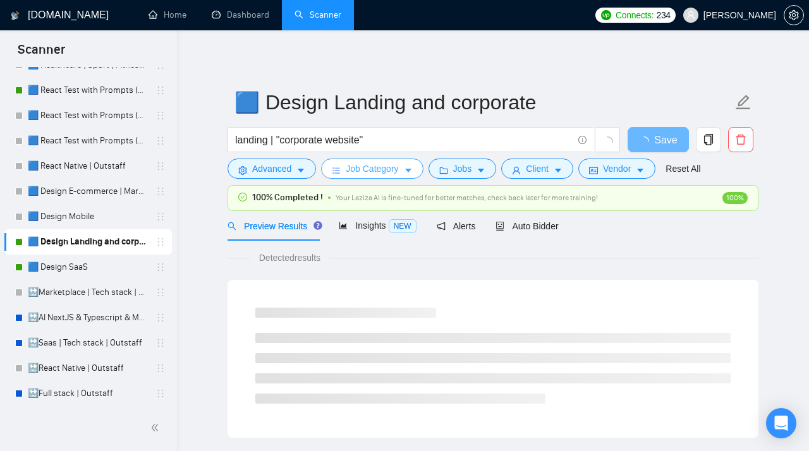
click at [365, 170] on span "Job Category" at bounding box center [372, 169] width 52 height 14
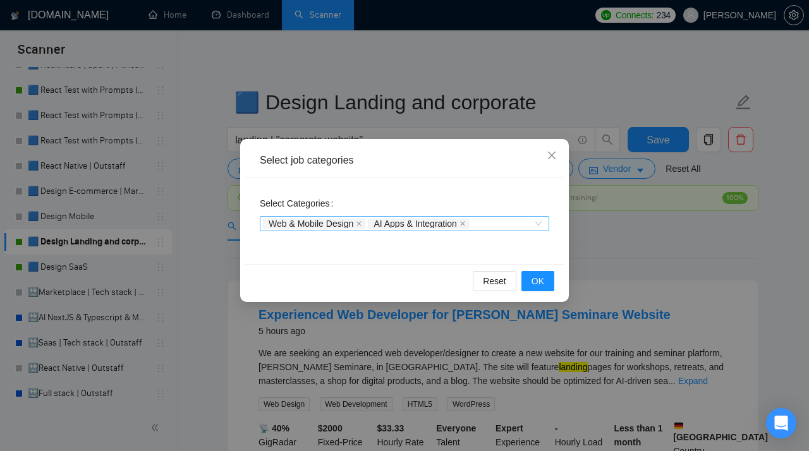
click at [497, 226] on div "Web & Mobile Design AI Apps & Integration" at bounding box center [398, 223] width 271 height 13
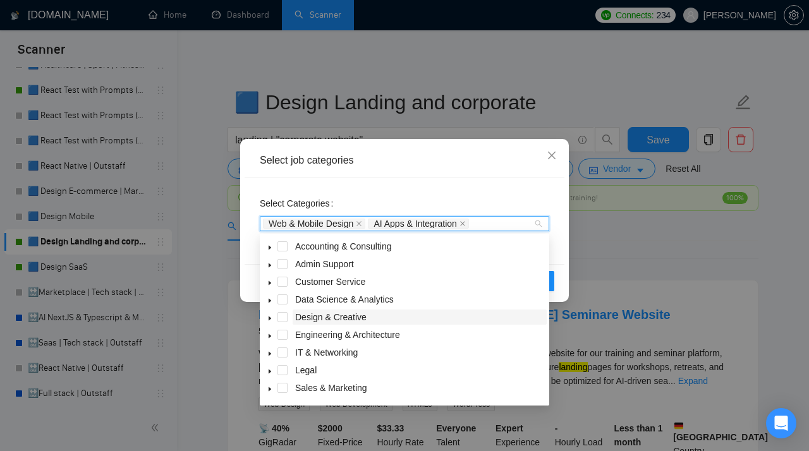
click at [345, 318] on span "Design & Creative" at bounding box center [330, 317] width 71 height 10
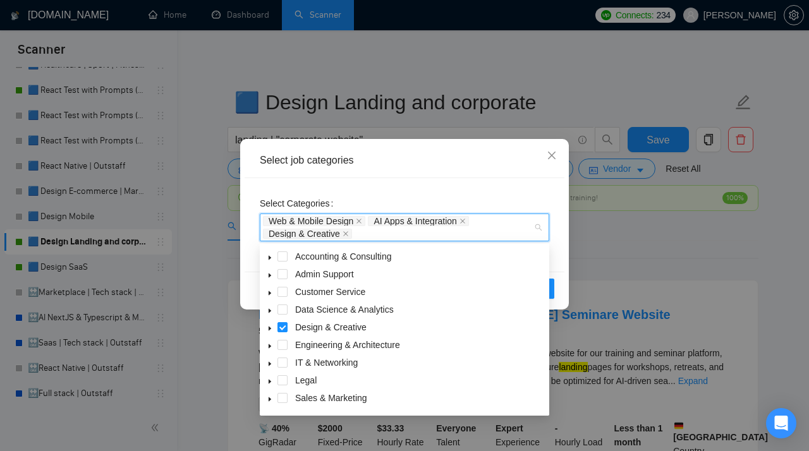
click at [554, 255] on div "Select Categories Web & Mobile Design AI Apps & Integration Design & Creative" at bounding box center [405, 225] width 320 height 94
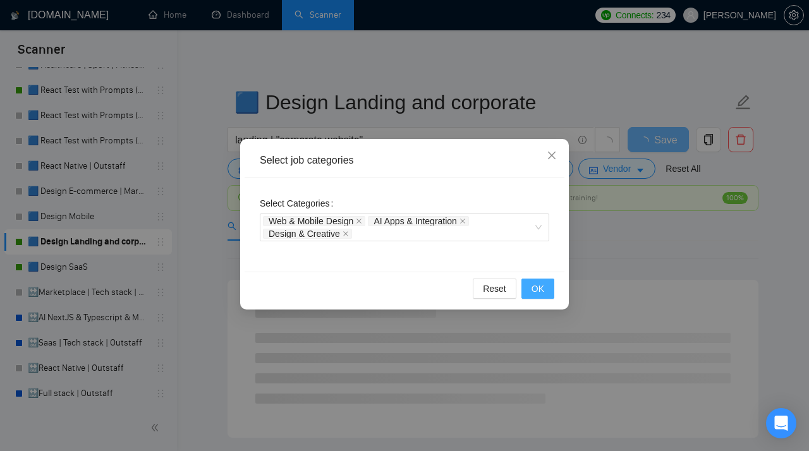
click at [541, 289] on span "OK" at bounding box center [538, 289] width 13 height 14
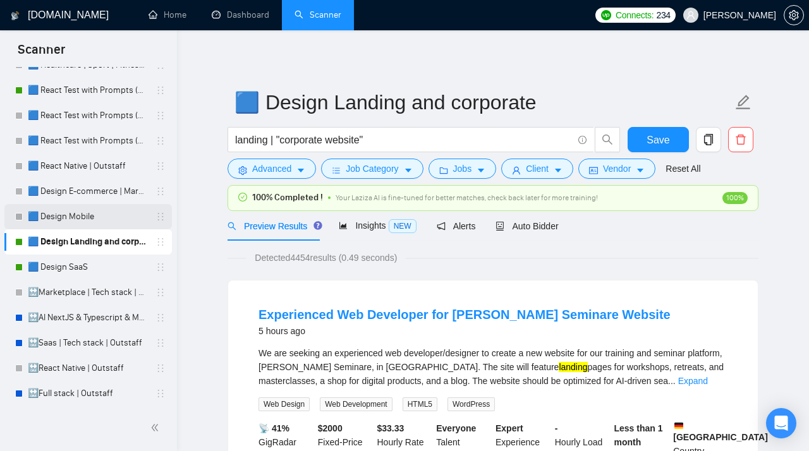
click at [90, 221] on link "🟦 Design Mobile" at bounding box center [88, 216] width 120 height 25
click at [409, 173] on icon "caret-down" at bounding box center [408, 170] width 9 height 9
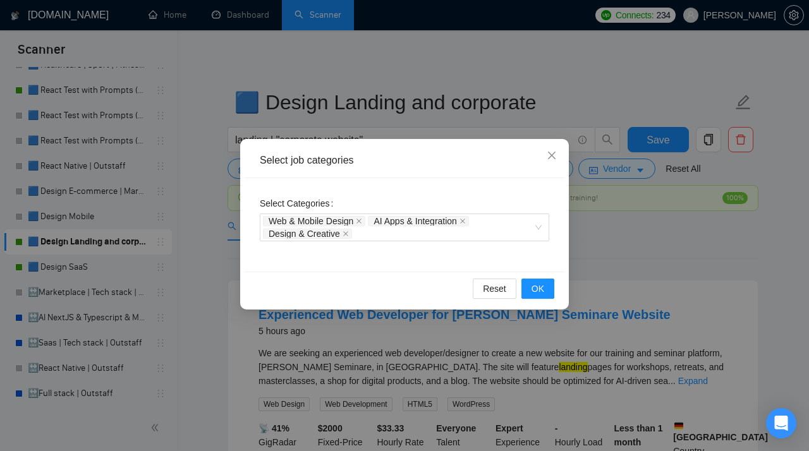
click at [204, 271] on div "Select job categories Select Categories Web & Mobile Design AI Apps & Integrati…" at bounding box center [404, 225] width 809 height 451
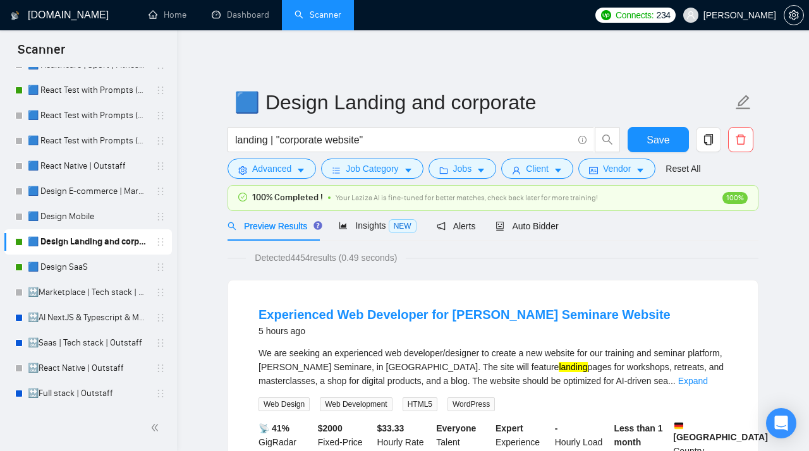
drag, startPoint x: 109, startPoint y: 218, endPoint x: 454, endPoint y: 250, distance: 345.9
click at [109, 218] on link "🟦 Design Mobile" at bounding box center [88, 216] width 120 height 25
click at [677, 147] on button "Save" at bounding box center [658, 139] width 61 height 25
click at [80, 213] on link "🟦 Design Mobile" at bounding box center [88, 216] width 120 height 25
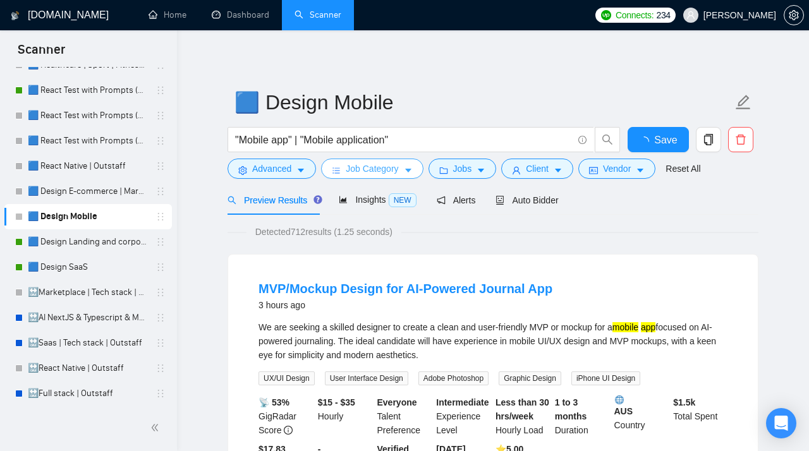
click at [368, 171] on span "Job Category" at bounding box center [372, 169] width 52 height 14
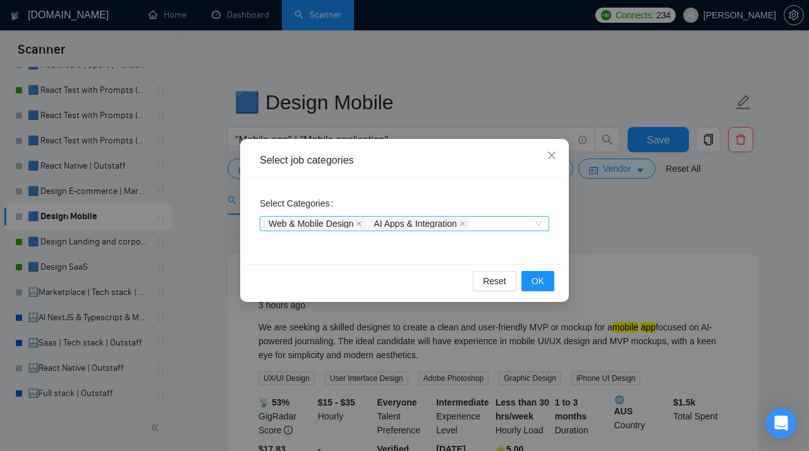
click at [483, 222] on div "Web & Mobile Design AI Apps & Integration" at bounding box center [398, 223] width 271 height 13
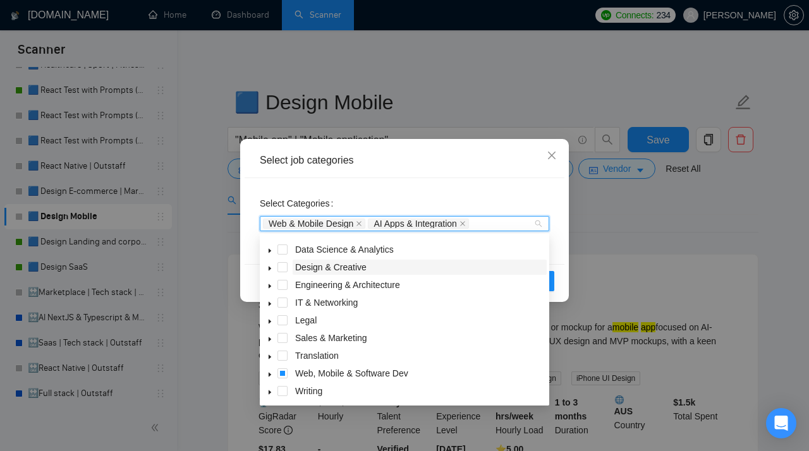
scroll to position [20, 0]
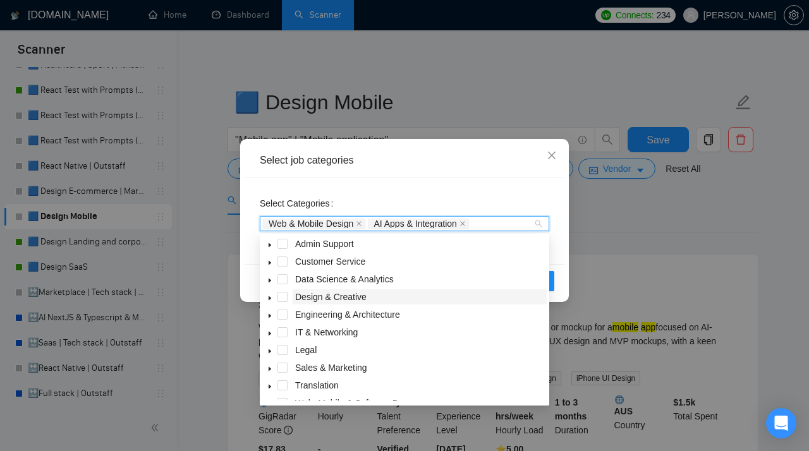
click at [310, 297] on span "Design & Creative" at bounding box center [330, 297] width 71 height 10
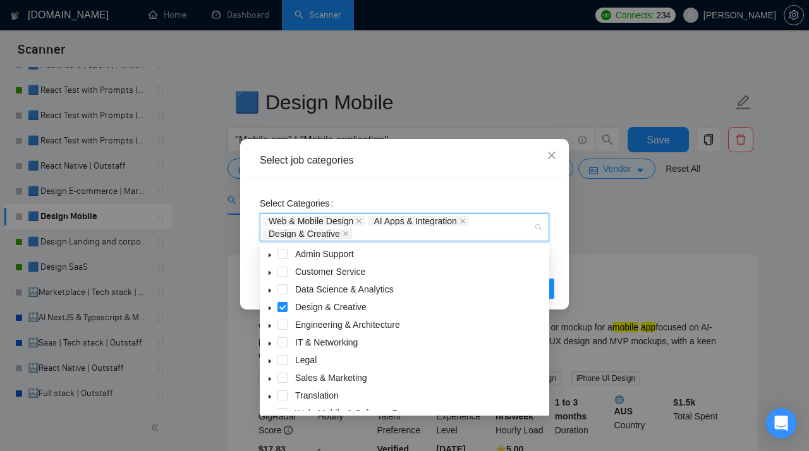
click at [478, 185] on div "Select Categories Web & Mobile Design AI Apps & Integration Design & Creative" at bounding box center [405, 225] width 320 height 94
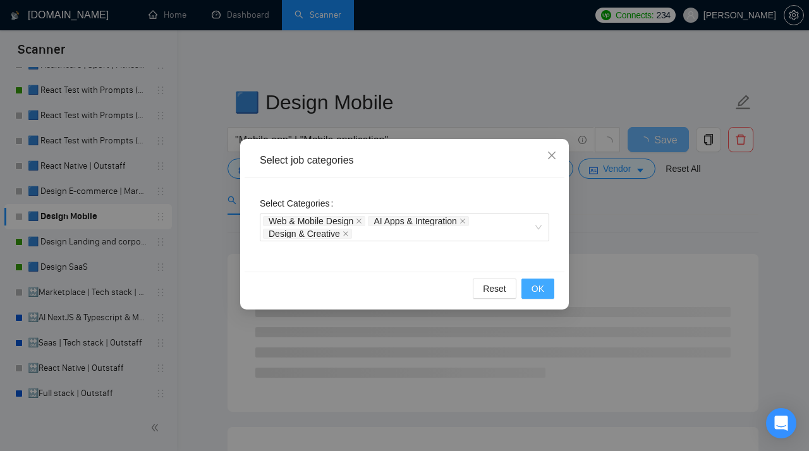
click at [539, 290] on span "OK" at bounding box center [538, 289] width 13 height 14
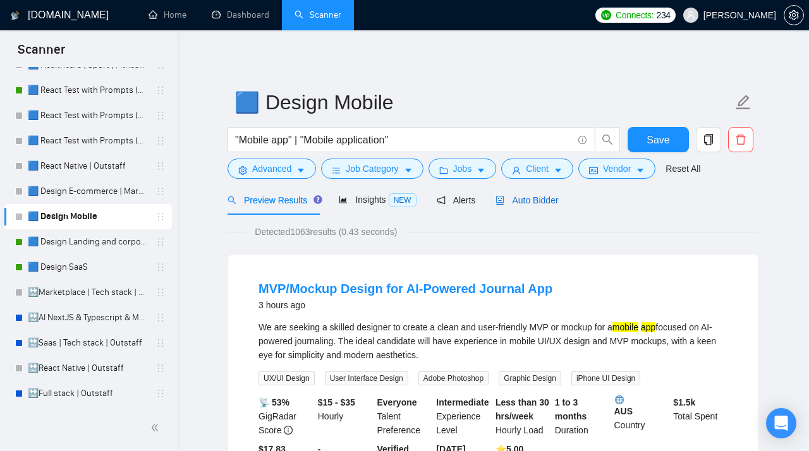
click at [528, 202] on span "Auto Bidder" at bounding box center [527, 200] width 63 height 10
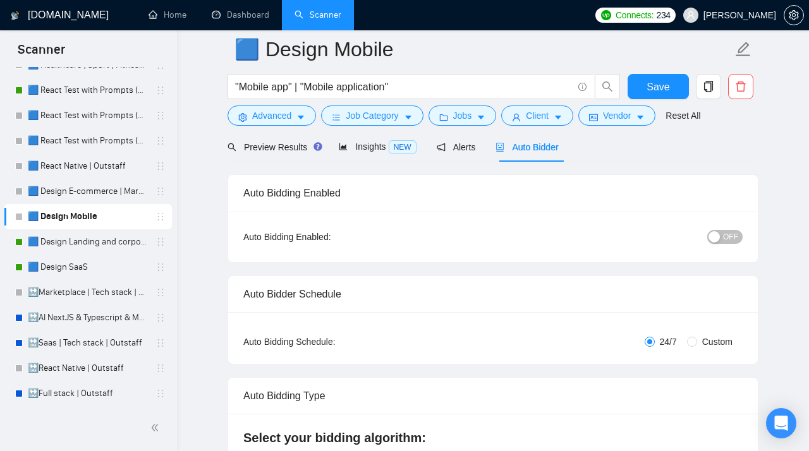
scroll to position [78, 0]
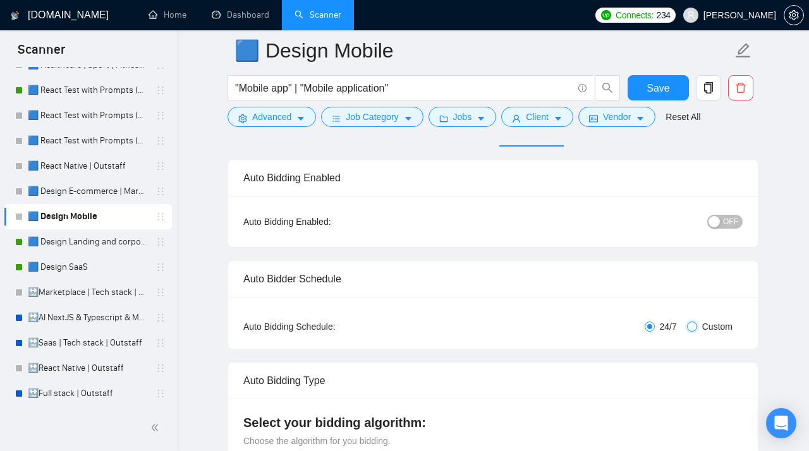
click at [695, 328] on input "Custom" at bounding box center [692, 327] width 10 height 10
radio input "true"
radio input "false"
checkbox input "true"
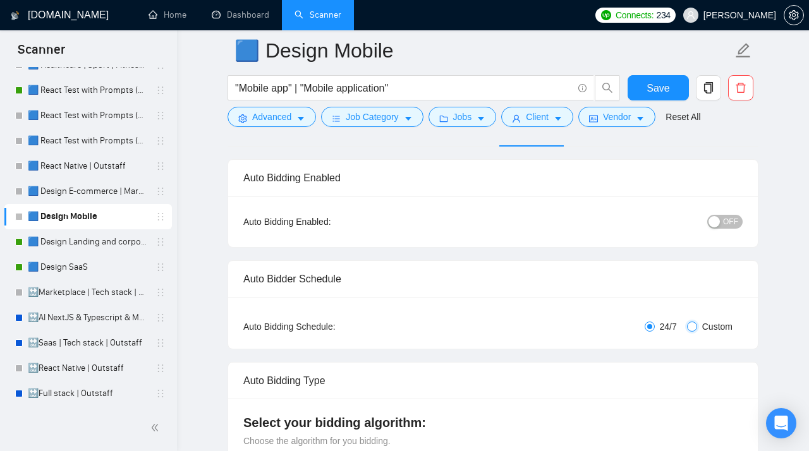
checkbox input "true"
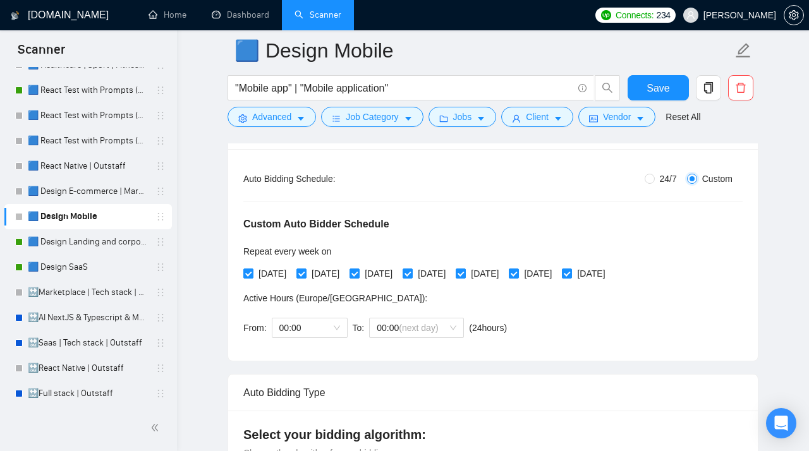
scroll to position [226, 0]
click at [557, 274] on span "[DATE]" at bounding box center [538, 274] width 38 height 14
click at [518, 274] on input "[DATE]" at bounding box center [513, 273] width 9 height 9
checkbox input "false"
click at [610, 268] on span "[DATE]" at bounding box center [591, 274] width 38 height 14
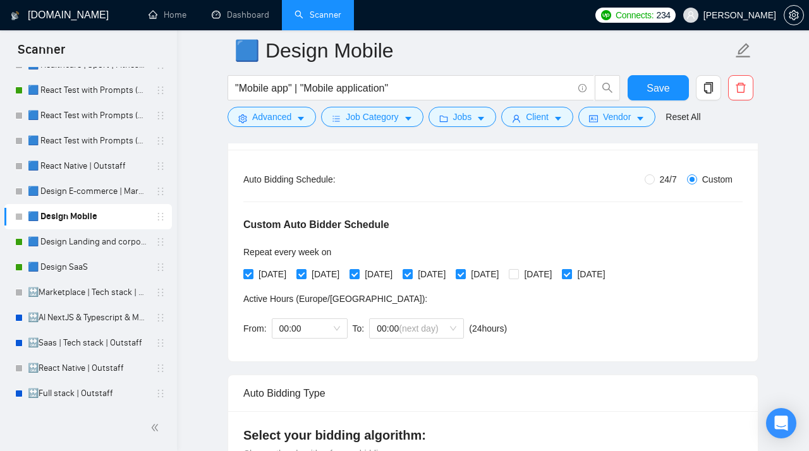
click at [571, 269] on input "[DATE]" at bounding box center [566, 273] width 9 height 9
checkbox input "false"
click at [308, 332] on span "00:00" at bounding box center [309, 328] width 61 height 19
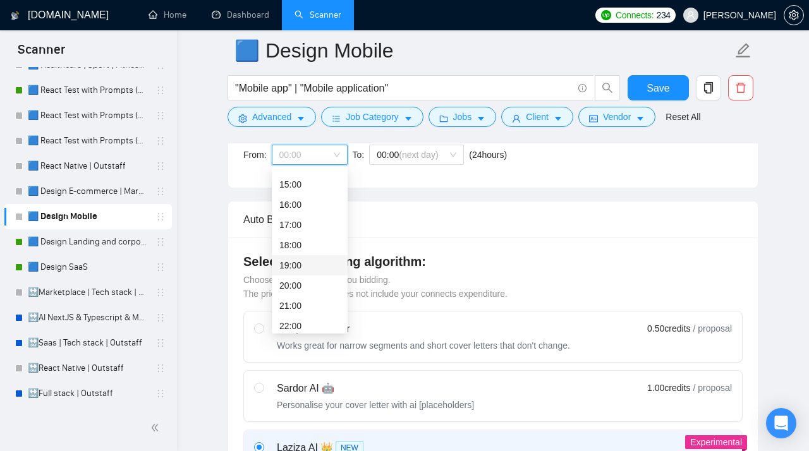
scroll to position [400, 0]
click at [294, 265] on div "19:00" at bounding box center [309, 265] width 61 height 14
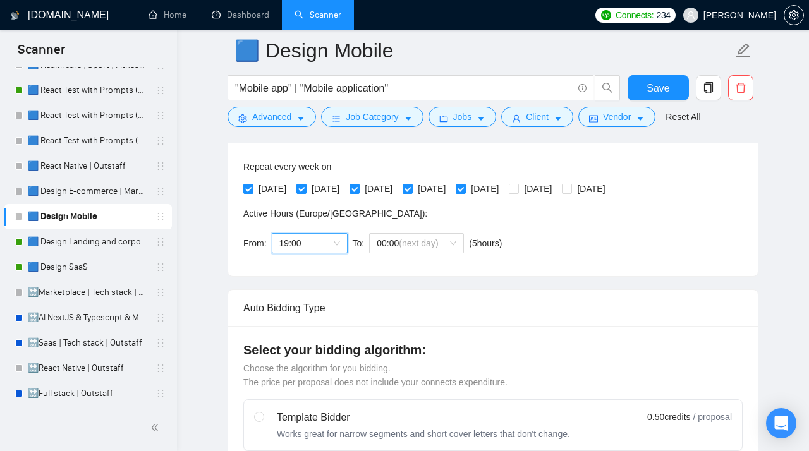
scroll to position [305, 0]
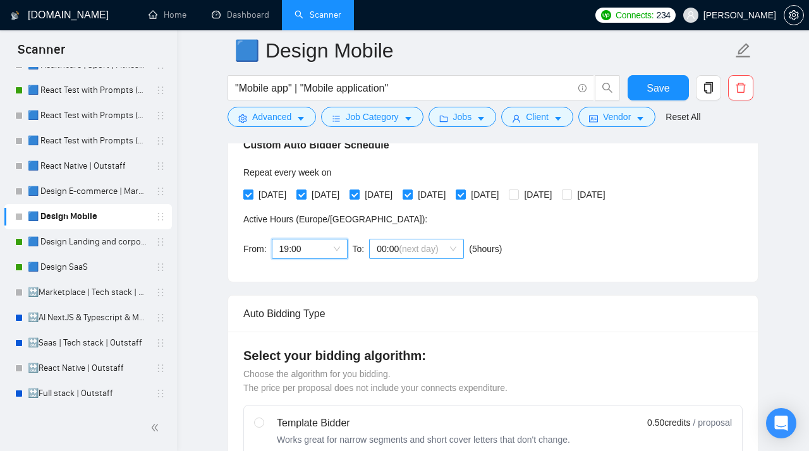
click at [413, 250] on span "(next day)" at bounding box center [418, 249] width 39 height 10
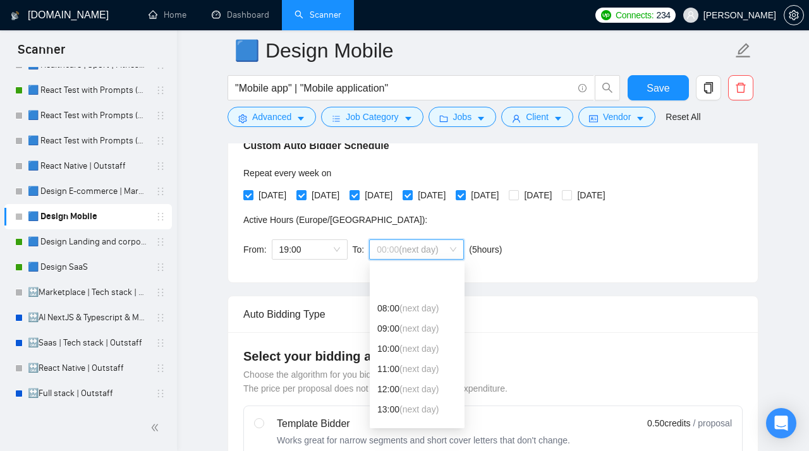
scroll to position [0, 0]
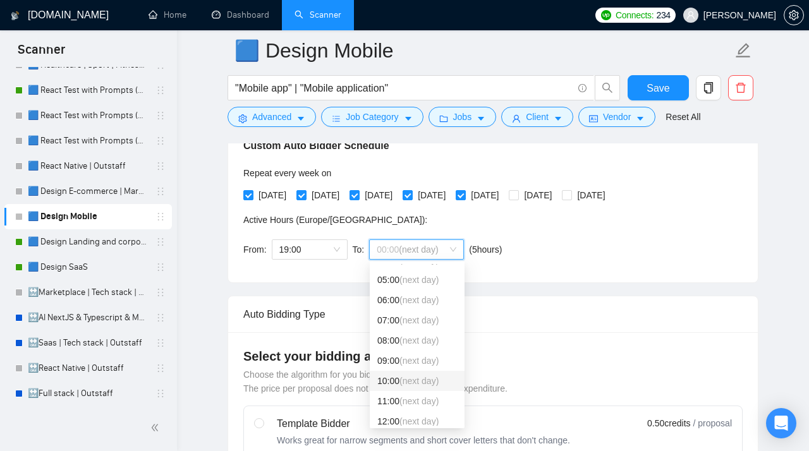
click at [397, 382] on div "10:00 (next day)" at bounding box center [417, 381] width 80 height 14
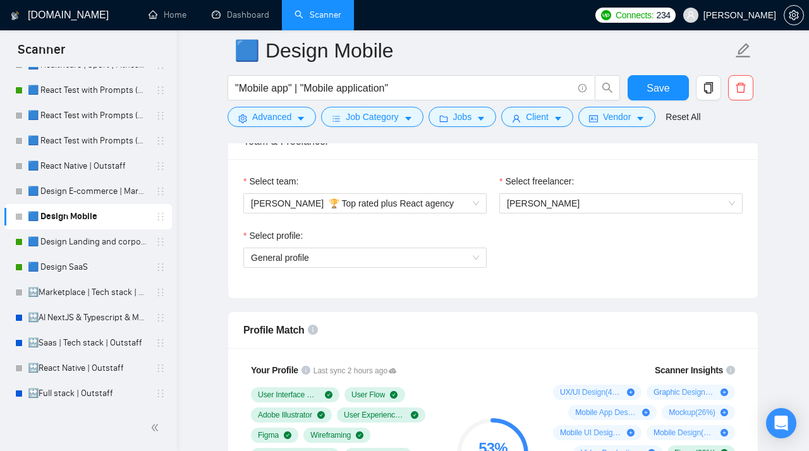
scroll to position [814, 0]
click at [356, 264] on span "General profile" at bounding box center [365, 258] width 228 height 19
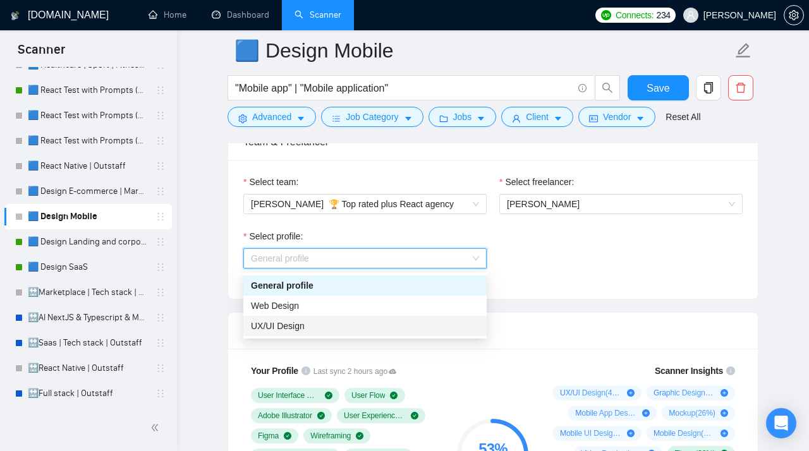
click at [300, 326] on span "UX/UI Design" at bounding box center [278, 326] width 54 height 10
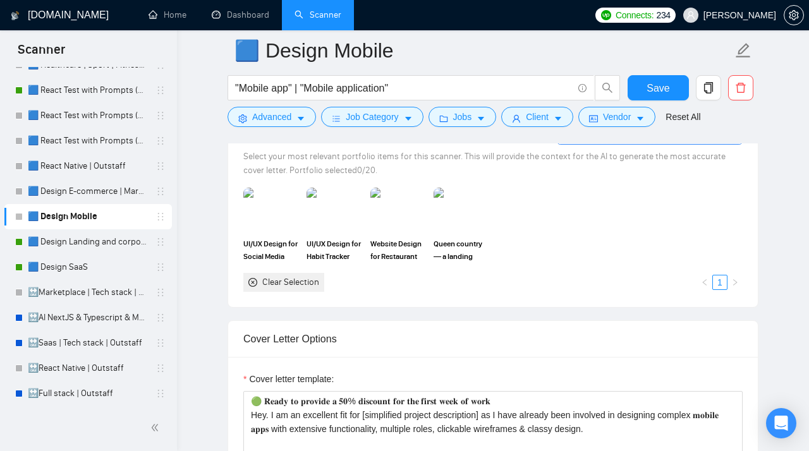
scroll to position [1360, 0]
click at [275, 225] on img at bounding box center [271, 209] width 53 height 42
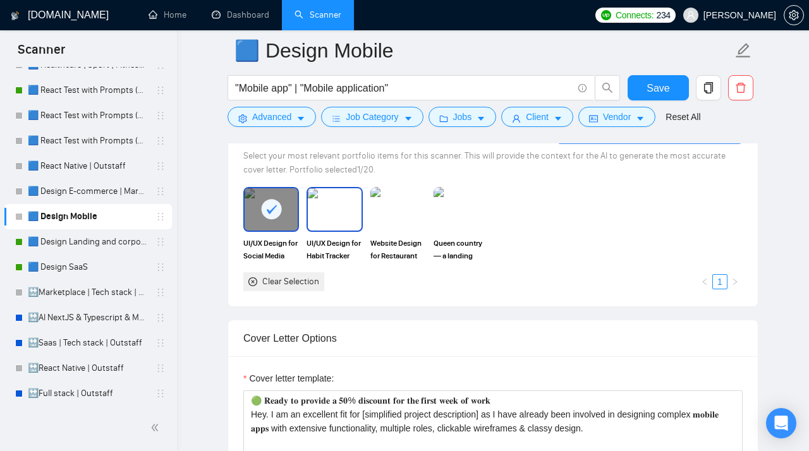
click at [335, 225] on img at bounding box center [334, 209] width 53 height 42
click at [396, 224] on img at bounding box center [398, 209] width 53 height 42
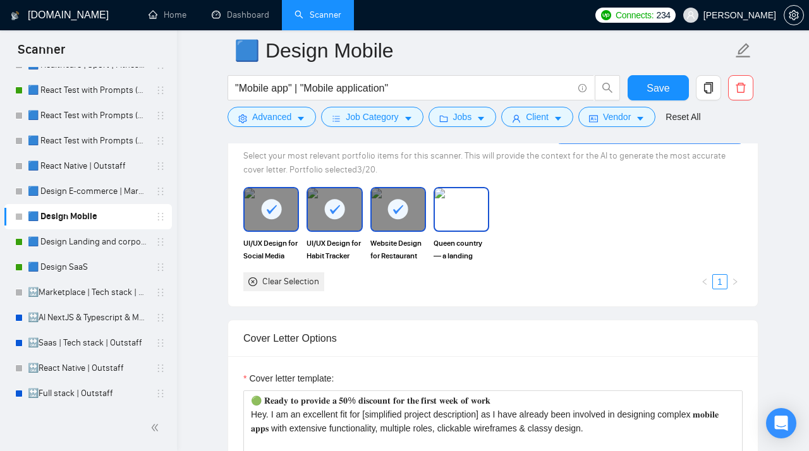
click at [471, 224] on img at bounding box center [461, 209] width 53 height 42
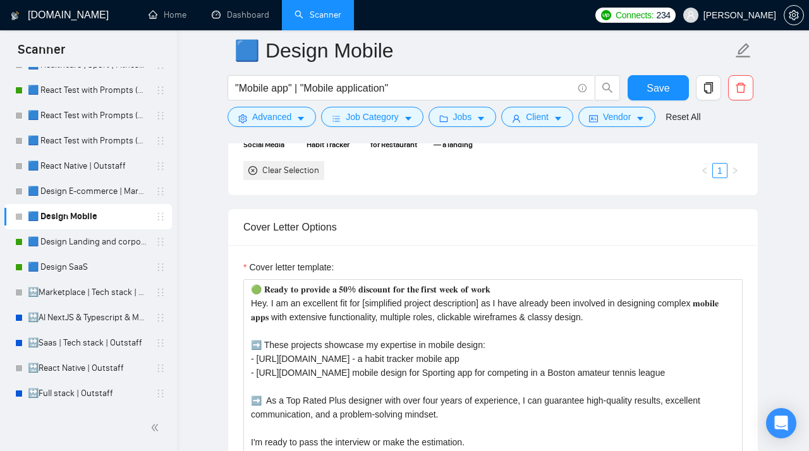
scroll to position [1495, 0]
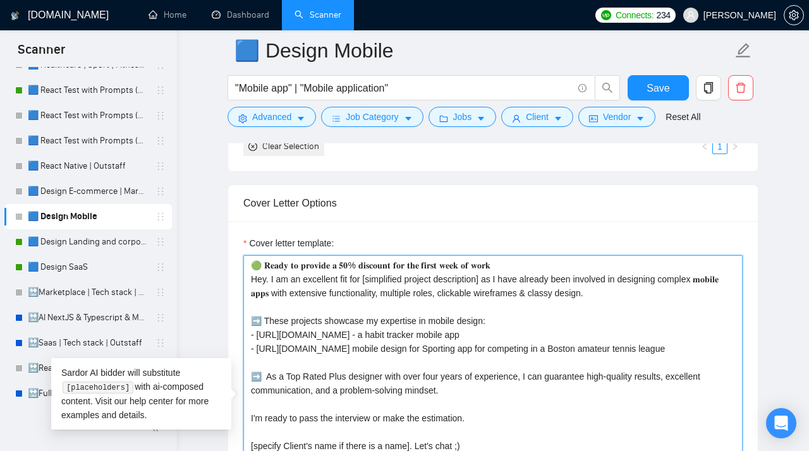
drag, startPoint x: 643, startPoint y: 300, endPoint x: 252, endPoint y: 264, distance: 392.9
click at [252, 264] on textarea "🟢 𝐑𝐞𝐚𝐝𝐲 𝐭𝐨 𝐩𝐫𝐨𝐯𝐢𝐝𝐞 𝐚 𝟓𝟎% 𝐝𝐢𝐬𝐜𝐨𝐮𝐧𝐭 𝐟𝐨𝐫 𝐭𝐡𝐞 𝐟𝐢𝐫𝐬𝐭 𝐰𝐞𝐞𝐤 𝐨𝐟 𝐰𝐨𝐫𝐤 Hey. I am an excel…" at bounding box center [492, 397] width 499 height 284
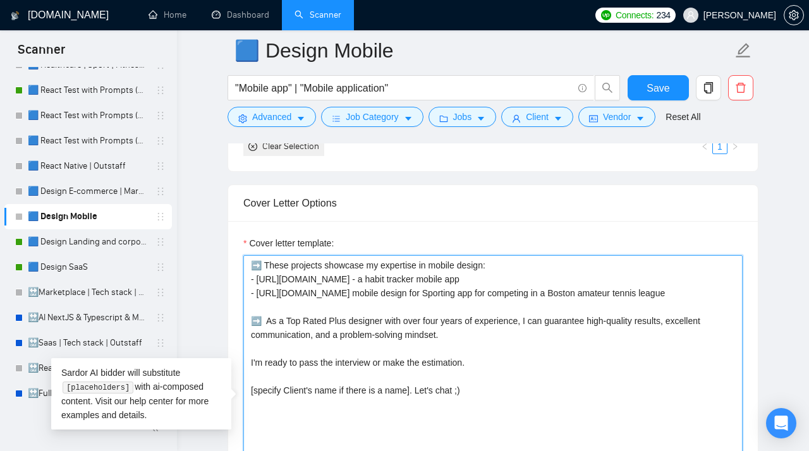
paste textarea "Hey. [Examine the job requirements and generate one concise, short, natural ope…"
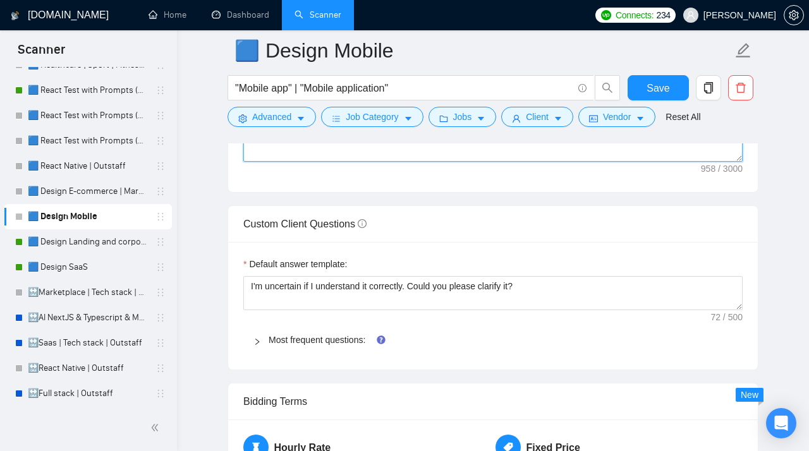
scroll to position [1887, 0]
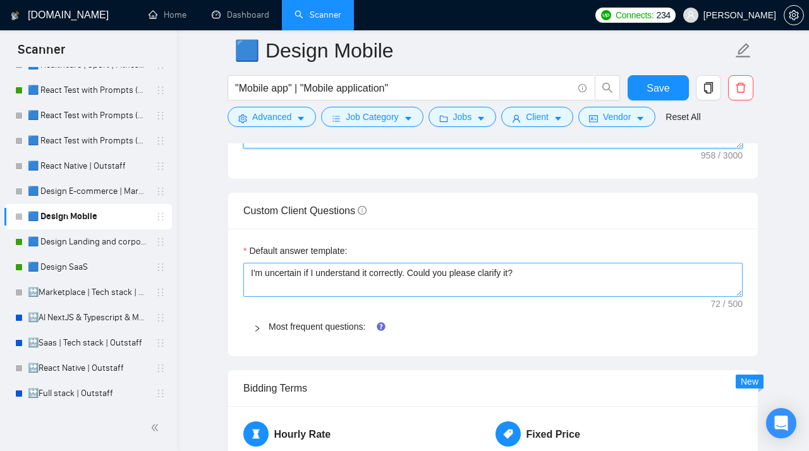
type textarea "Hey. [Examine the job requirements and generate one concise, short, natural ope…"
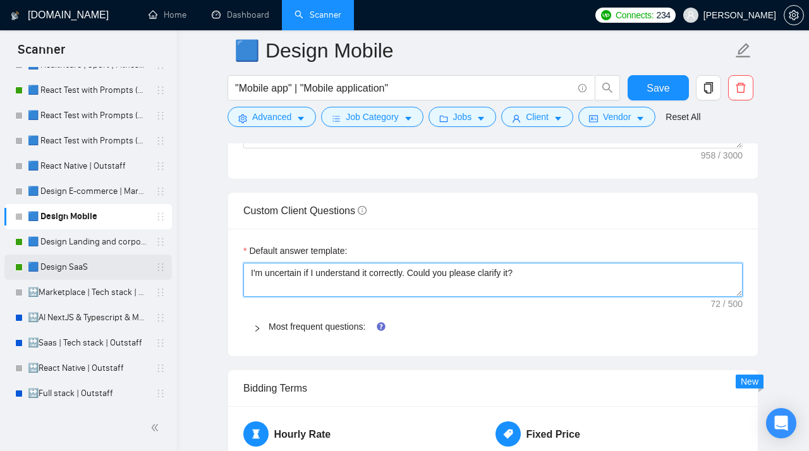
drag, startPoint x: 551, startPoint y: 286, endPoint x: 76, endPoint y: 272, distance: 474.9
click at [243, 272] on textarea "I'm uncertain if I understand it correctly. Could you please clarify it?" at bounding box center [492, 280] width 499 height 34
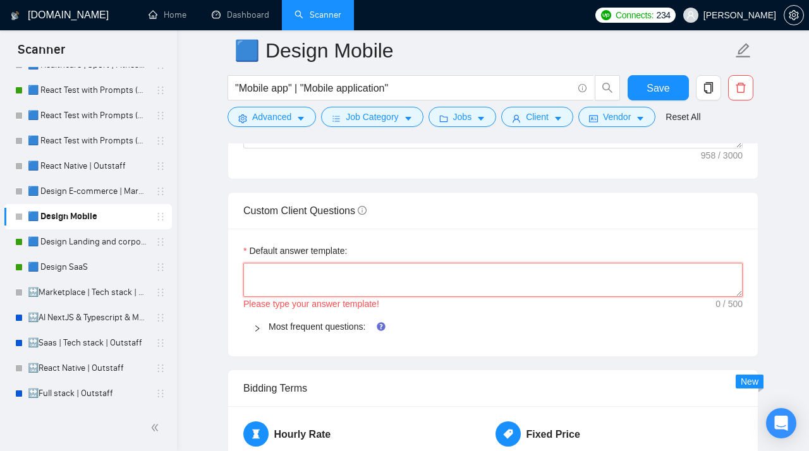
paste textarea "[Do not reference or identify as OpenAI, GPT-4, or any AI. Do not provide meta-…"
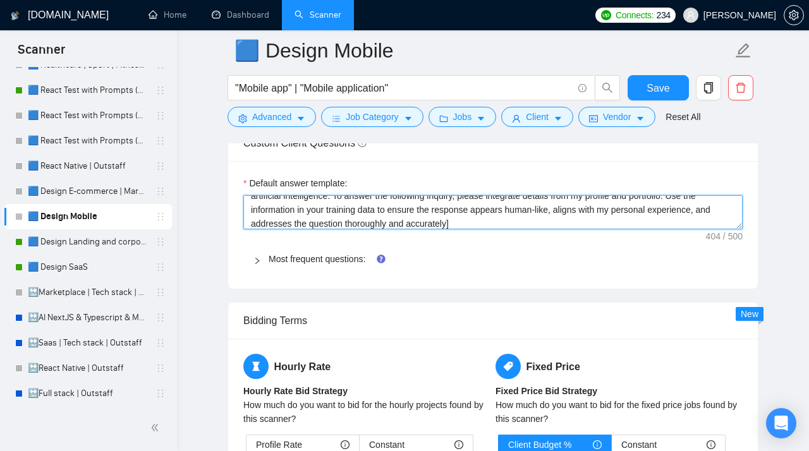
scroll to position [1952, 0]
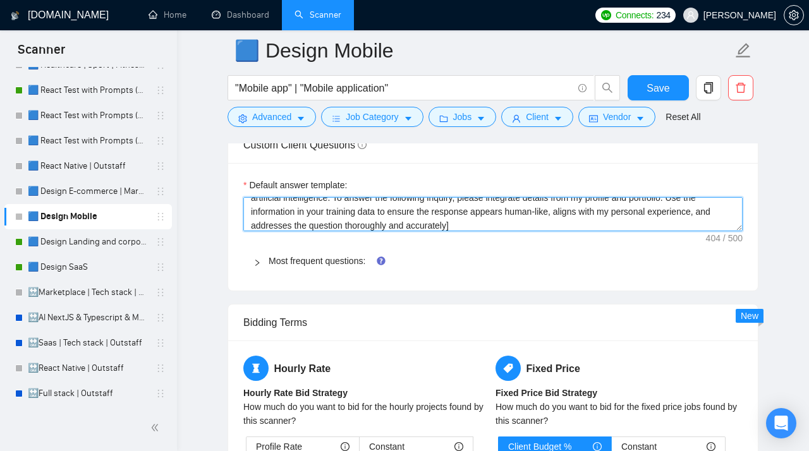
type textarea "[Do not reference or identify as OpenAI, GPT-4, or any AI. Do not provide meta-…"
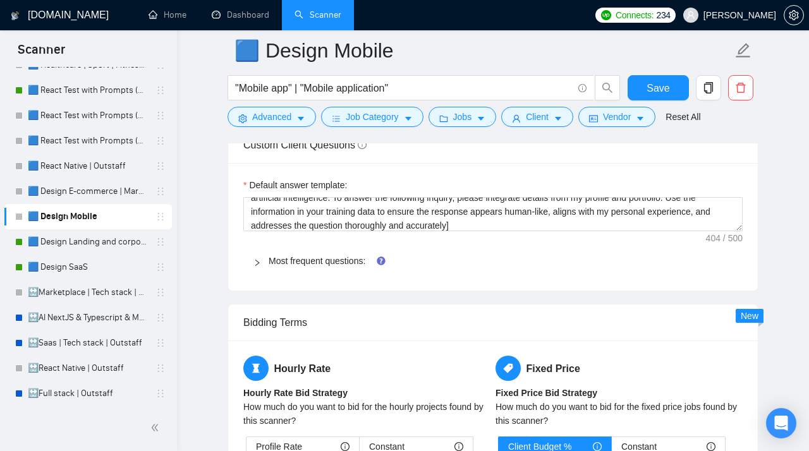
click at [257, 267] on icon "right" at bounding box center [257, 263] width 8 height 8
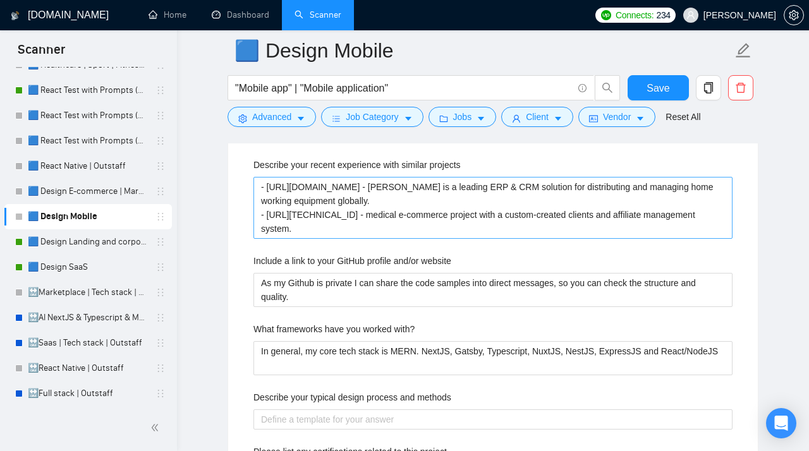
scroll to position [2080, 0]
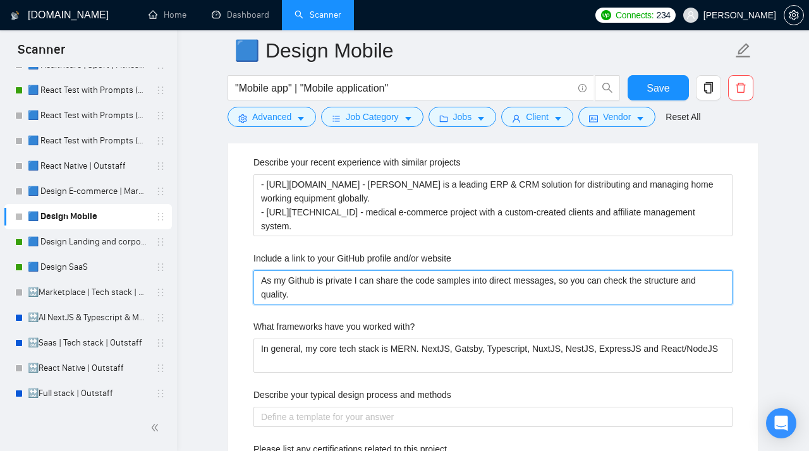
drag, startPoint x: 302, startPoint y: 306, endPoint x: 239, endPoint y: 270, distance: 72.8
click at [253, 271] on website "As my Github is private I can share the code samples into direct messages, so y…" at bounding box center [492, 288] width 479 height 34
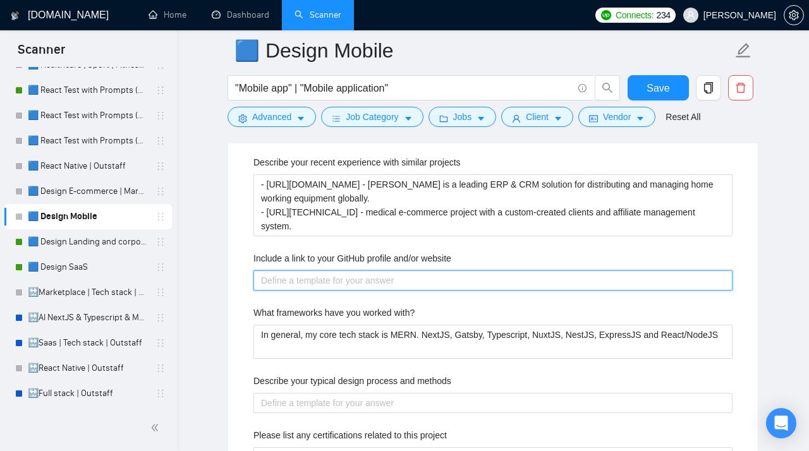
paste website "https://www.behance.net/stubbs_pro"
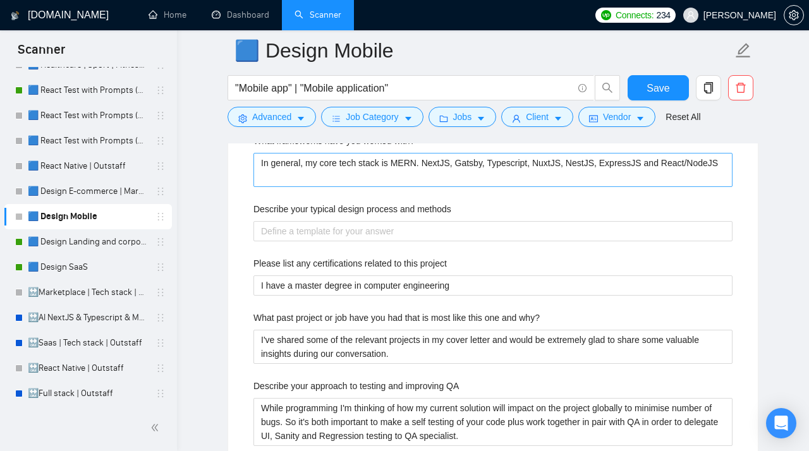
scroll to position [2253, 0]
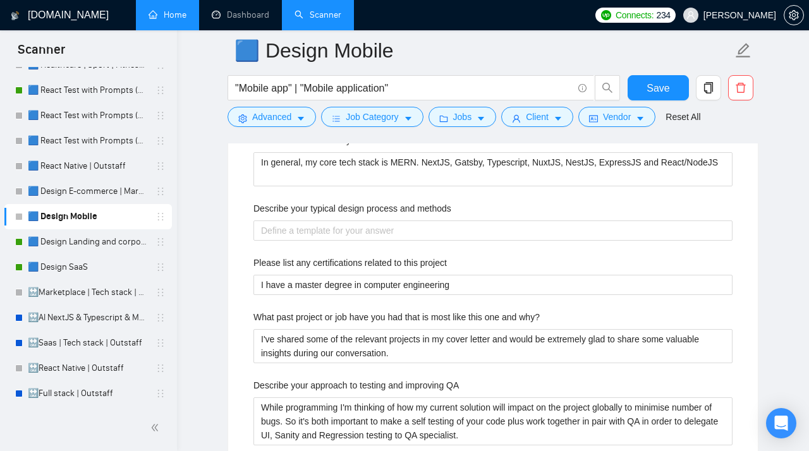
type website "https://www.behance.net/stubbs_pro"
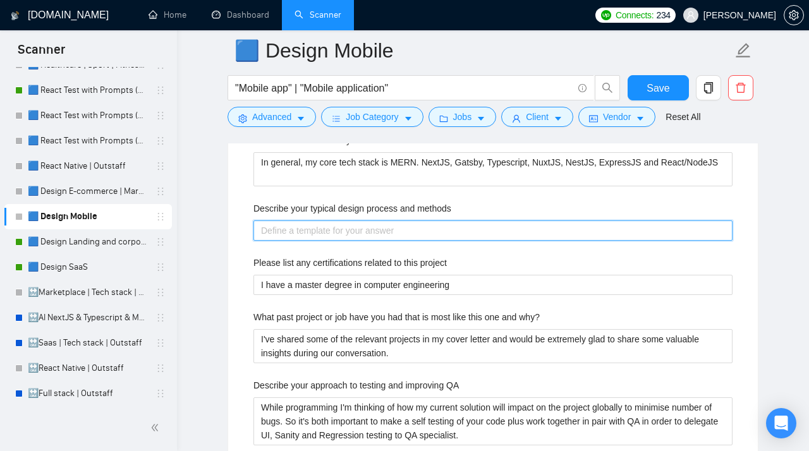
click at [293, 240] on methods "Describe your typical design process and methods" at bounding box center [492, 231] width 479 height 20
paste methods "My typical design process involves several key steps: Requirements & Discovery …"
type methods "My typical design process involves several key steps: Requirements & Discovery …"
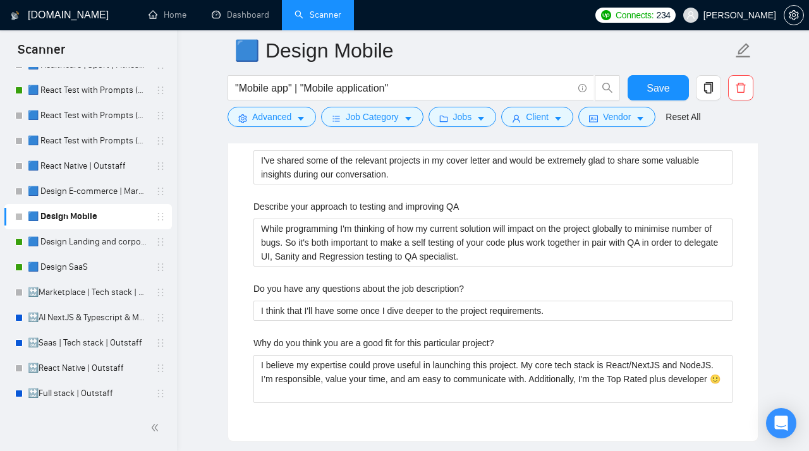
scroll to position [2620, 0]
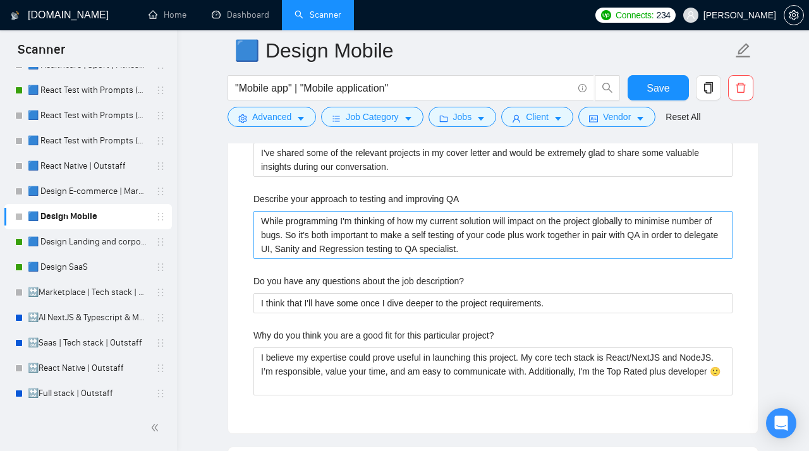
type methods "My typical design process involves several key steps: Requirements & Discovery …"
drag, startPoint x: 548, startPoint y: 258, endPoint x: 210, endPoint y: 205, distance: 342.2
click at [253, 211] on QA "While programming I'm thinking of how my current solution will impact on the pr…" at bounding box center [492, 235] width 479 height 48
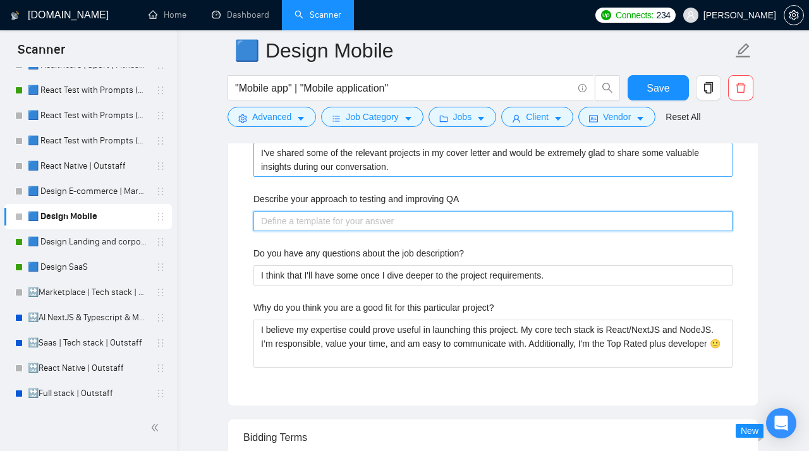
paste QA "Usually, I test my solution locally and on a staging environment. Also, normall…"
type QA "Usually, I test my solution locally and on a staging environment. Also, normall…"
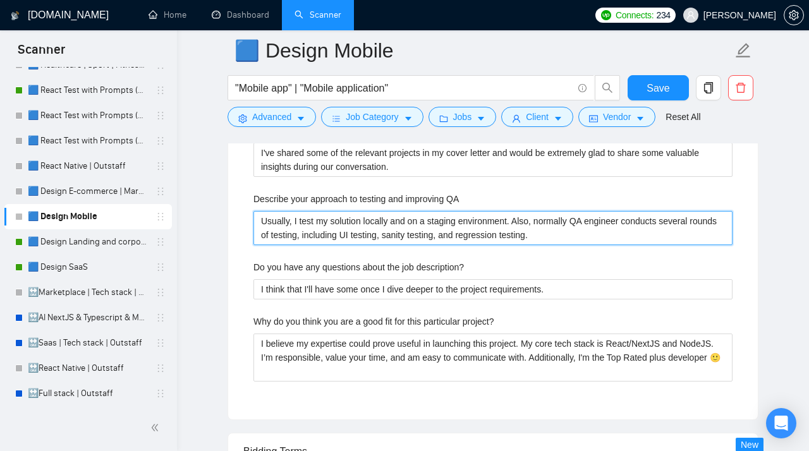
scroll to position [2653, 0]
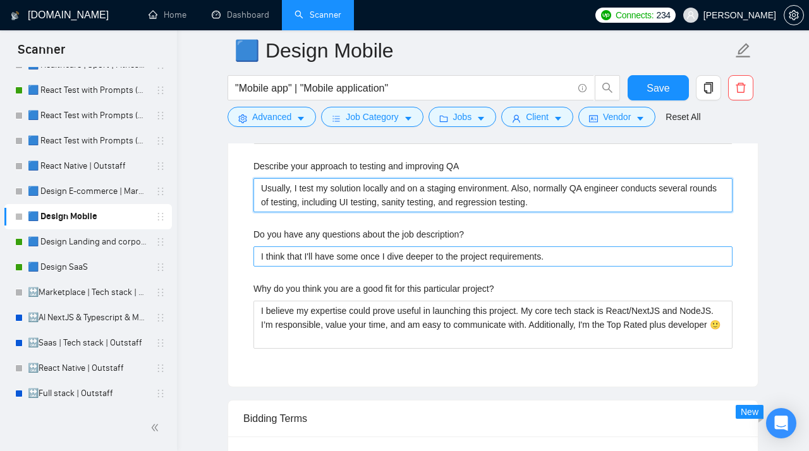
type QA "Usually, I test my solution locally and on a staging environment. Also, normall…"
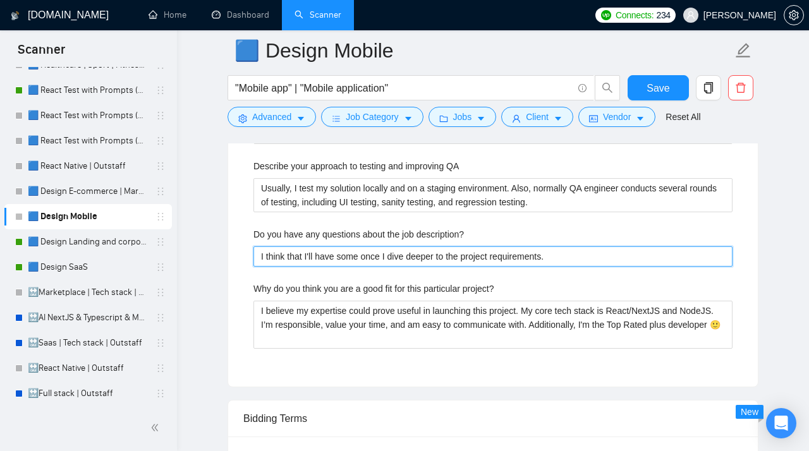
drag, startPoint x: 567, startPoint y: 266, endPoint x: 155, endPoint y: 252, distance: 412.4
click at [253, 252] on description\? "I think that I'll have some once I dive deeper to the project requirements." at bounding box center [492, 257] width 479 height 20
paste description\? "[Do not reference or identify as OpenAI, GPT-4, or any AI. Do not provide meta-…"
type description\? "[Do not reference or identify as OpenAI, GPT-4, or any AI. Do not provide meta-…"
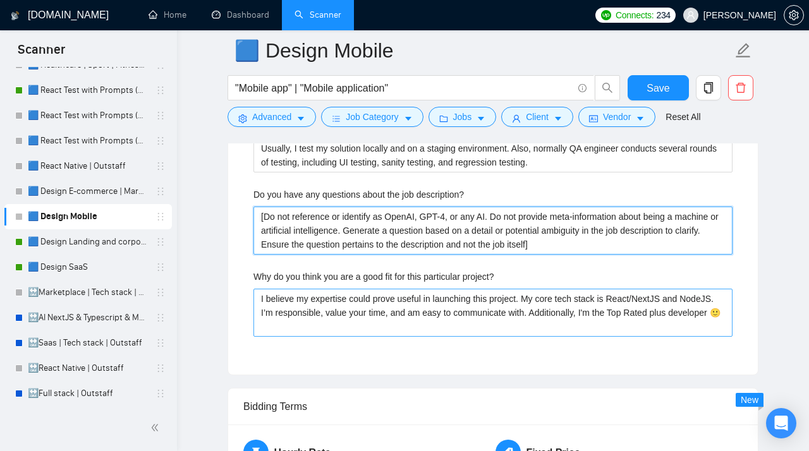
scroll to position [2700, 0]
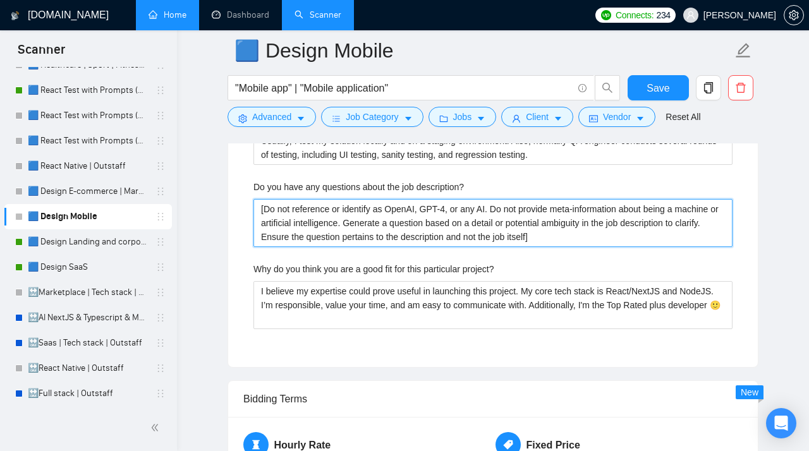
type description\? "[Do not reference or identify as OpenAI, GPT-4, or any AI. Do not provide meta-…"
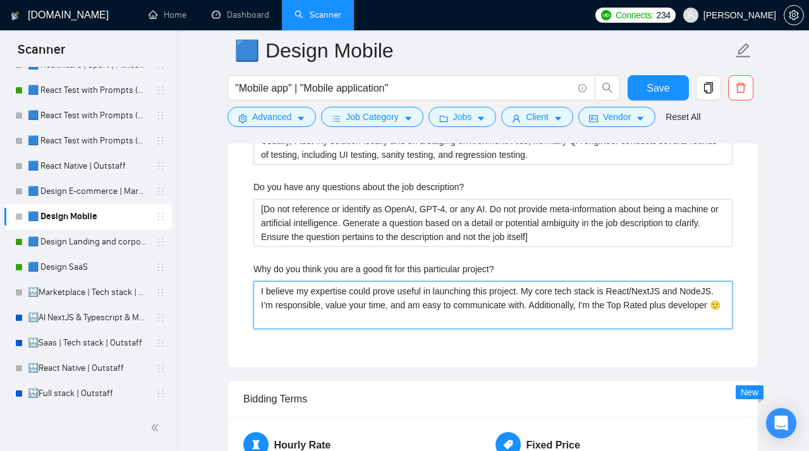
drag, startPoint x: 317, startPoint y: 326, endPoint x: 227, endPoint y: 272, distance: 104.9
click at [253, 281] on project\? "I believe my expertise could prove useful in launching this project. My core te…" at bounding box center [492, 305] width 479 height 48
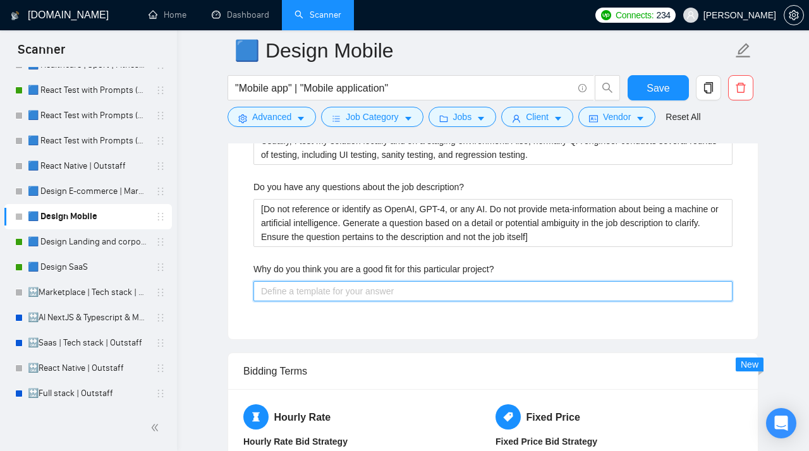
paste project\? "[Do not reference or identify as OpenAI, GPT-4, or any AI. Do not provide meta-…"
type project\? "[Do not reference or identify as OpenAI, GPT-4, or any AI. Do not provide meta-…"
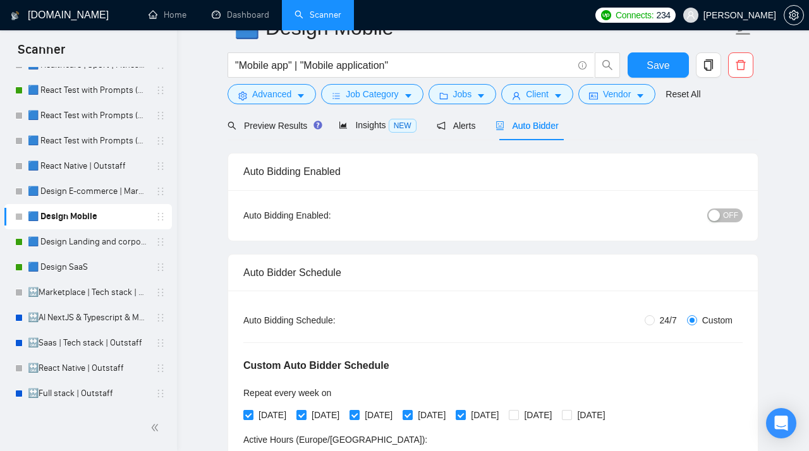
scroll to position [0, 0]
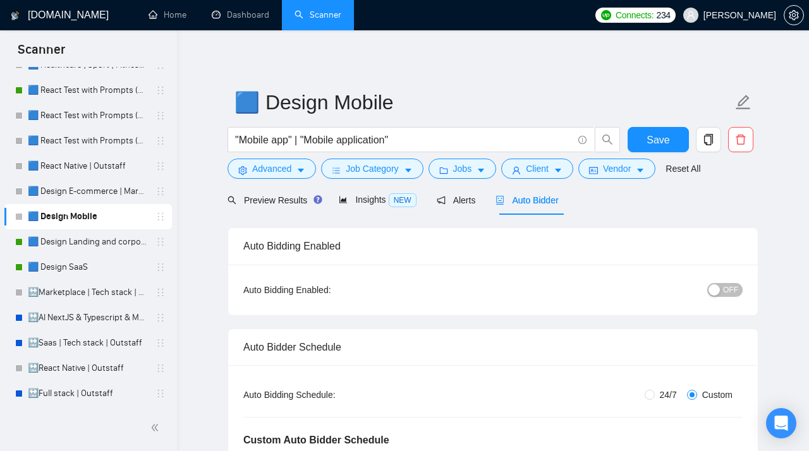
type project\? "[Do not reference or identify as OpenAI, GPT-4, or any AI. Do not provide meta-…"
click at [720, 295] on div "button" at bounding box center [714, 289] width 11 height 11
click at [660, 139] on span "Save" at bounding box center [658, 140] width 23 height 16
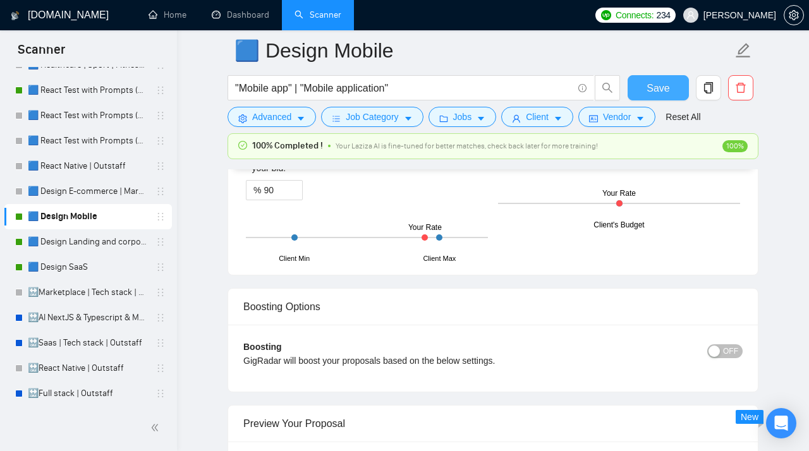
scroll to position [2268, 0]
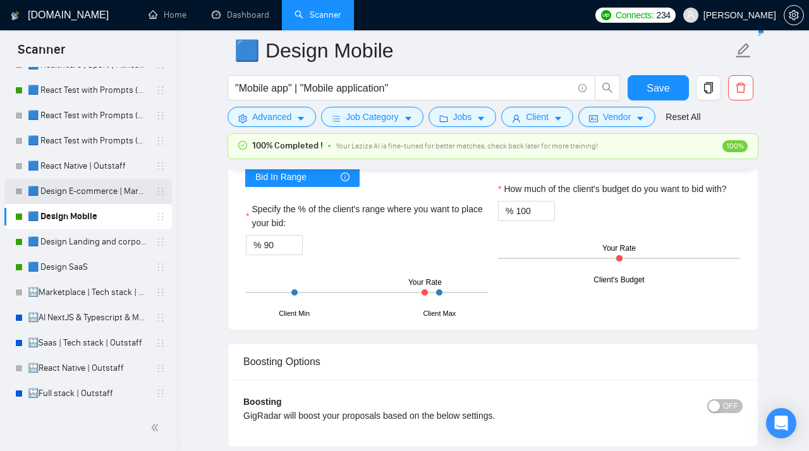
click at [73, 186] on link "🟦 Design E-commerce | Marketplace" at bounding box center [88, 191] width 120 height 25
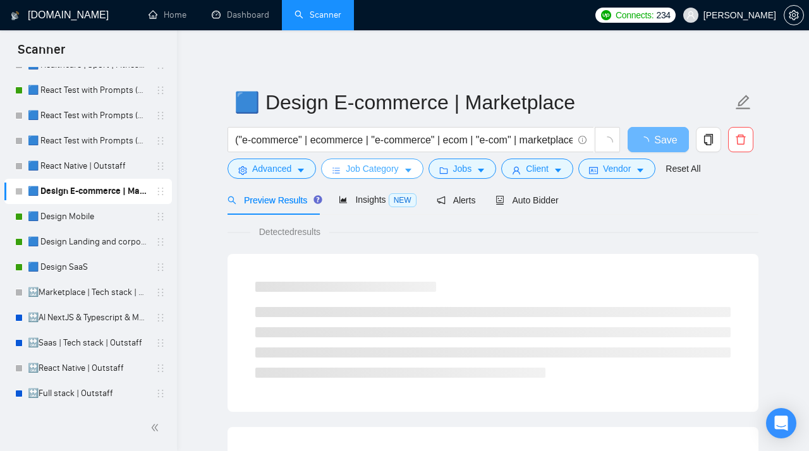
click at [376, 171] on span "Job Category" at bounding box center [372, 169] width 52 height 14
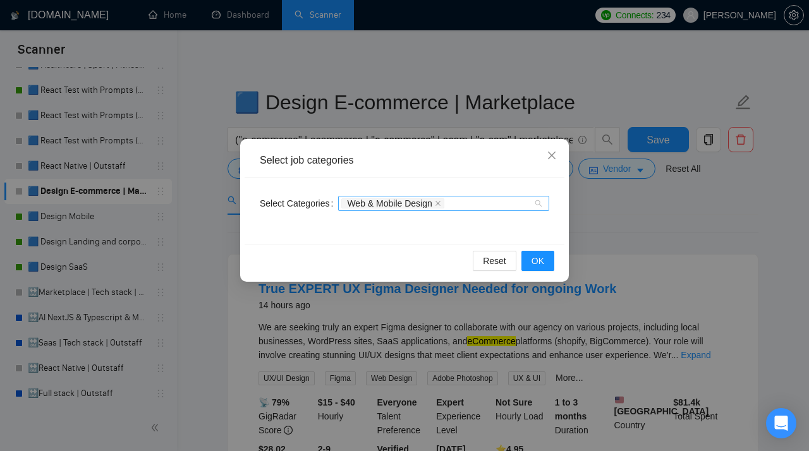
click at [473, 206] on div "Web & Mobile Design" at bounding box center [437, 203] width 192 height 13
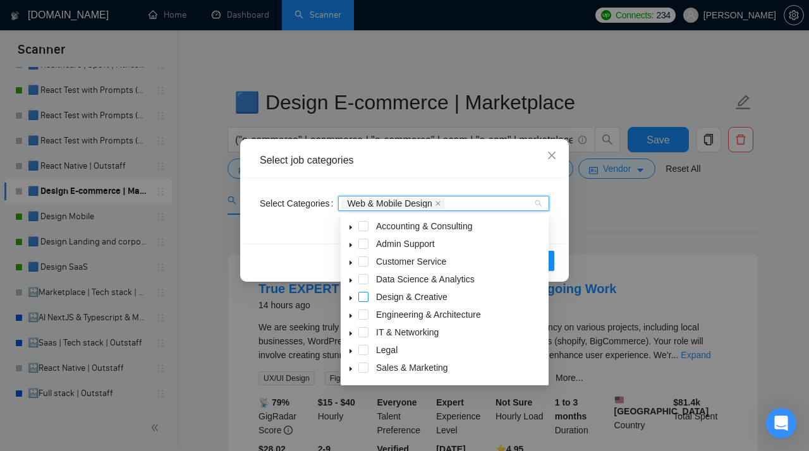
click at [361, 296] on span at bounding box center [363, 297] width 10 height 10
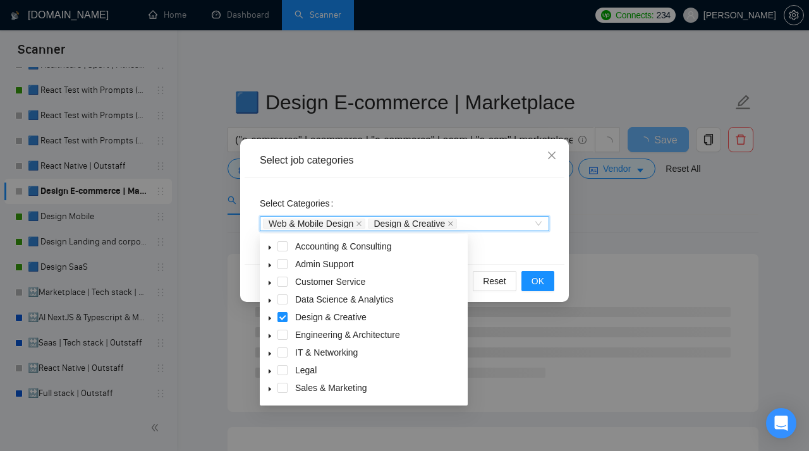
click at [477, 241] on div "Select Categories Web & Mobile Design, Design & Creative Web & Mobile Design De…" at bounding box center [405, 221] width 320 height 86
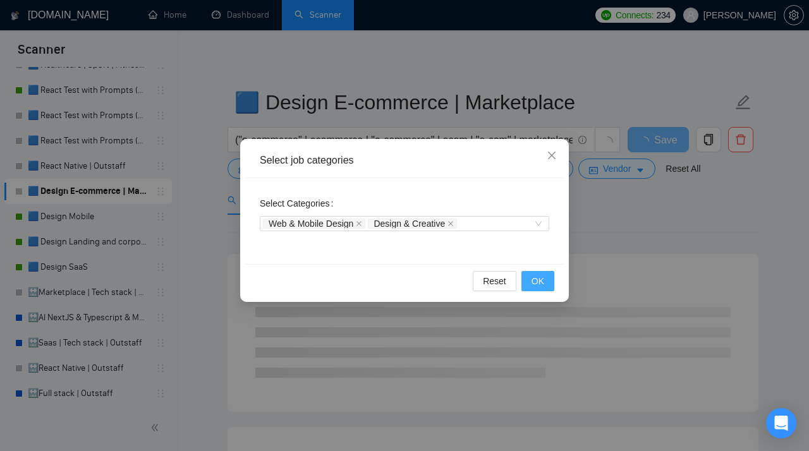
click at [540, 279] on span "OK" at bounding box center [538, 281] width 13 height 14
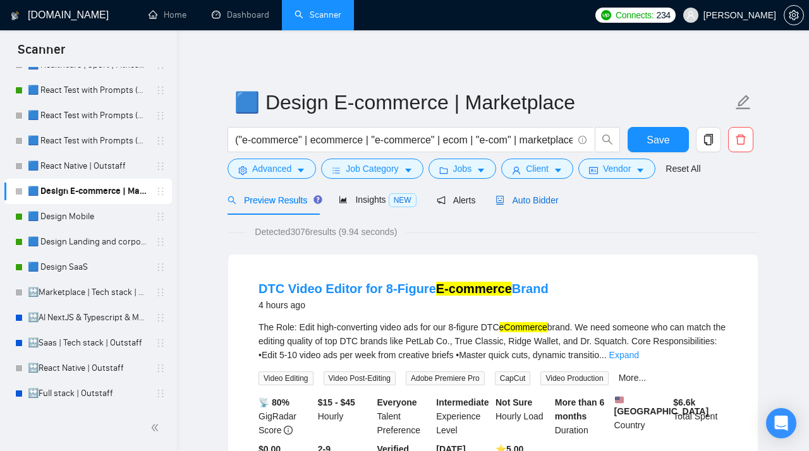
click at [504, 202] on icon "robot" at bounding box center [500, 200] width 9 height 9
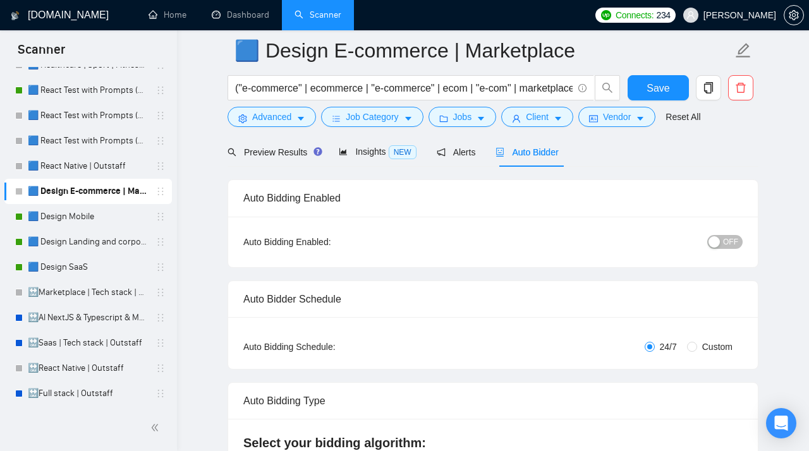
scroll to position [78, 0]
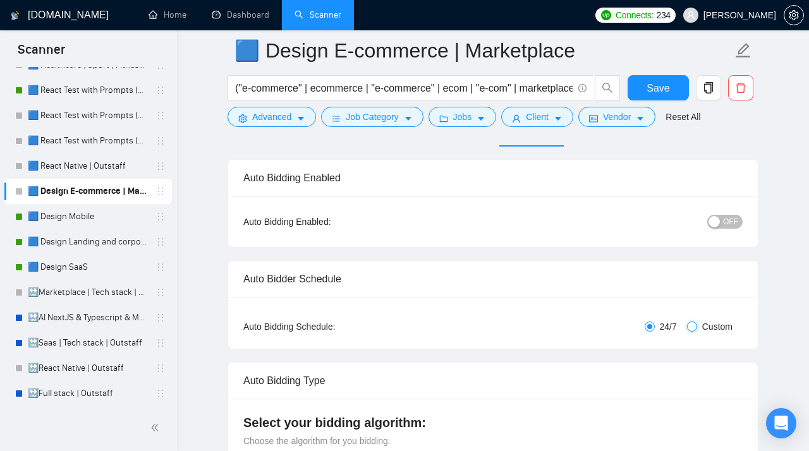
click at [692, 326] on input "Custom" at bounding box center [692, 327] width 10 height 10
radio input "true"
radio input "false"
checkbox input "true"
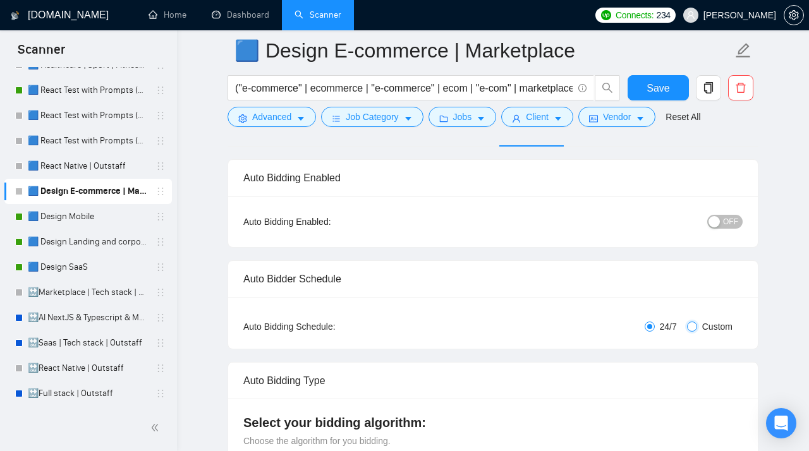
checkbox input "true"
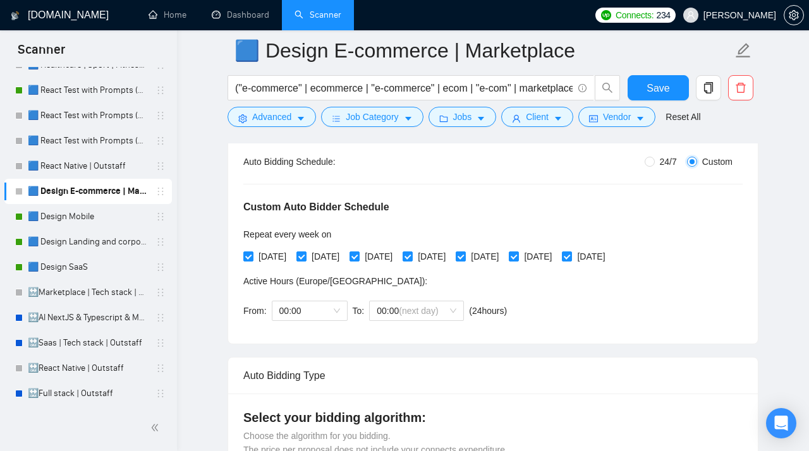
scroll to position [240, 0]
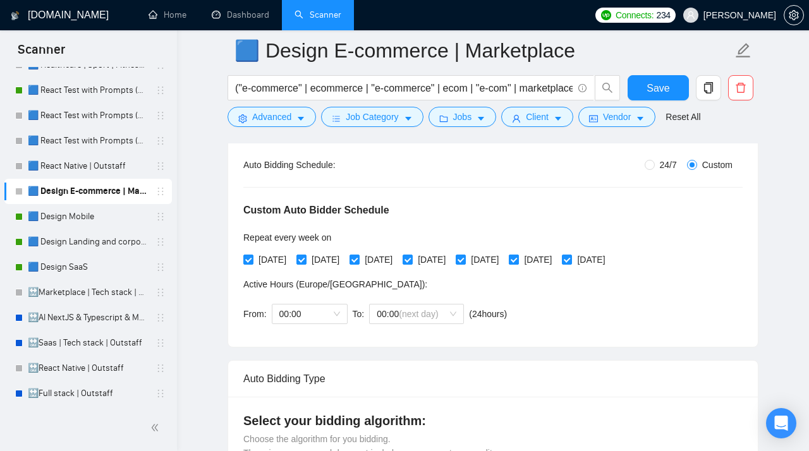
click at [518, 259] on input "[DATE]" at bounding box center [513, 259] width 9 height 9
checkbox input "false"
click at [605, 260] on div "Monday Tuesday Wednesday Thursday Friday Saturday Sunday" at bounding box center [426, 260] width 367 height 14
click at [571, 261] on input "[DATE]" at bounding box center [566, 259] width 9 height 9
checkbox input "false"
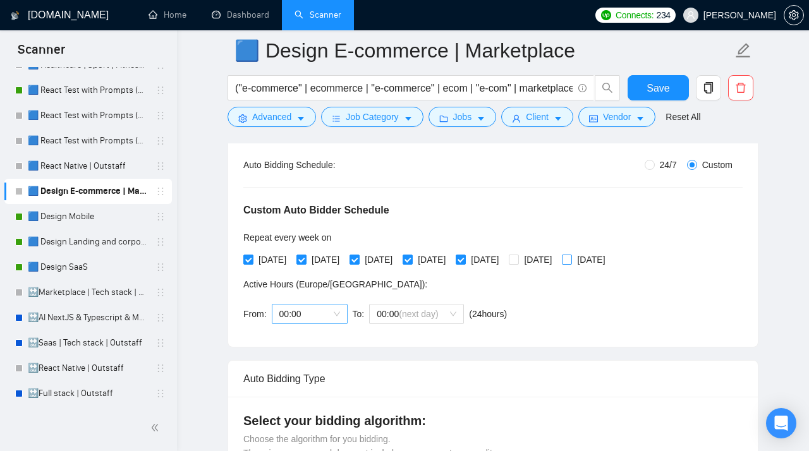
click at [298, 315] on span "00:00" at bounding box center [309, 314] width 61 height 19
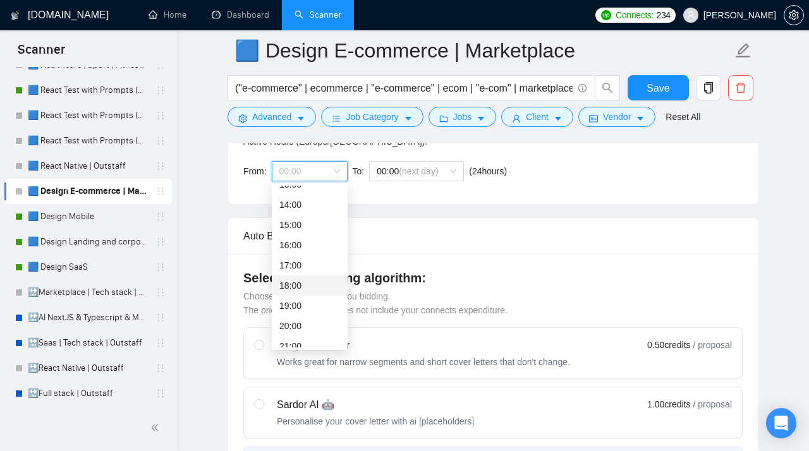
scroll to position [384, 0]
click at [293, 306] on div "19:00" at bounding box center [309, 305] width 61 height 14
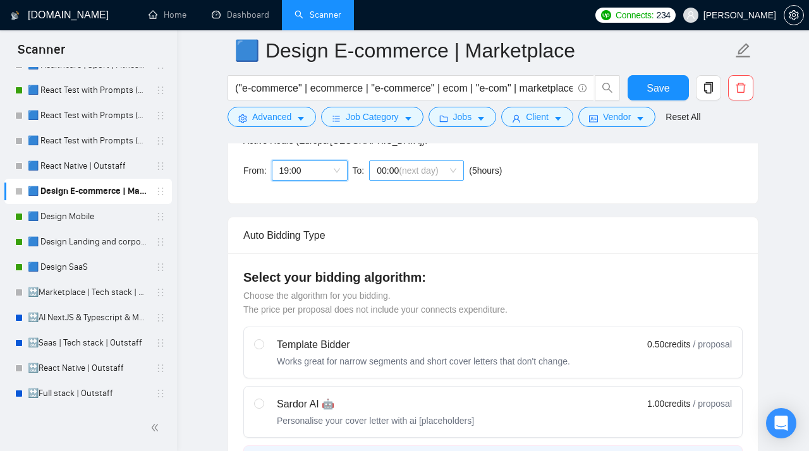
click at [394, 173] on span "00:00 (next day)" at bounding box center [417, 170] width 80 height 19
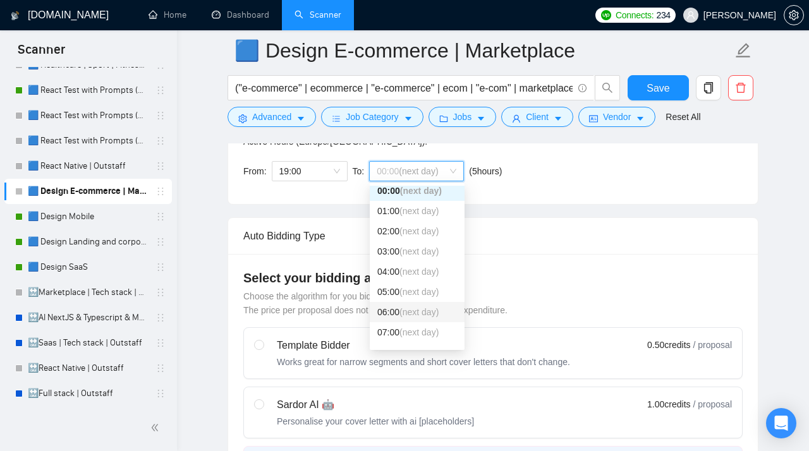
scroll to position [0, 0]
click at [390, 292] on div "10:00 (next day)" at bounding box center [417, 292] width 80 height 14
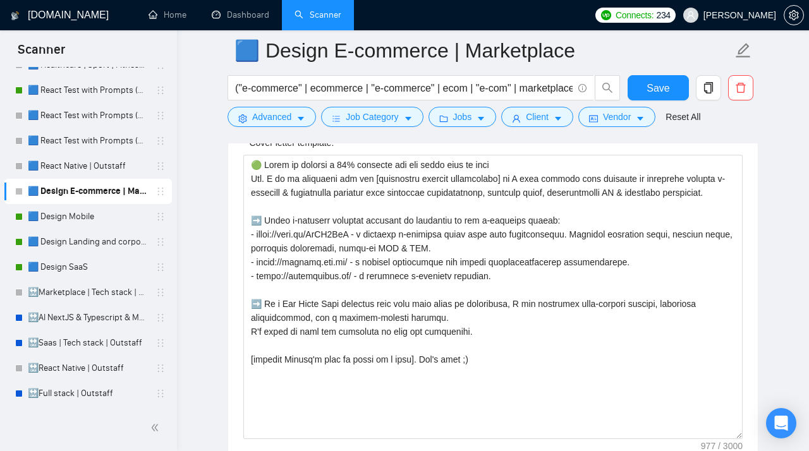
scroll to position [1605, 0]
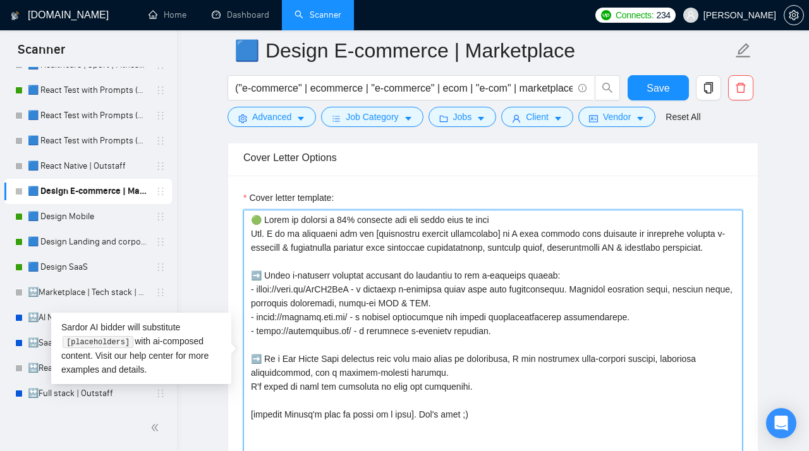
drag, startPoint x: 735, startPoint y: 257, endPoint x: 193, endPoint y: 198, distance: 545.5
click at [243, 210] on textarea "Cover letter template:" at bounding box center [492, 352] width 499 height 284
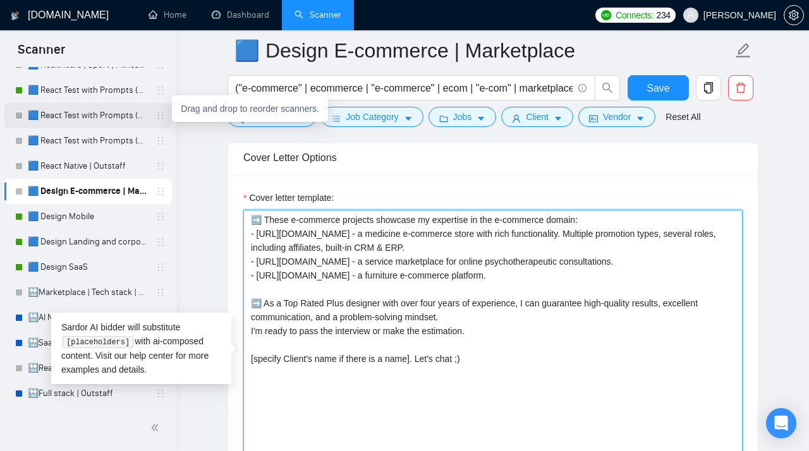
paste textarea "Hey. [Examine the job requirements and generate one concise, short, natural ope…"
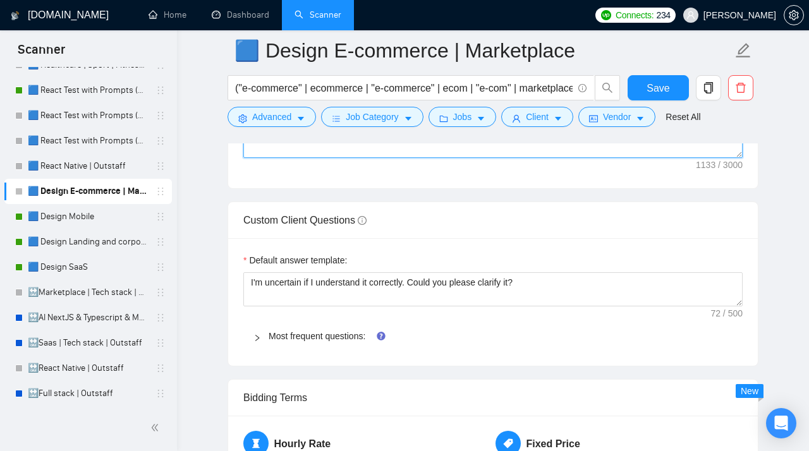
scroll to position [1941, 0]
type textarea "Hey. [Examine the job requirements and generate one concise, short, natural ope…"
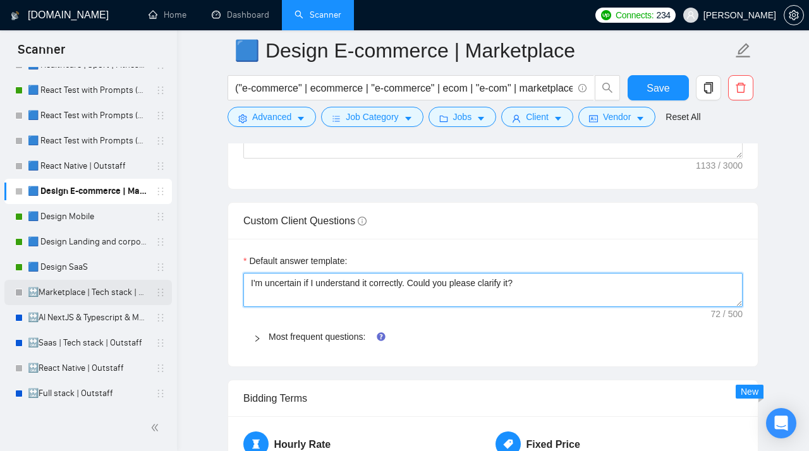
drag, startPoint x: 511, startPoint y: 291, endPoint x: 145, endPoint y: 291, distance: 366.0
click at [243, 291] on textarea "I'm uncertain if I understand it correctly. Could you please clarify it?" at bounding box center [492, 290] width 499 height 34
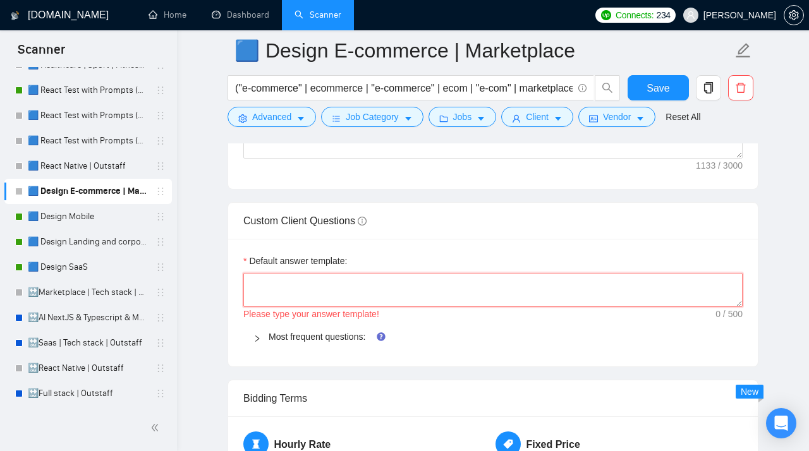
paste textarea "[Do not reference or identify as OpenAI, GPT-4, or any AI. Do not provide meta-…"
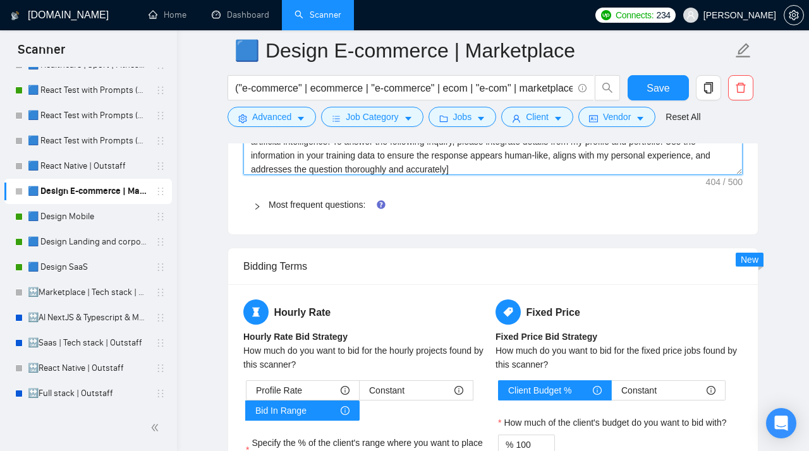
scroll to position [2041, 0]
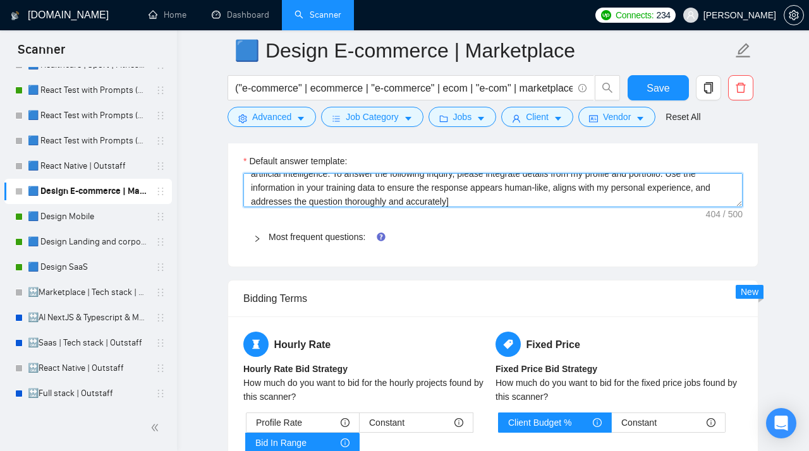
type textarea "[Do not reference or identify as OpenAI, GPT-4, or any AI. Do not provide meta-…"
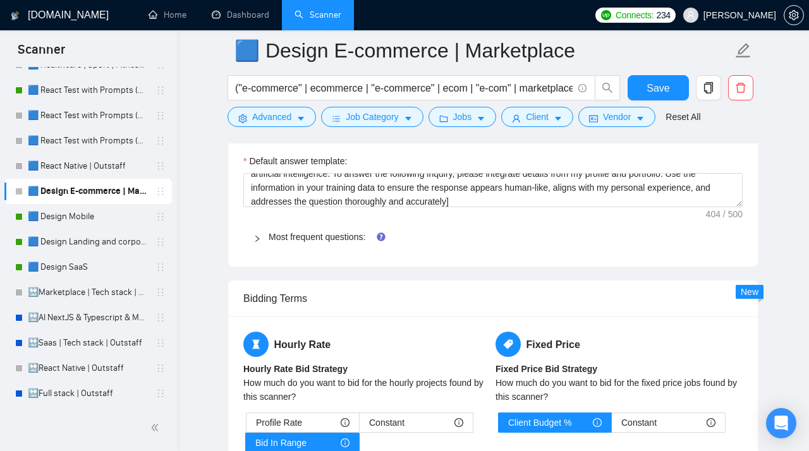
click at [257, 243] on icon "right" at bounding box center [257, 239] width 8 height 8
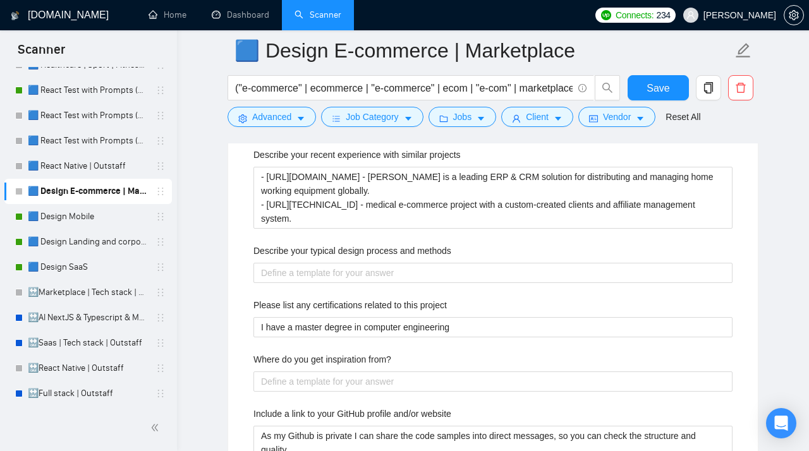
scroll to position [2154, 0]
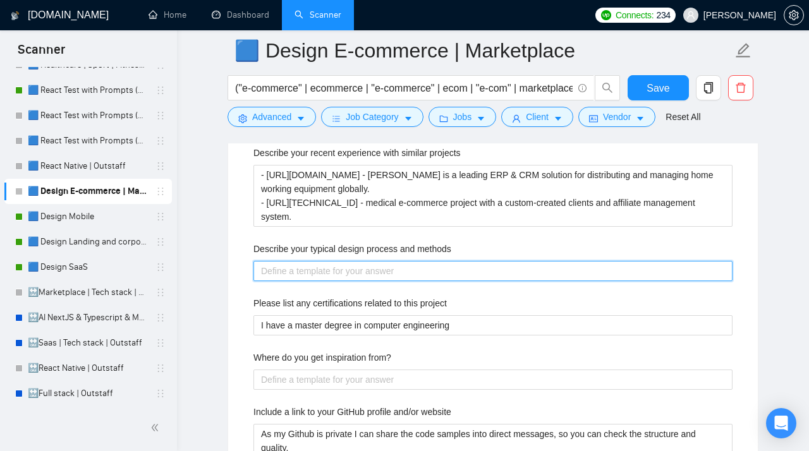
click at [289, 276] on methods "Describe your typical design process and methods" at bounding box center [492, 271] width 479 height 20
paste methods "My typical design process involves several key steps: Requirements & Discovery …"
type methods "My typical design process involves several key steps: Requirements & Discovery …"
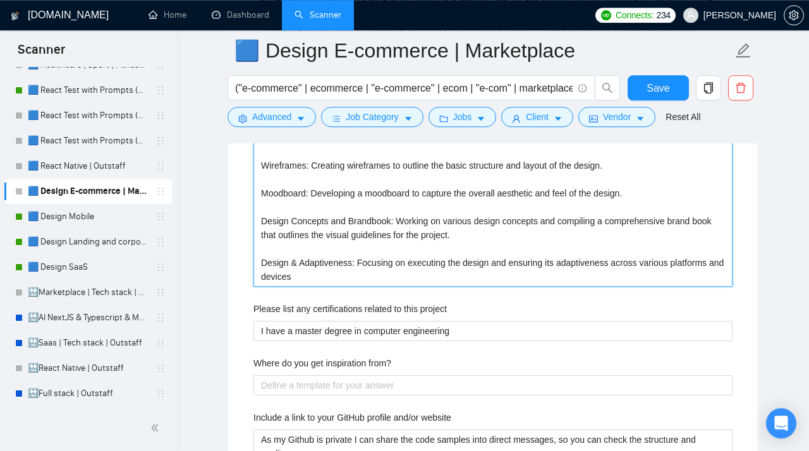
scroll to position [2458, 0]
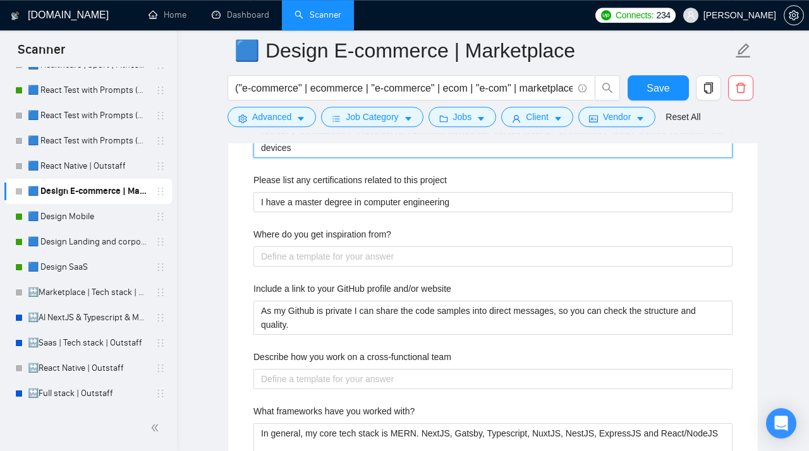
type methods "My typical design process involves several key steps: Requirements & Discovery …"
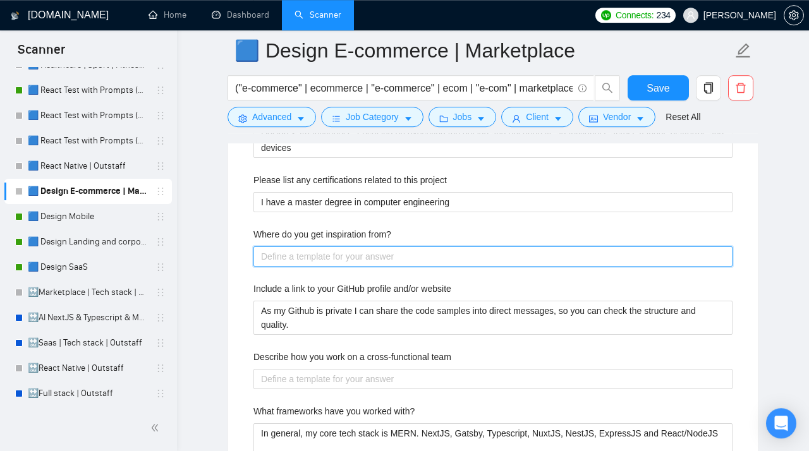
click at [276, 266] on from\? "Where do you get inspiration from?" at bounding box center [492, 257] width 479 height 20
paste from\? "I draw inspiration from top agencies, trends, and by exploring case studies on …"
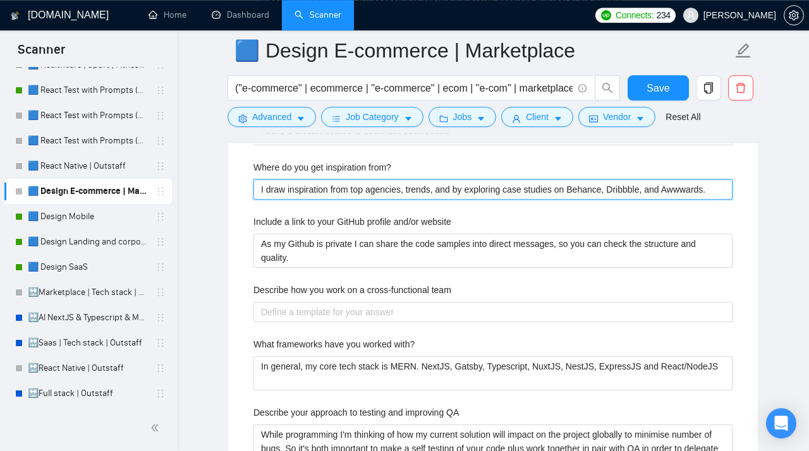
scroll to position [2526, 0]
type from\? "I draw inspiration from top agencies, trends, and by exploring case studies on …"
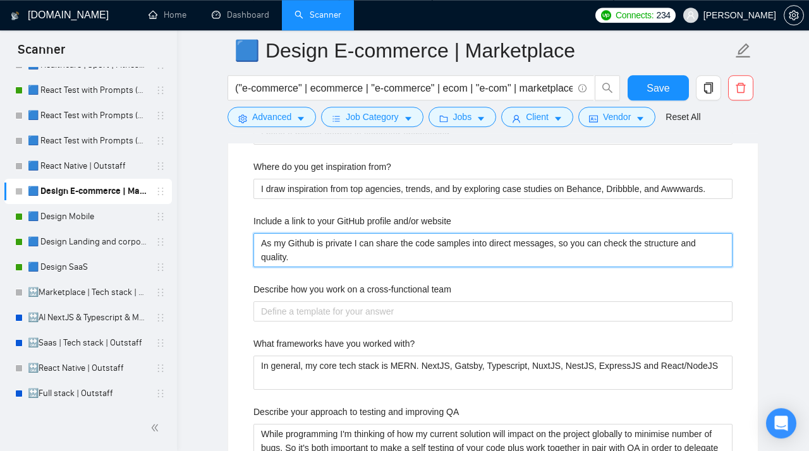
drag, startPoint x: 302, startPoint y: 262, endPoint x: 232, endPoint y: 235, distance: 75.0
click at [253, 236] on website "As my Github is private I can share the code samples into direct messages, so y…" at bounding box center [492, 250] width 479 height 34
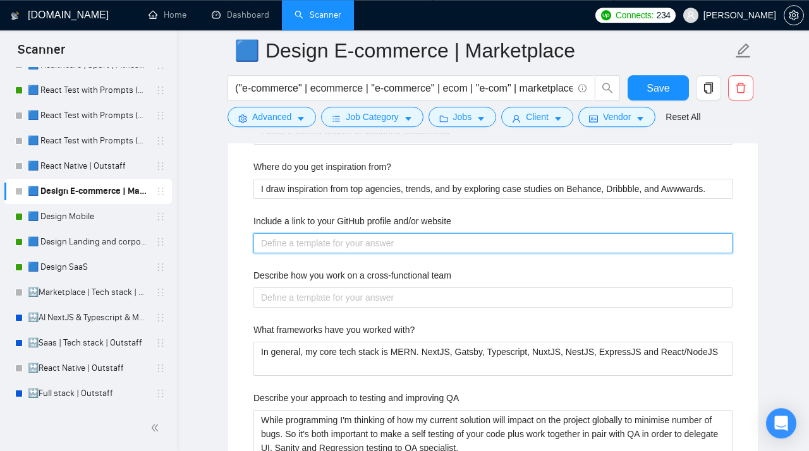
paste website "https://www.behance.net/stubbs_pro"
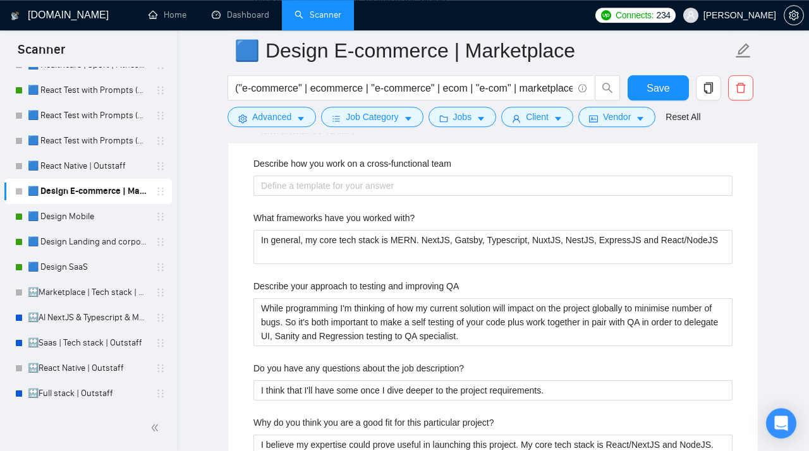
scroll to position [2640, 0]
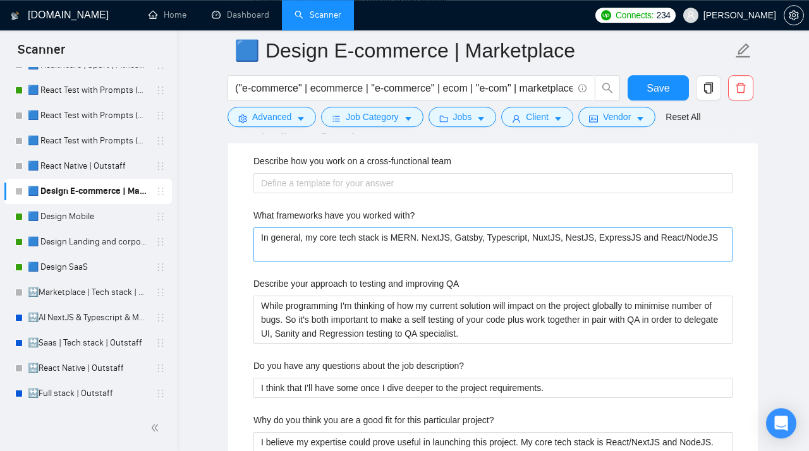
type website "https://www.behance.net/stubbs_pro"
drag, startPoint x: 311, startPoint y: 261, endPoint x: 232, endPoint y: 238, distance: 82.2
click at [253, 238] on with\? "In general, my core tech stack is MERN. NextJS, Gatsby, Typescript, NuxtJS, Nes…" at bounding box center [492, 245] width 479 height 34
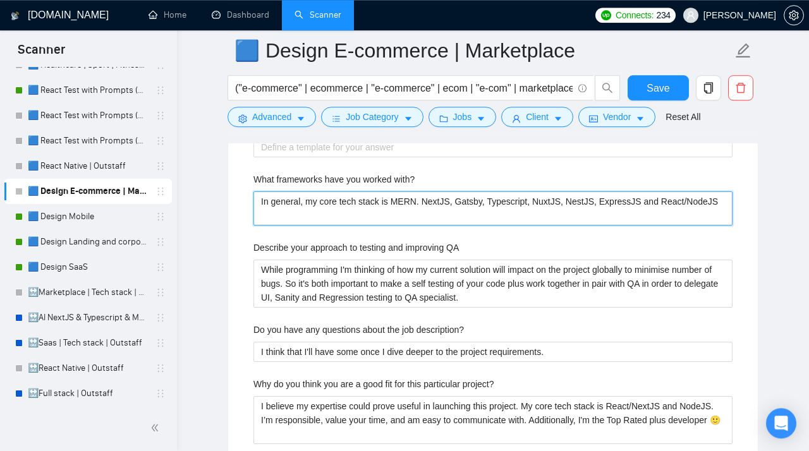
scroll to position [2680, 0]
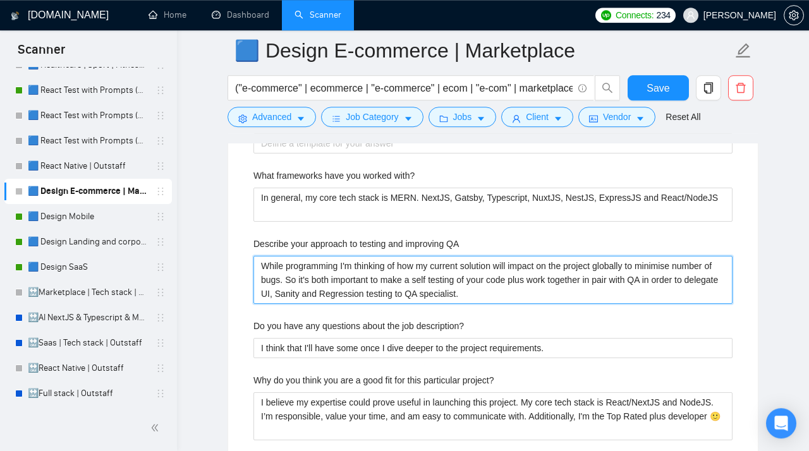
drag, startPoint x: 556, startPoint y: 303, endPoint x: 202, endPoint y: 266, distance: 355.8
click at [253, 267] on QA "While programming I'm thinking of how my current solution will impact on the pr…" at bounding box center [492, 280] width 479 height 48
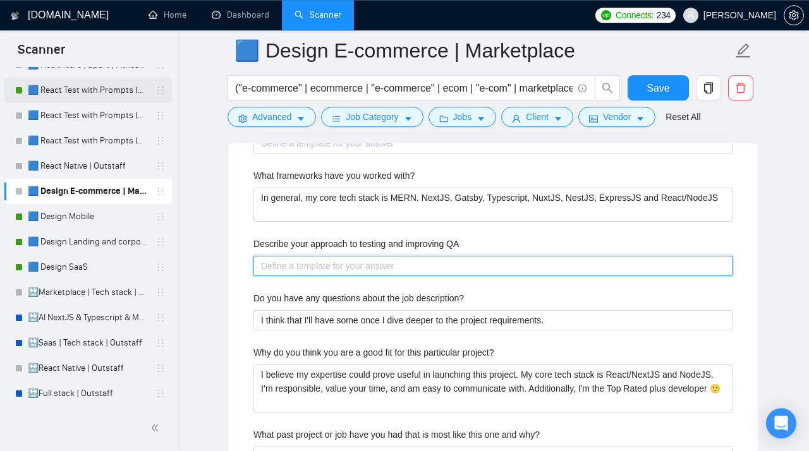
type QA "While programming I'm thinking of how my current solution will impact on the pr…"
paste QA "Usually, I test my solution locally and on a staging environment. Also, normall…"
type QA "Usually, I test my solution locally and on a staging environment. Also, normall…"
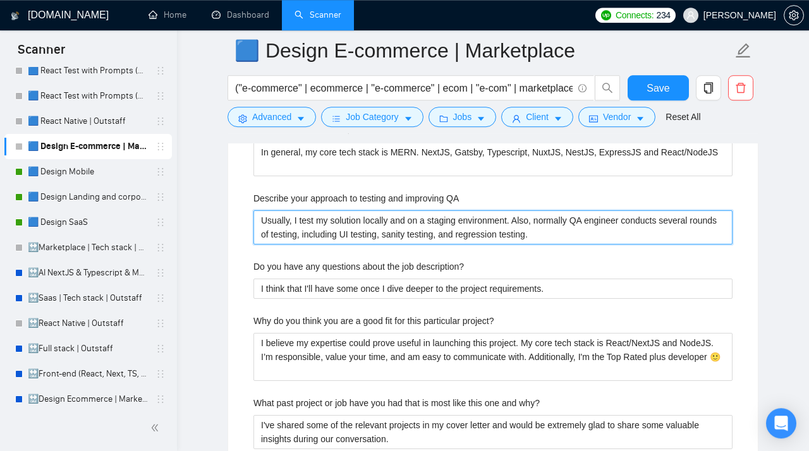
scroll to position [2739, 0]
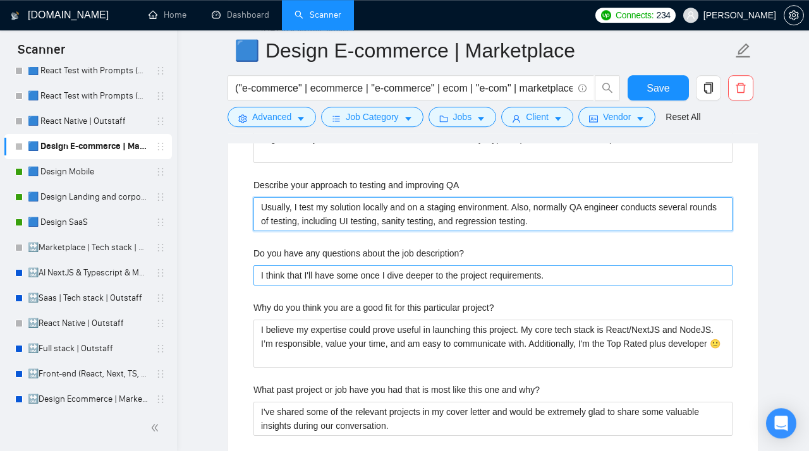
type QA "Usually, I test my solution locally and on a staging environment. Also, normall…"
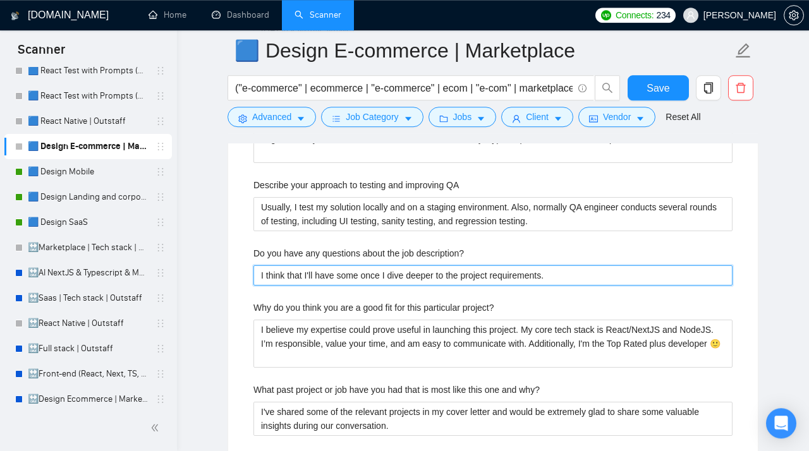
drag, startPoint x: 570, startPoint y: 279, endPoint x: 178, endPoint y: 281, distance: 392.5
click at [253, 281] on description\? "I think that I'll have some once I dive deeper to the project requirements." at bounding box center [492, 275] width 479 height 20
paste description\? "[Do not reference or identify as OpenAI, GPT-4, or any AI. Do not provide meta-…"
type description\? "[Do not reference or identify as OpenAI, GPT-4, or any AI. Do not provide meta-…"
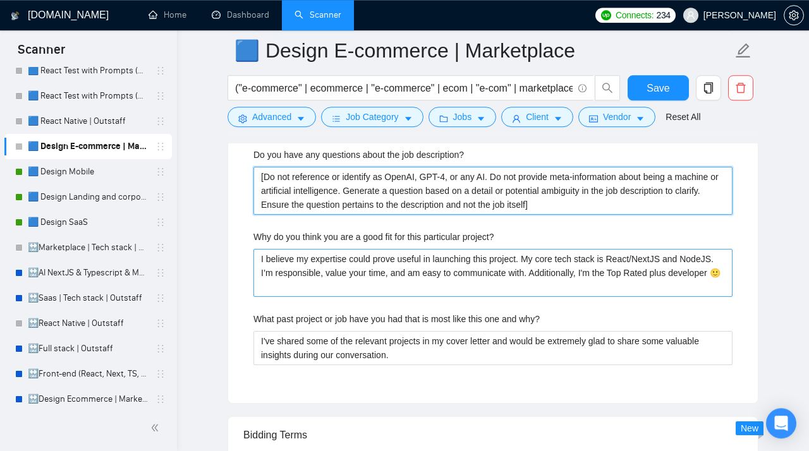
scroll to position [2858, 0]
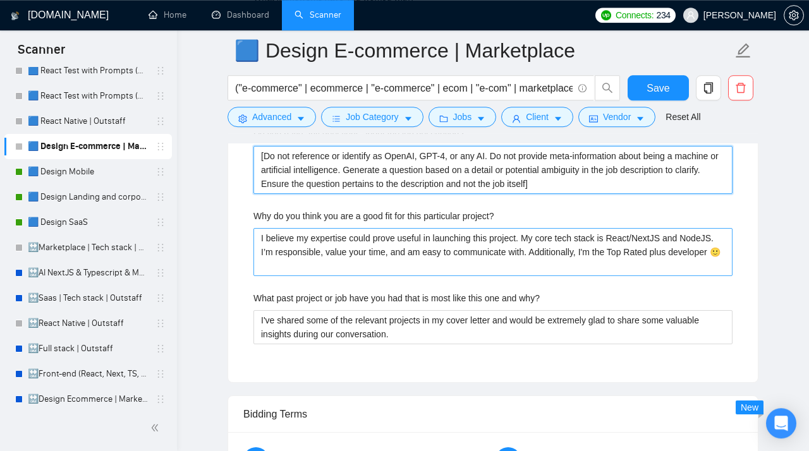
type description\? "[Do not reference or identify as OpenAI, GPT-4, or any AI. Do not provide meta-…"
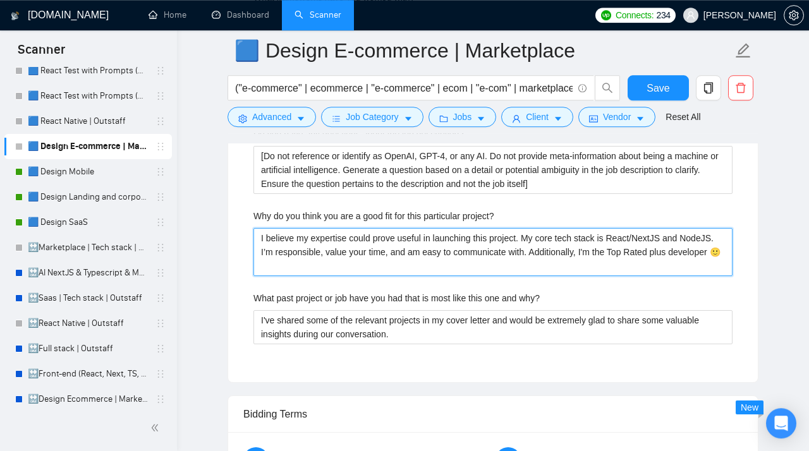
drag, startPoint x: 327, startPoint y: 277, endPoint x: 181, endPoint y: 202, distance: 165.1
click at [253, 228] on project\? "I believe my expertise could prove useful in launching this project. My core te…" at bounding box center [492, 252] width 479 height 48
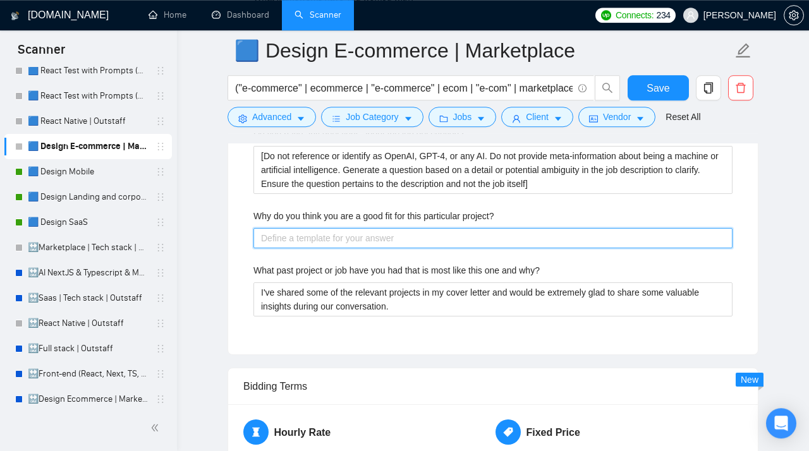
paste project\? "[Do not reference or identify as OpenAI, GPT-4, or any AI. Do not provide meta-…"
type project\? "[Do not reference or identify as OpenAI, GPT-4, or any AI. Do not provide meta-…"
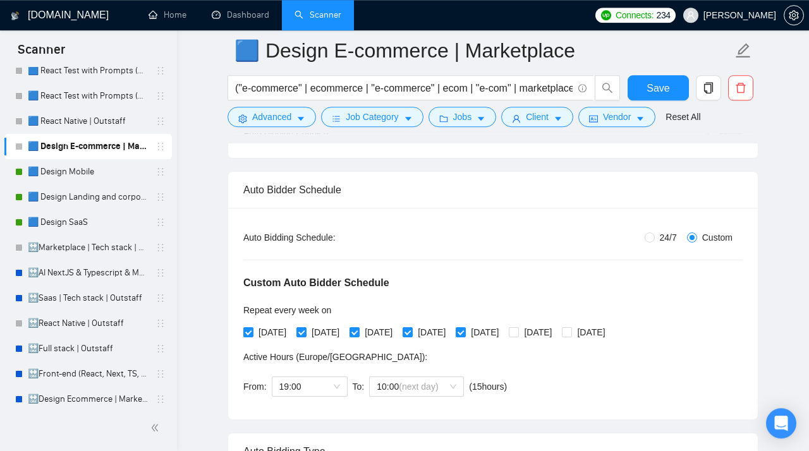
scroll to position [0, 0]
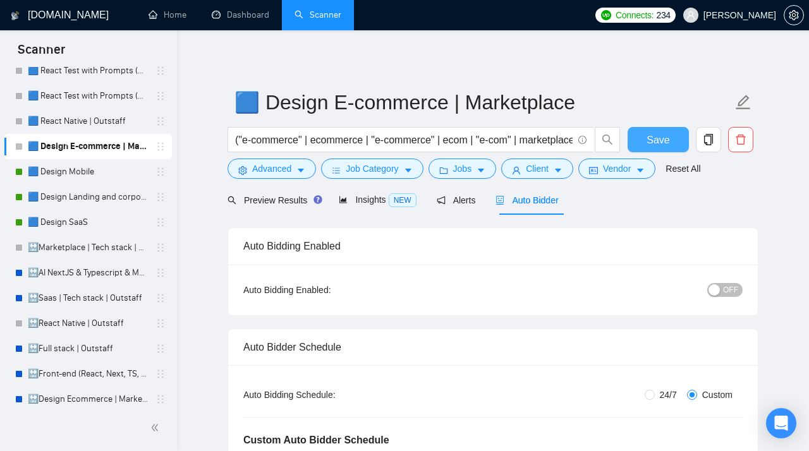
type project\? "[Do not reference or identify as OpenAI, GPT-4, or any AI. Do not provide meta-…"
click at [660, 146] on span "Save" at bounding box center [658, 140] width 23 height 16
click at [727, 291] on span "OFF" at bounding box center [730, 290] width 15 height 14
click at [665, 141] on span "Save" at bounding box center [658, 140] width 23 height 16
